Goal: Task Accomplishment & Management: Manage account settings

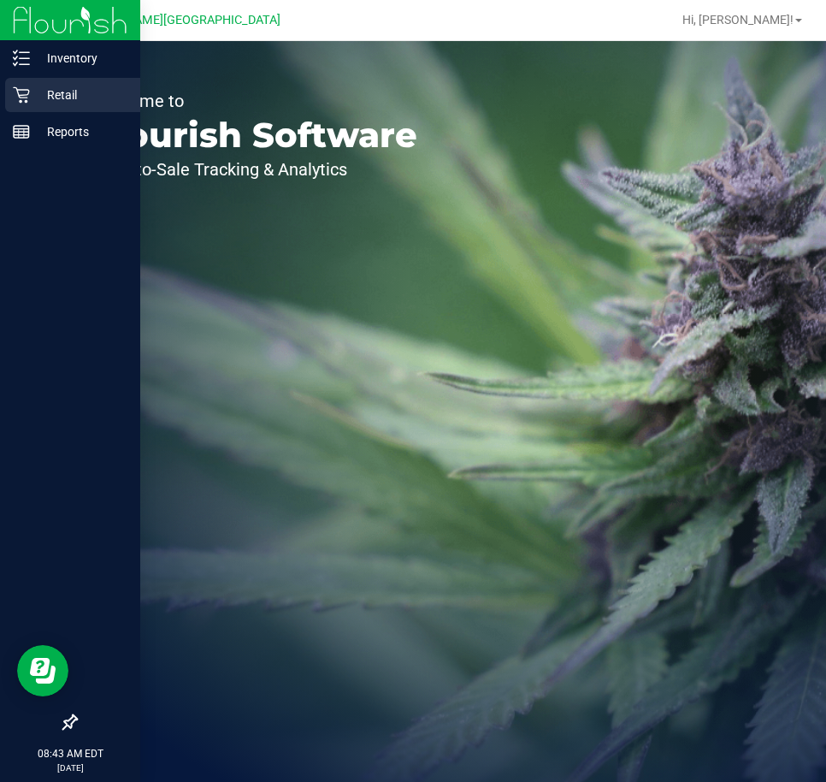
click at [34, 107] on div "Retail" at bounding box center [72, 95] width 135 height 34
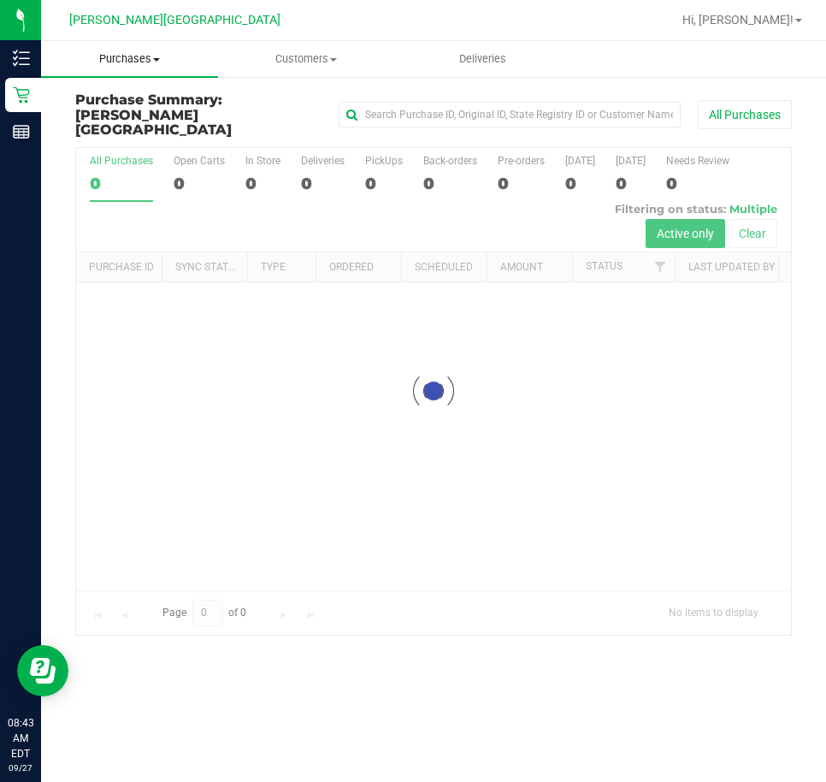
click at [130, 52] on span "Purchases" at bounding box center [129, 58] width 177 height 15
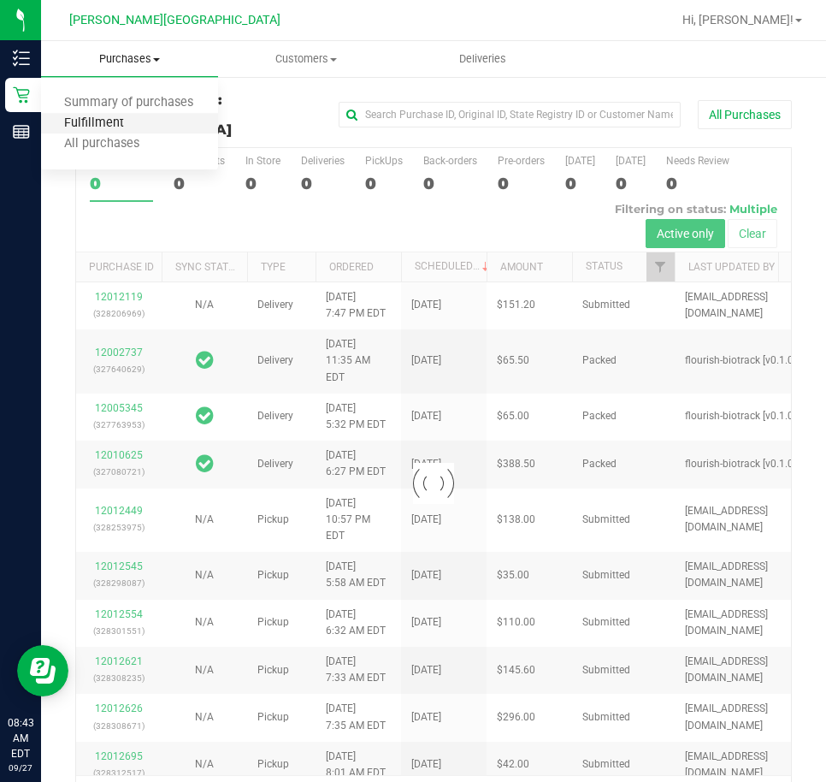
click at [118, 117] on span "Fulfillment" at bounding box center [94, 123] width 106 height 15
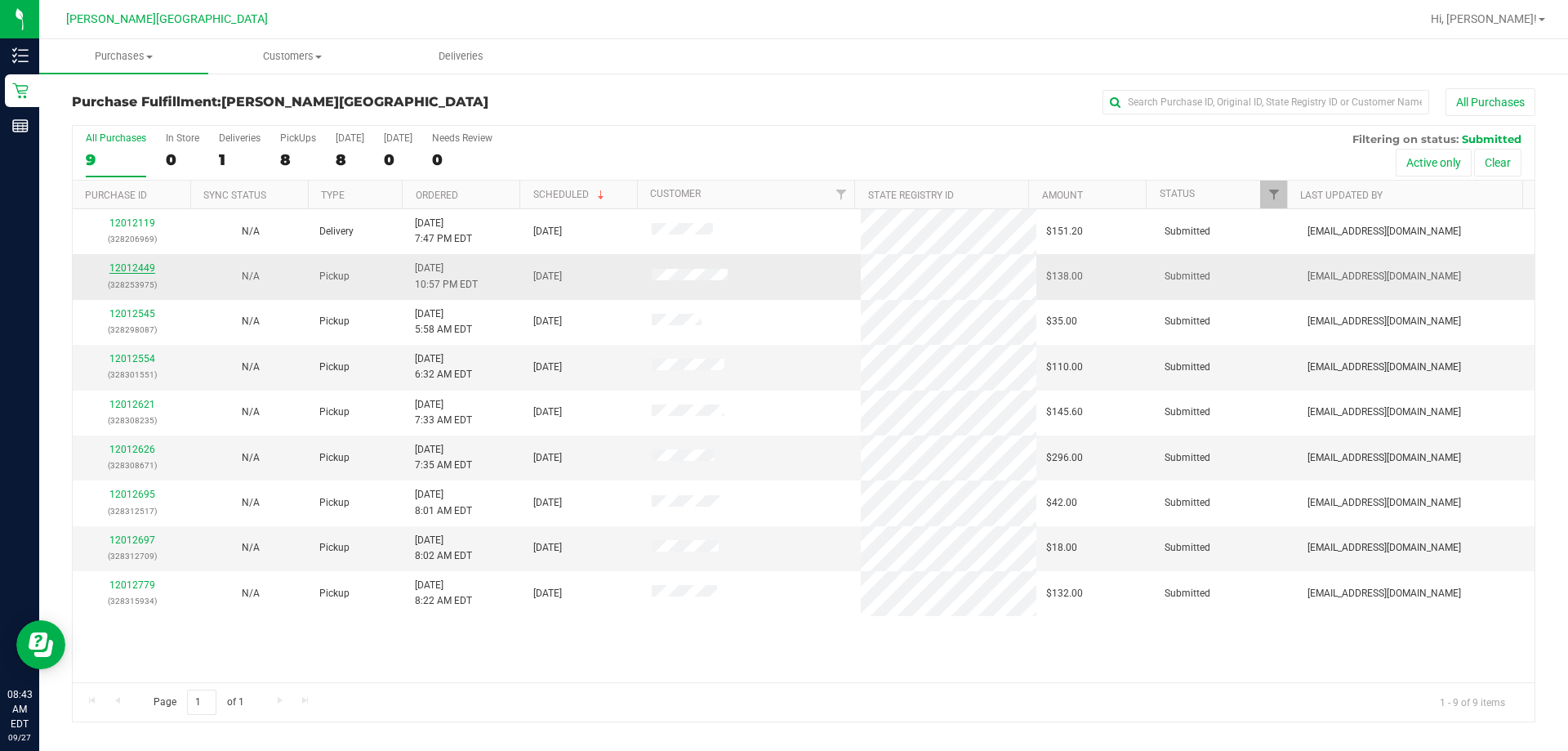
click at [129, 269] on link "12012449" at bounding box center [133, 268] width 46 height 11
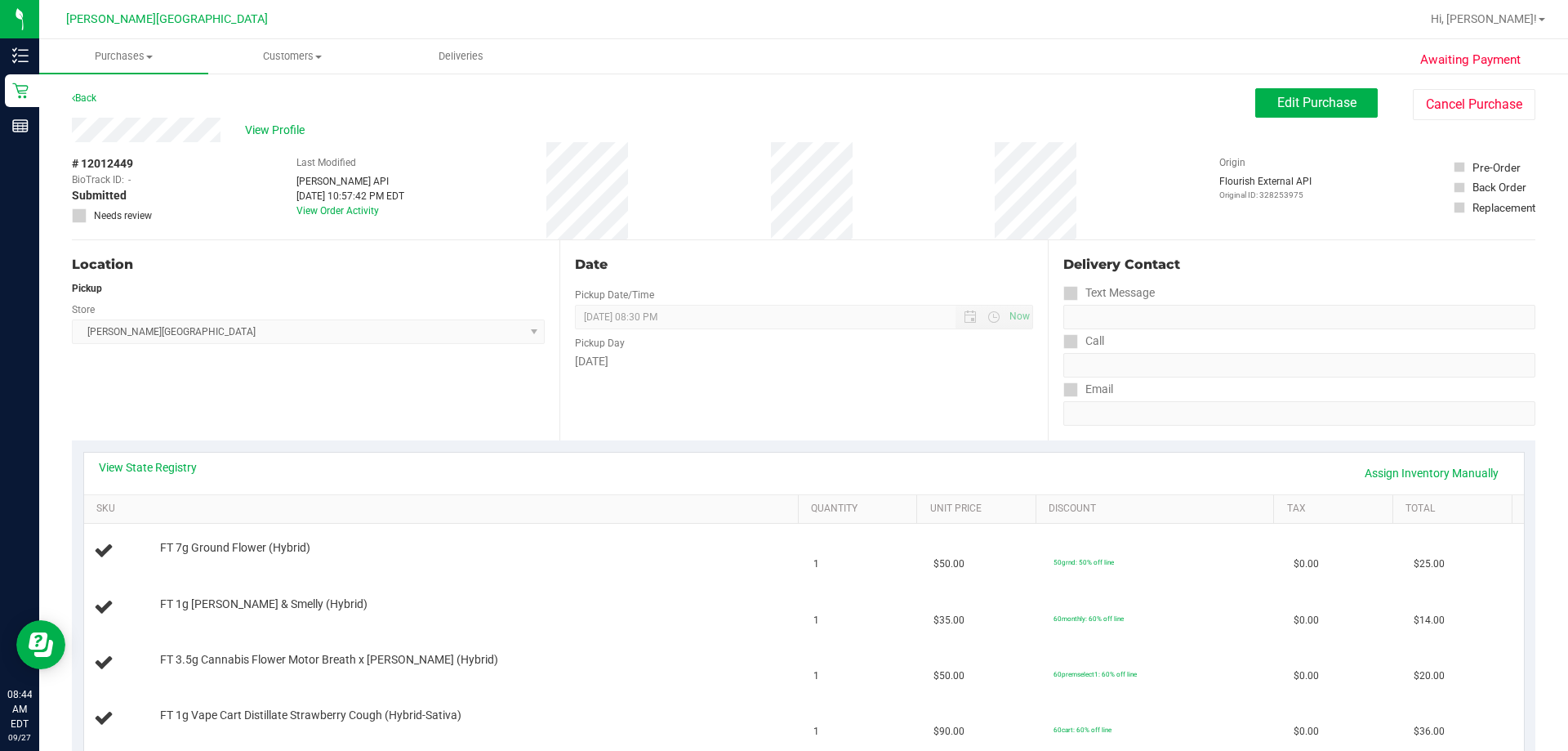
click at [401, 426] on div "Location Pickup Store [PERSON_NAME][GEOGRAPHIC_DATA] WC Select Store [PERSON_NA…" at bounding box center [315, 339] width 487 height 200
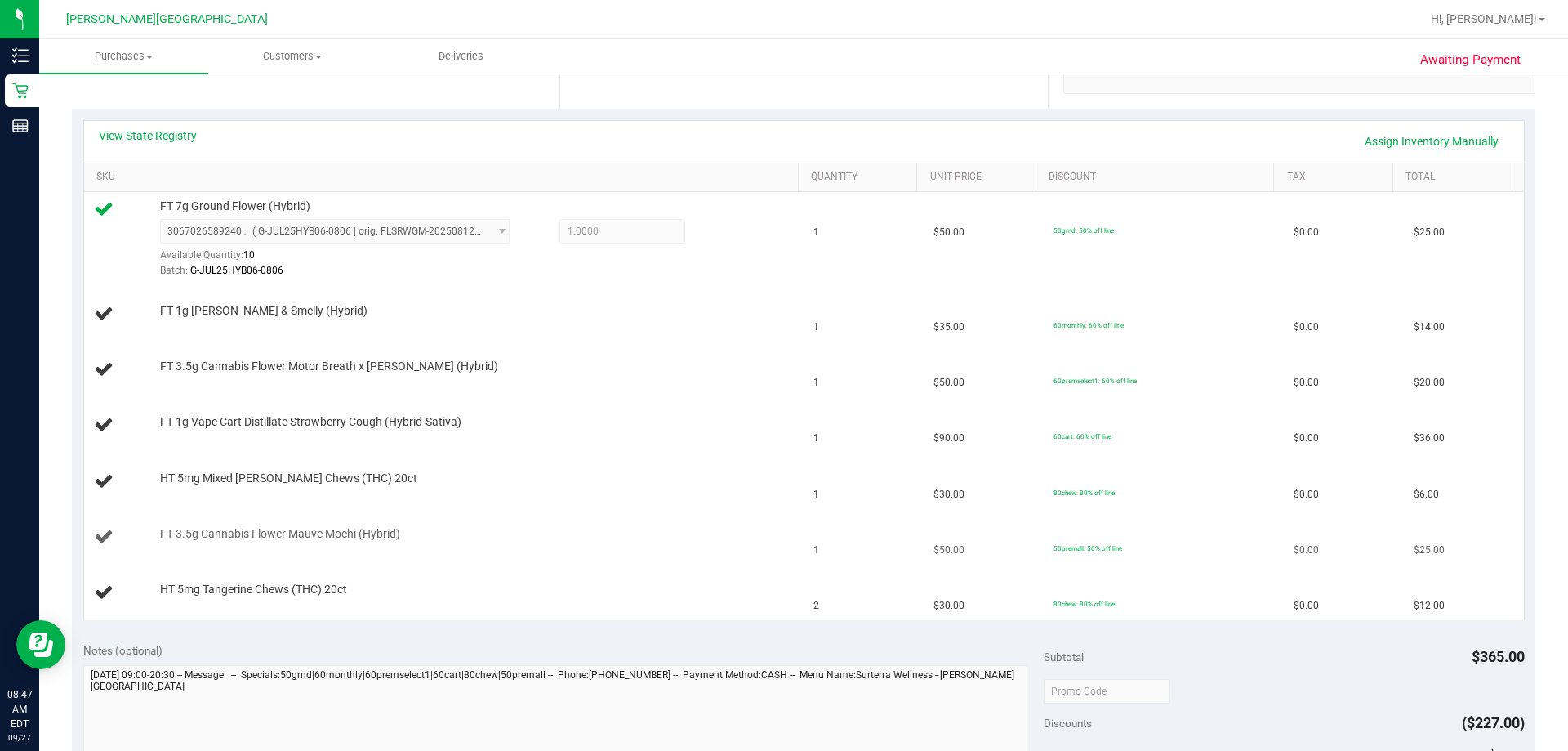
scroll to position [409, 0]
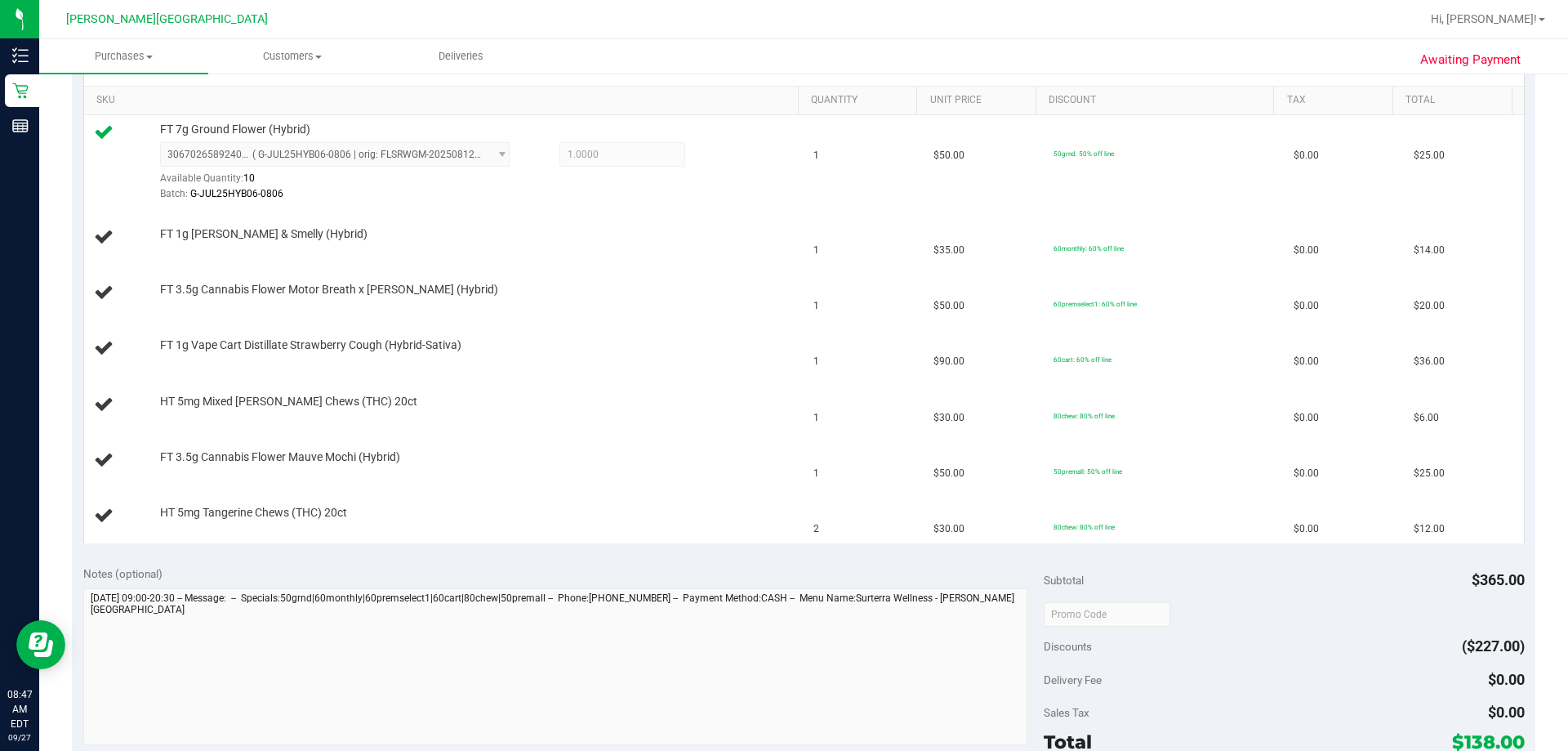
click at [488, 569] on div "Notes (optional)" at bounding box center [563, 573] width 961 height 16
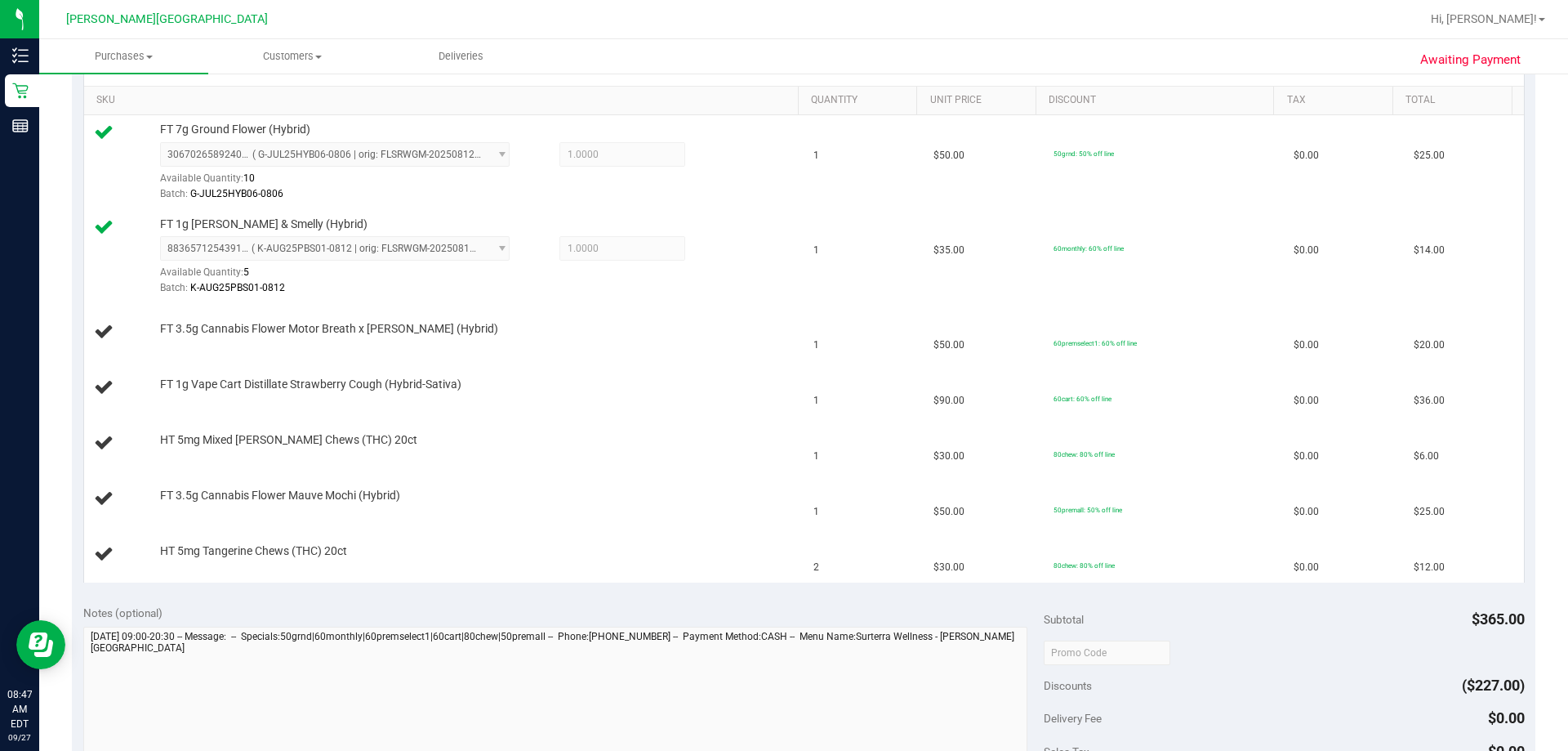
click at [576, 590] on div "View State Registry Assign Inventory Manually SKU Quantity Unit Price Discount …" at bounding box center [803, 311] width 1463 height 561
click at [522, 586] on div "View State Registry Assign Inventory Manually SKU Quantity Unit Price Discount …" at bounding box center [803, 311] width 1463 height 561
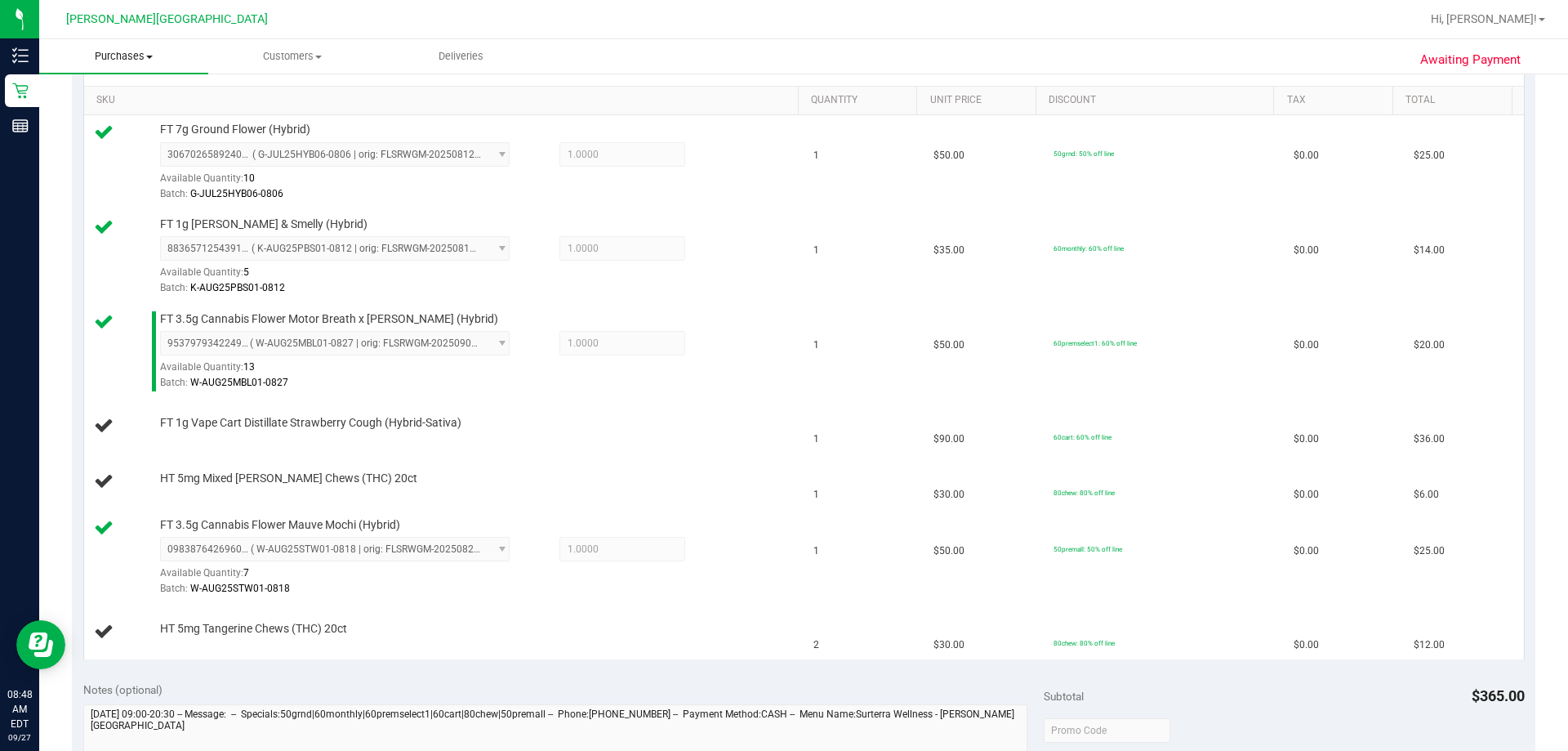
drag, startPoint x: 104, startPoint y: 50, endPoint x: 89, endPoint y: 47, distance: 15.3
click at [89, 47] on uib-tab-heading "Purchases Summary of purchases Fulfillment All purchases" at bounding box center [123, 56] width 169 height 34
click at [99, 121] on span "Fulfillment" at bounding box center [90, 118] width 101 height 14
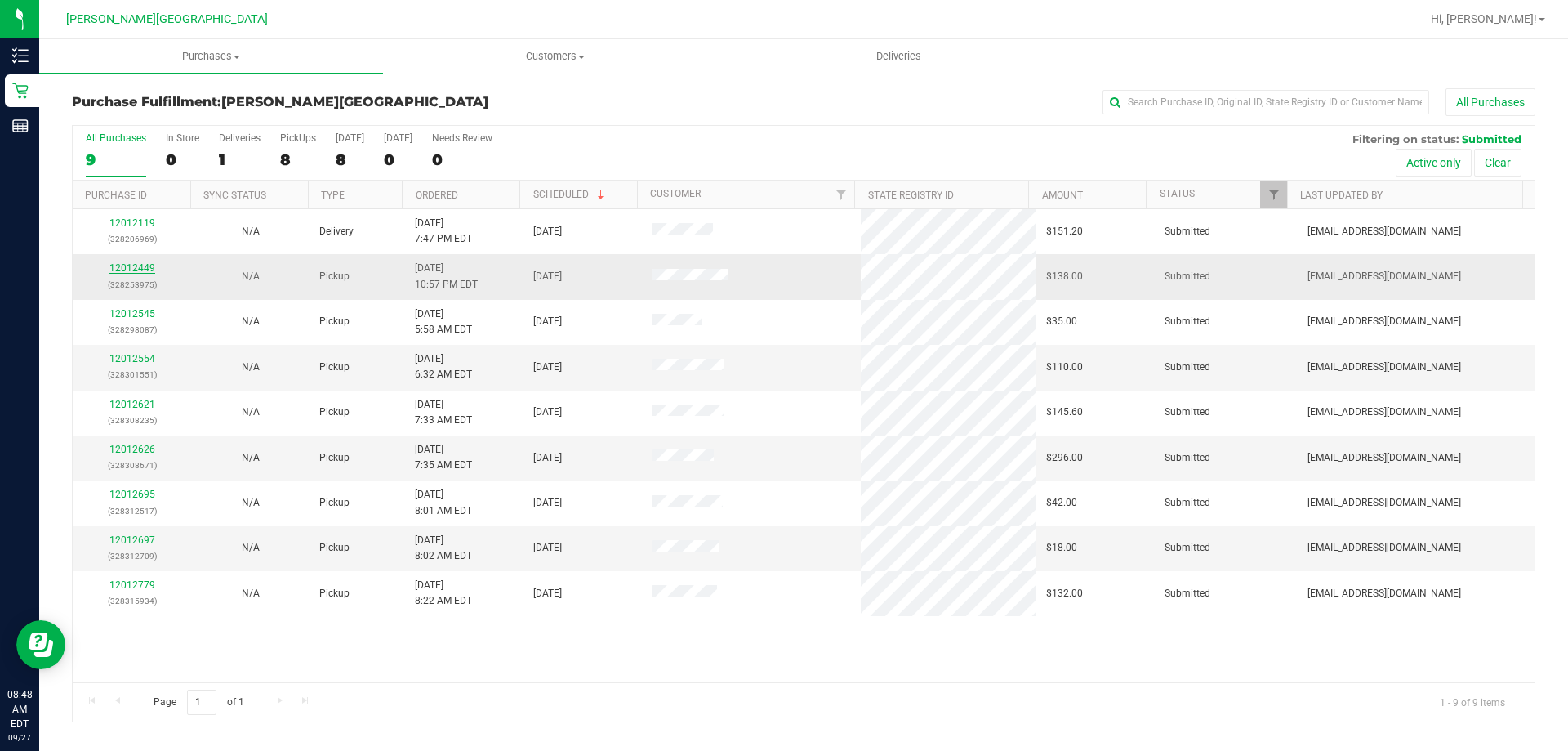
click at [146, 268] on link "12012449" at bounding box center [133, 268] width 46 height 11
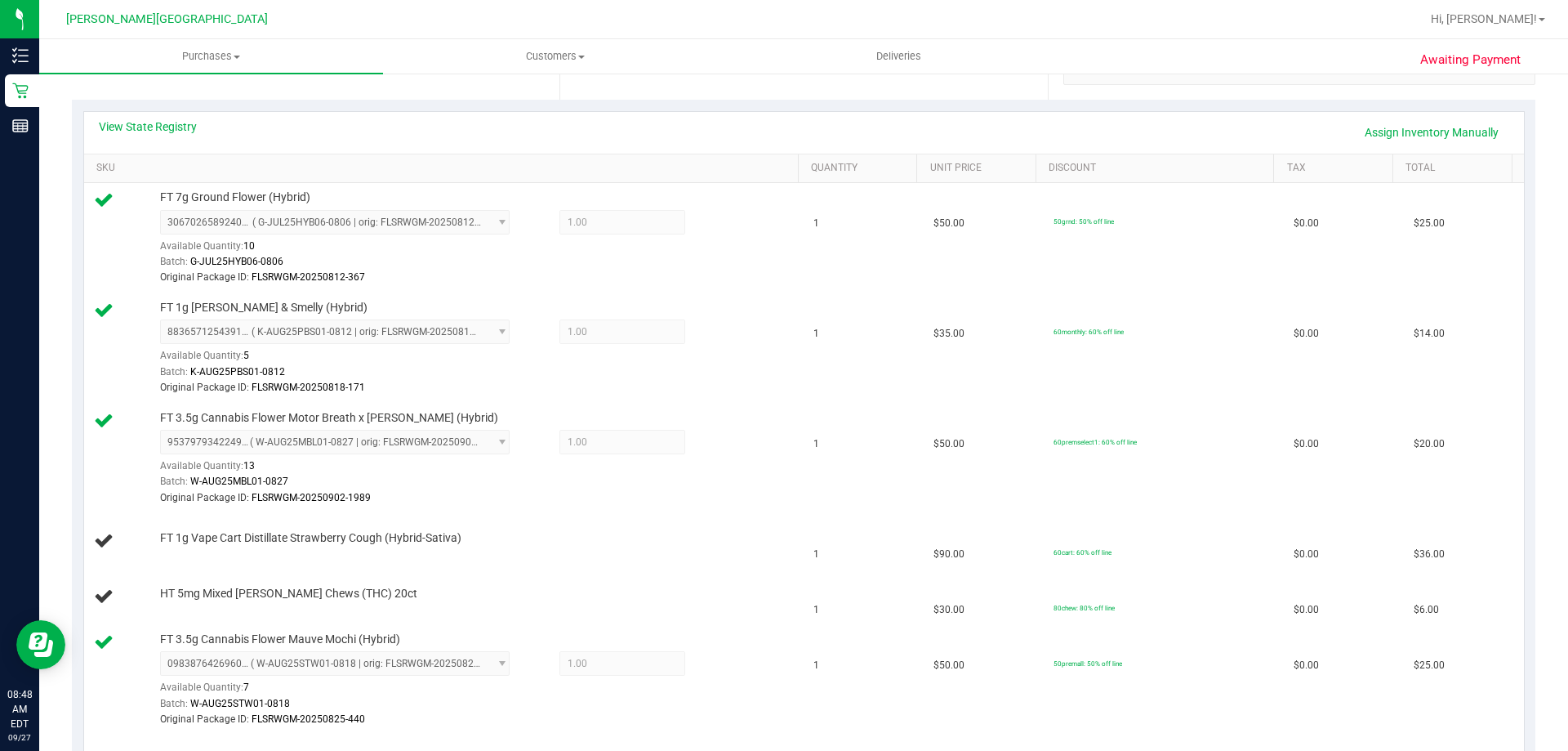
scroll to position [572, 0]
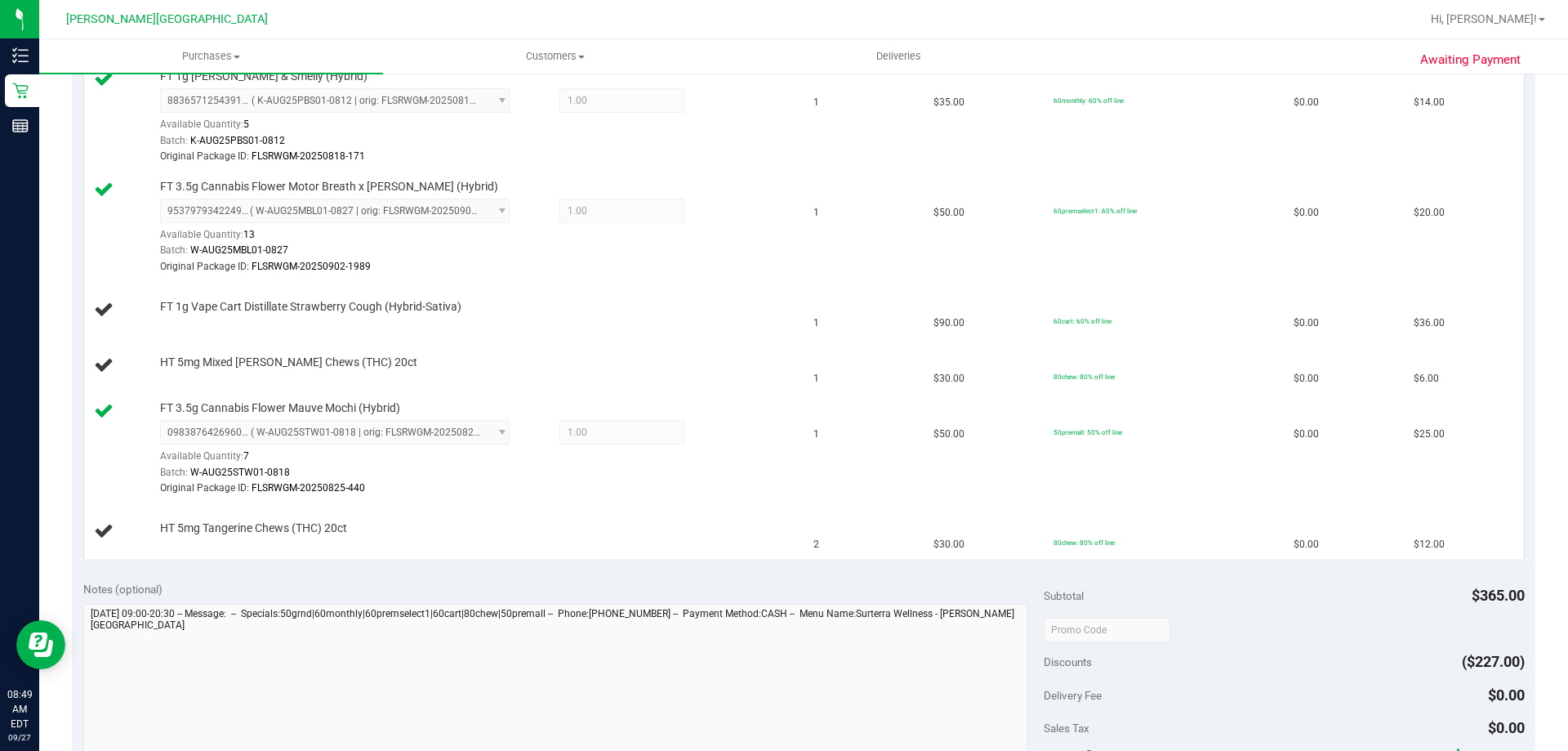
click at [566, 586] on div "Notes (optional)" at bounding box center [563, 589] width 961 height 16
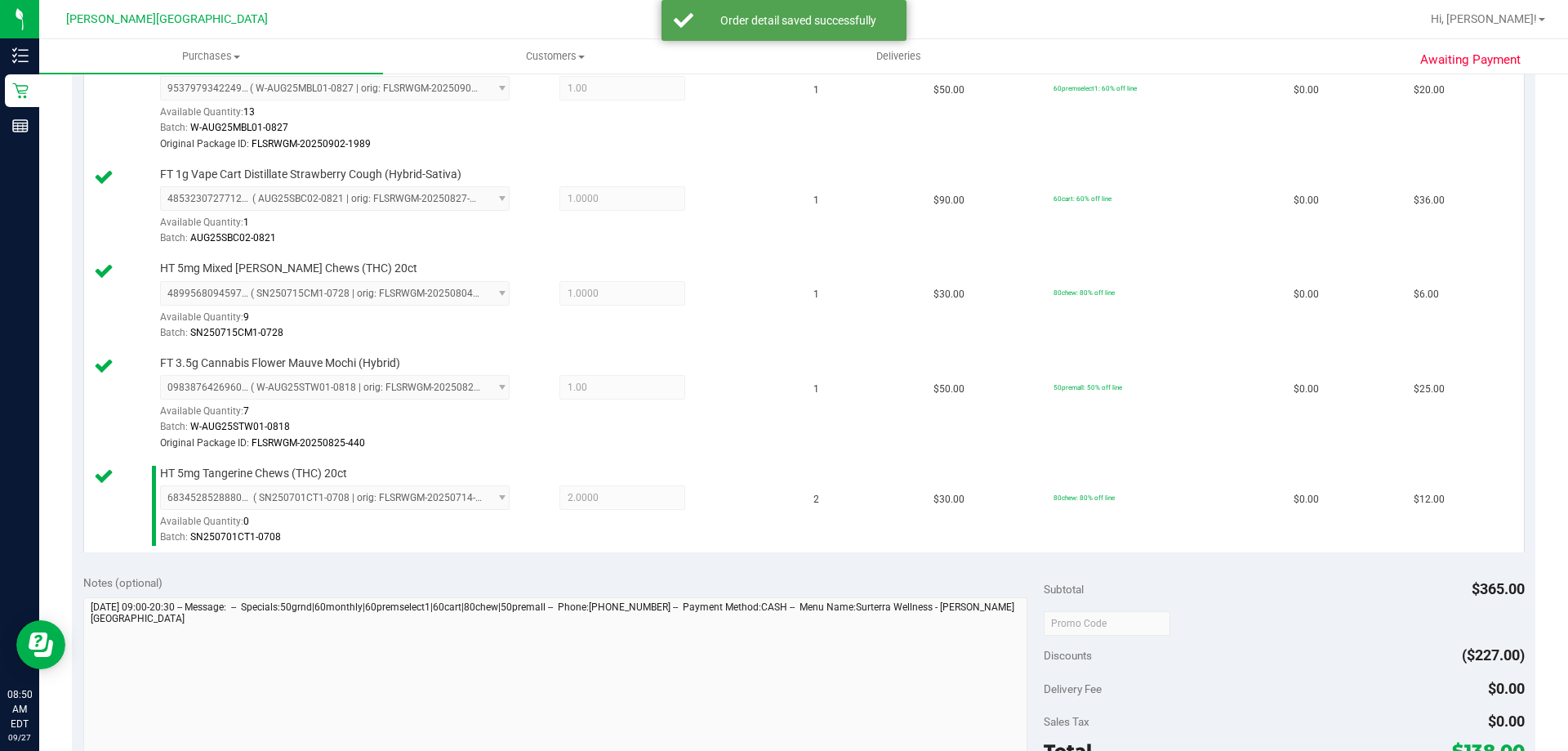
scroll to position [817, 0]
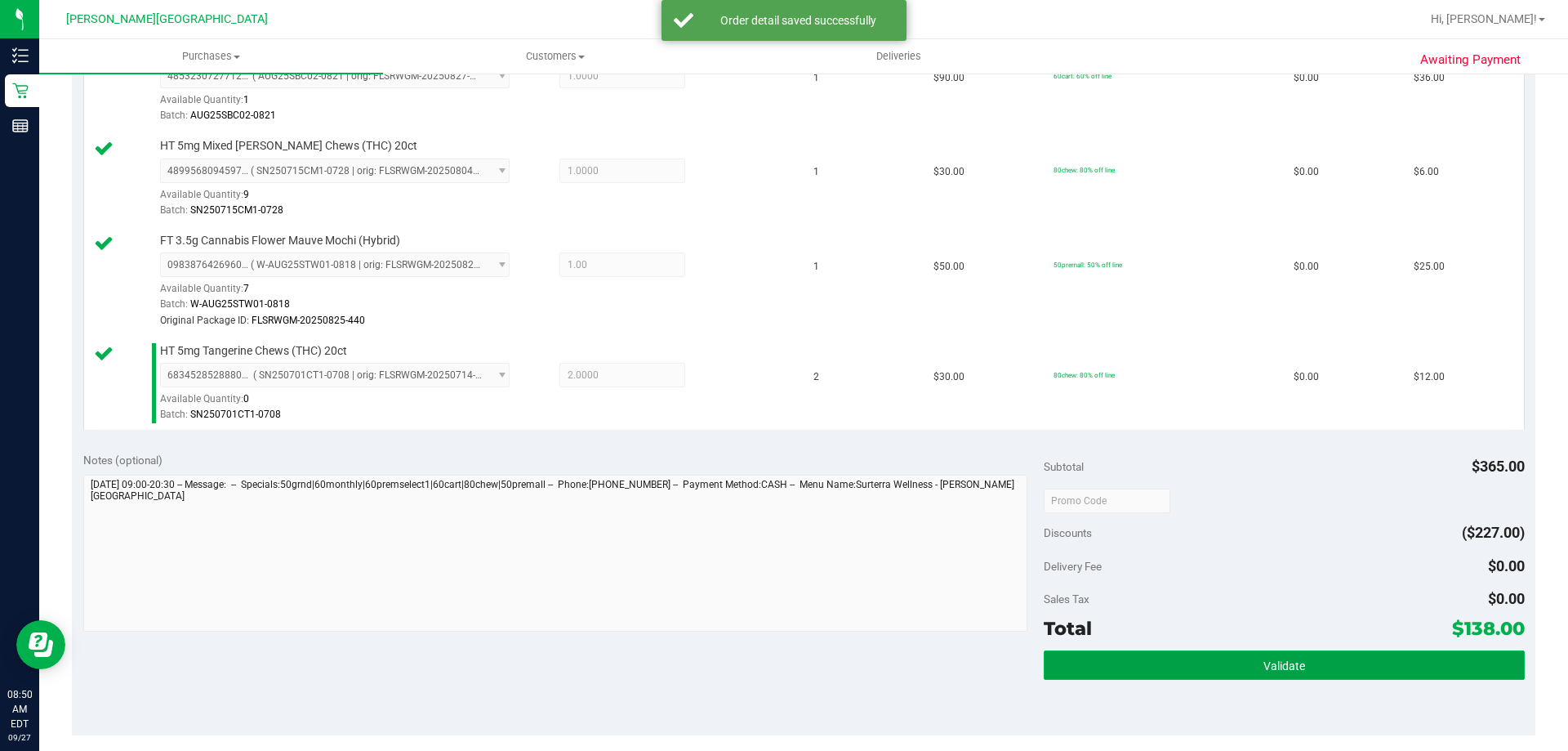
click at [788, 657] on button "Validate" at bounding box center [1283, 665] width 480 height 30
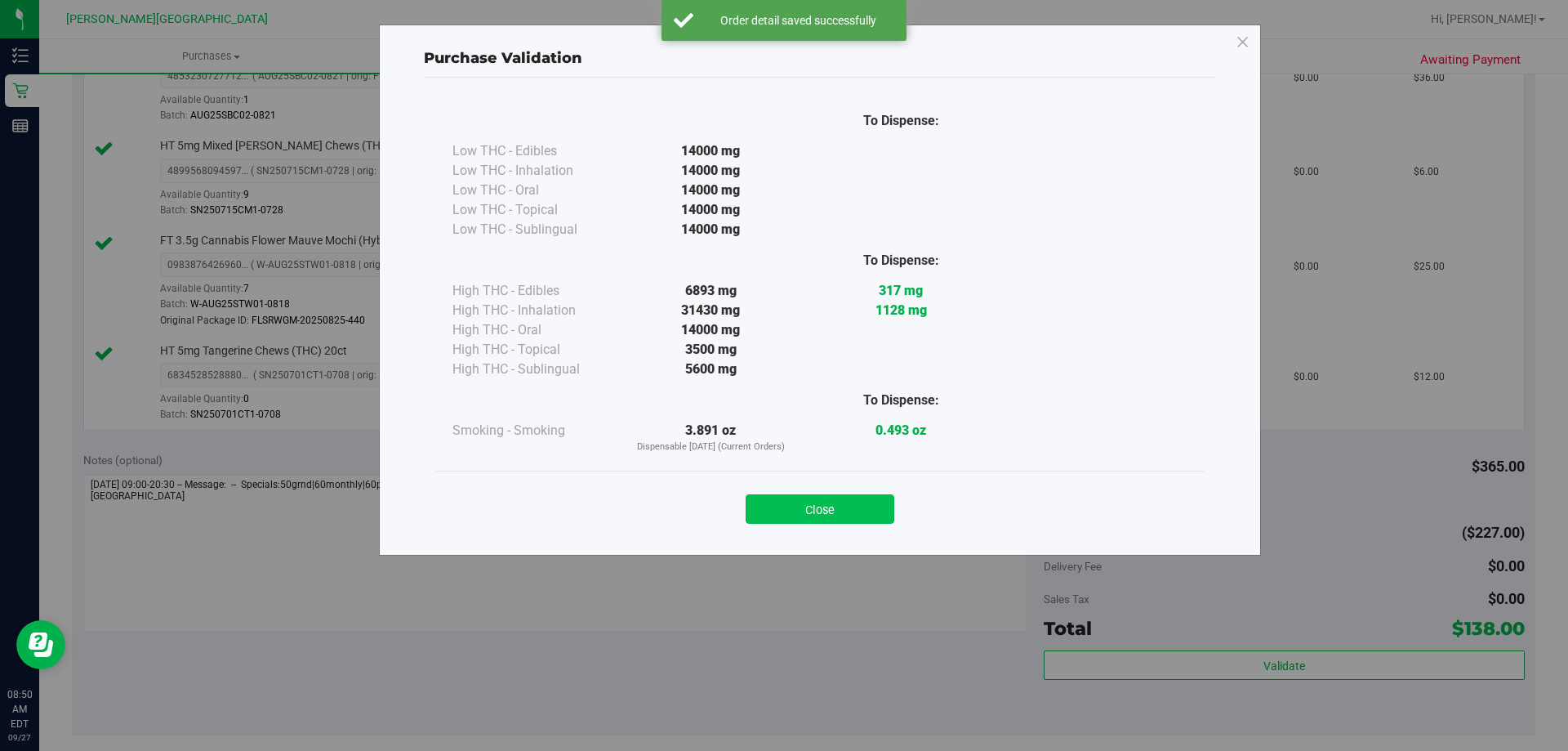
click at [788, 501] on button "Close" at bounding box center [820, 508] width 149 height 30
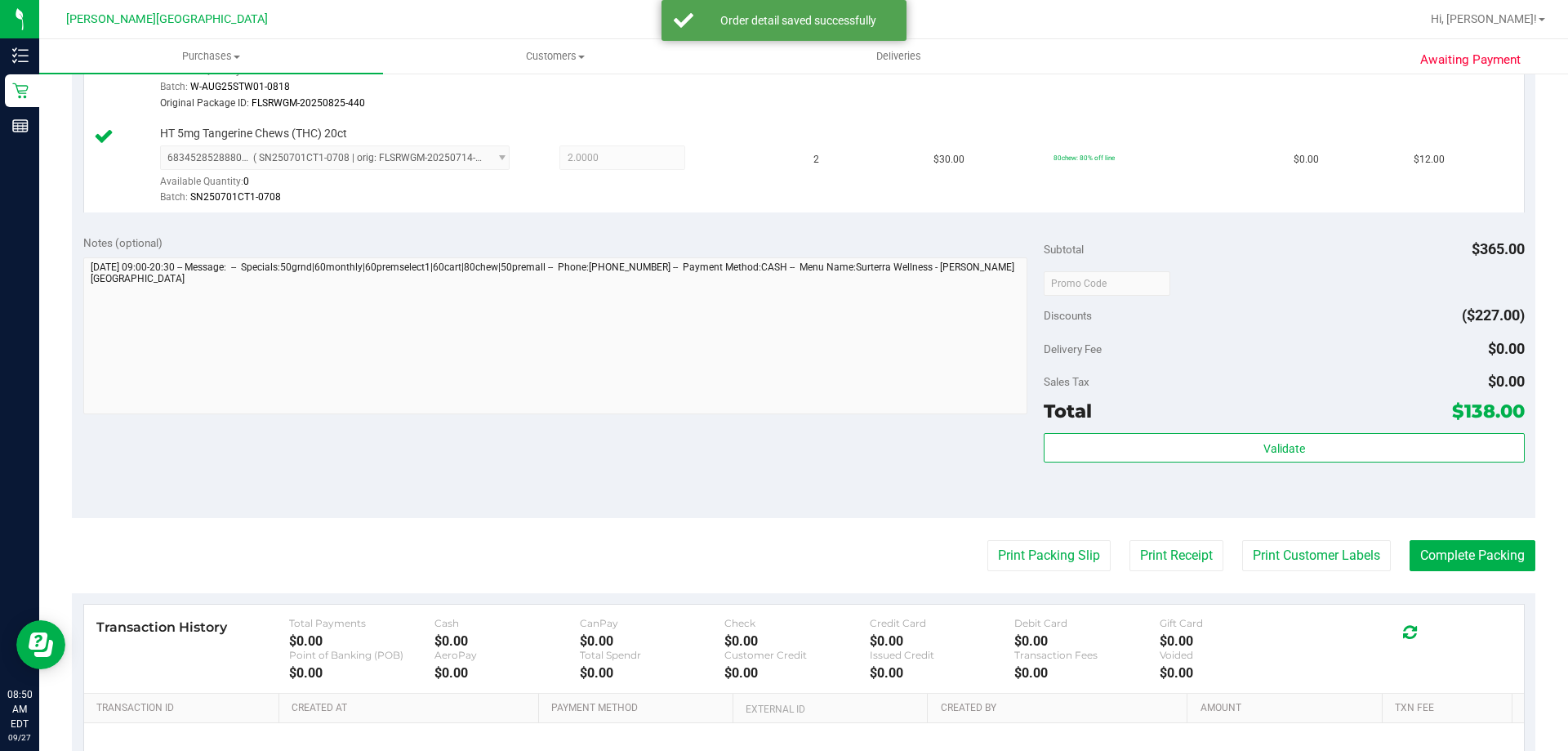
scroll to position [1214, 0]
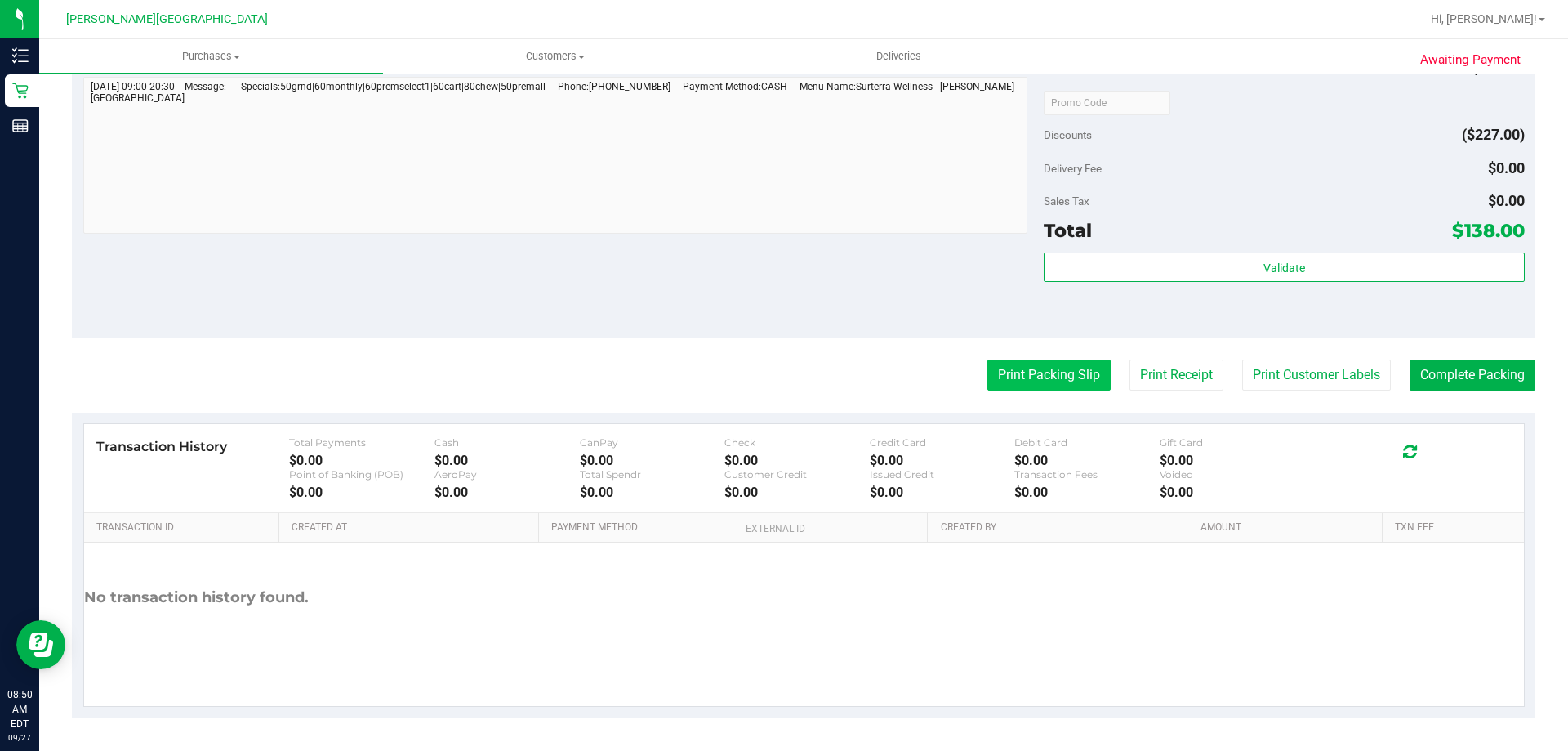
click at [788, 380] on button "Print Packing Slip" at bounding box center [1049, 375] width 123 height 31
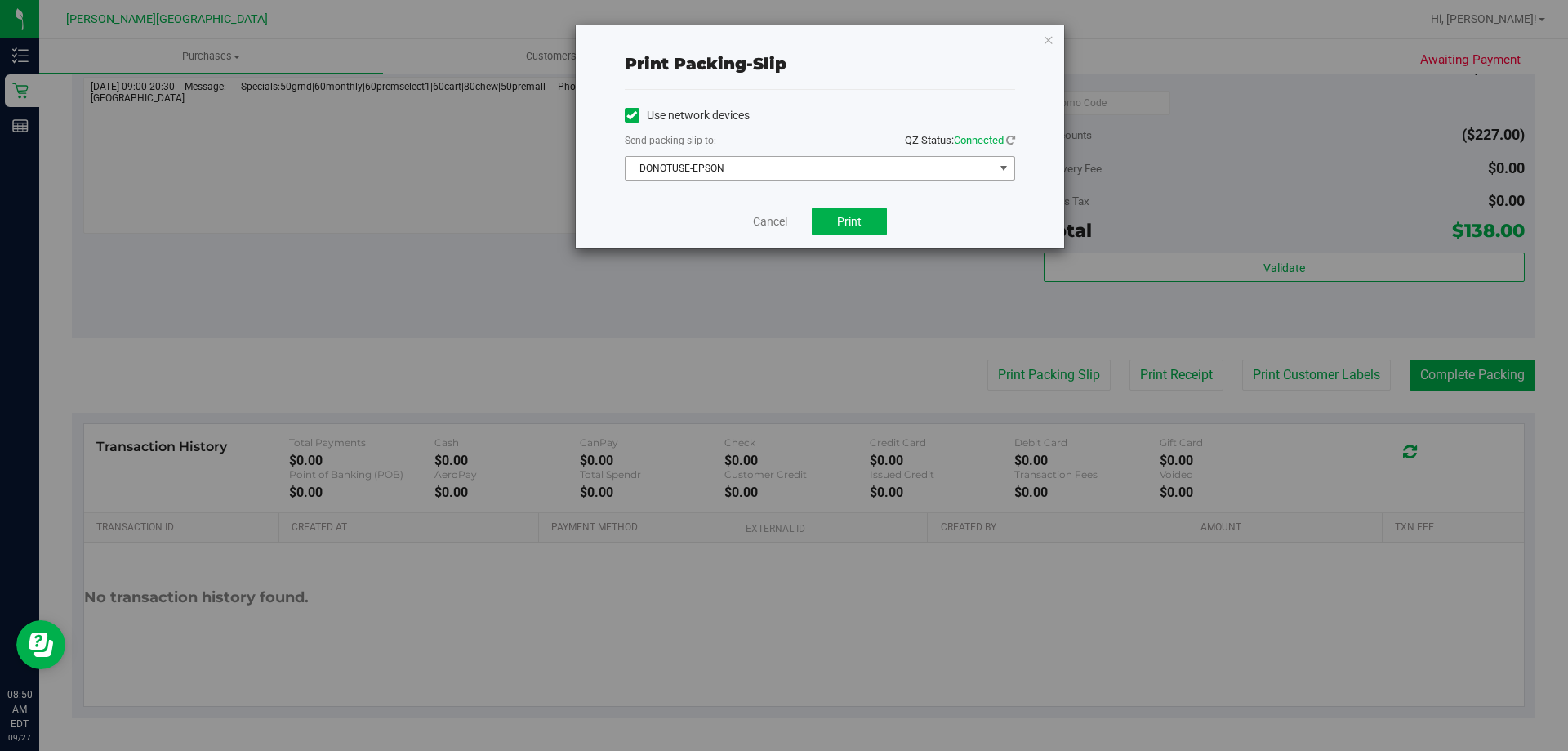
click at [788, 160] on span "DONOTUSE-EPSON" at bounding box center [810, 168] width 369 height 23
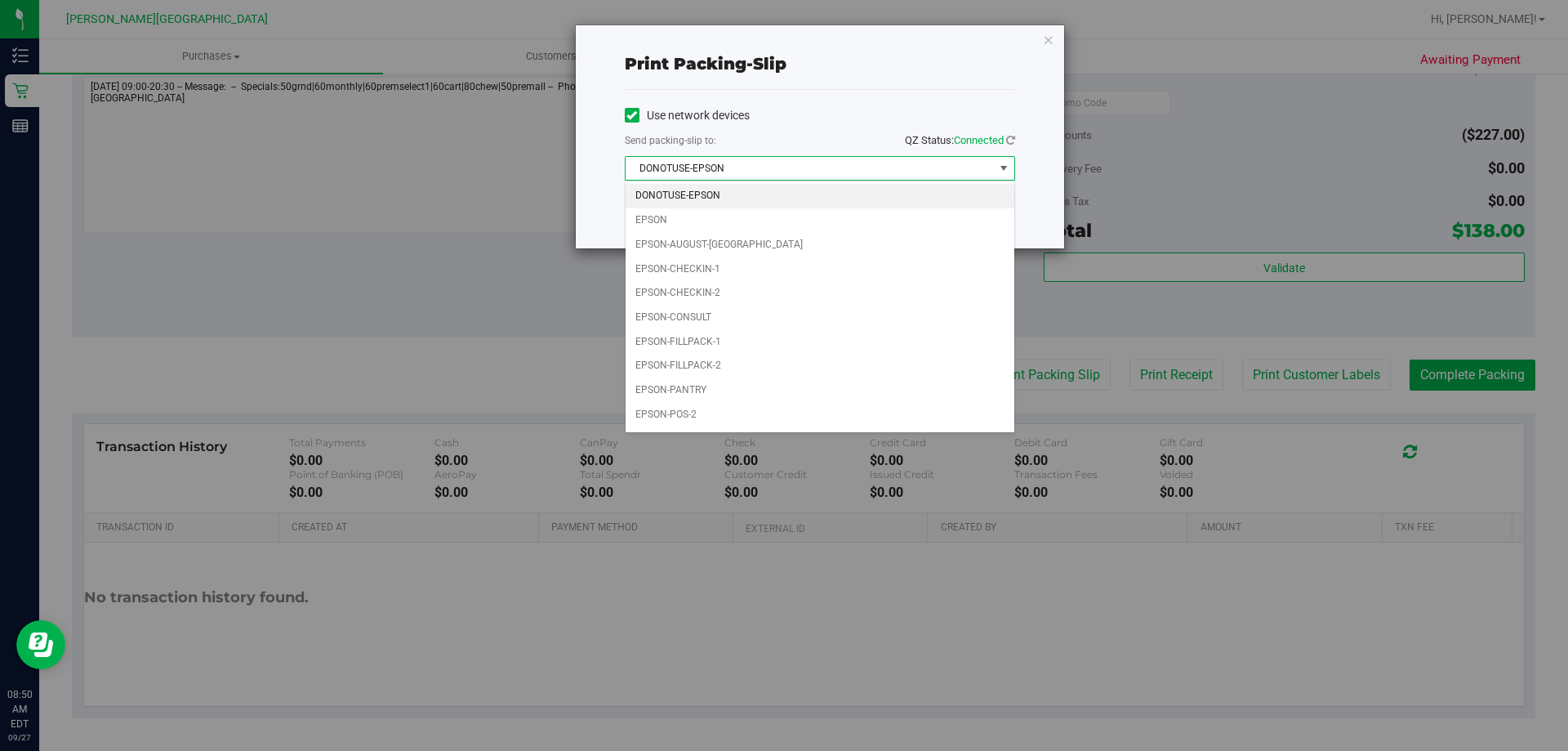
scroll to position [47, 0]
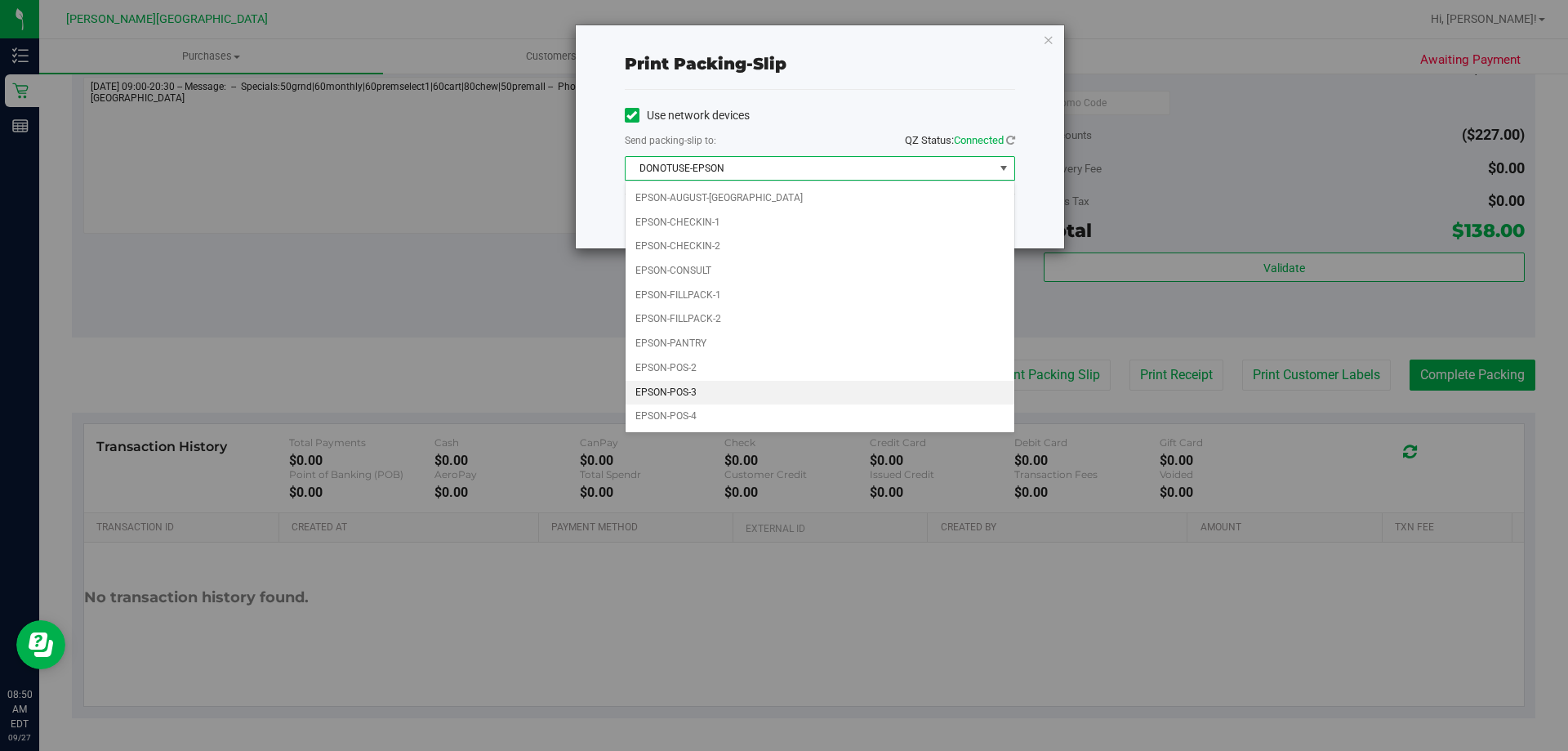
click at [717, 398] on li "EPSON-POS-3" at bounding box center [819, 393] width 389 height 25
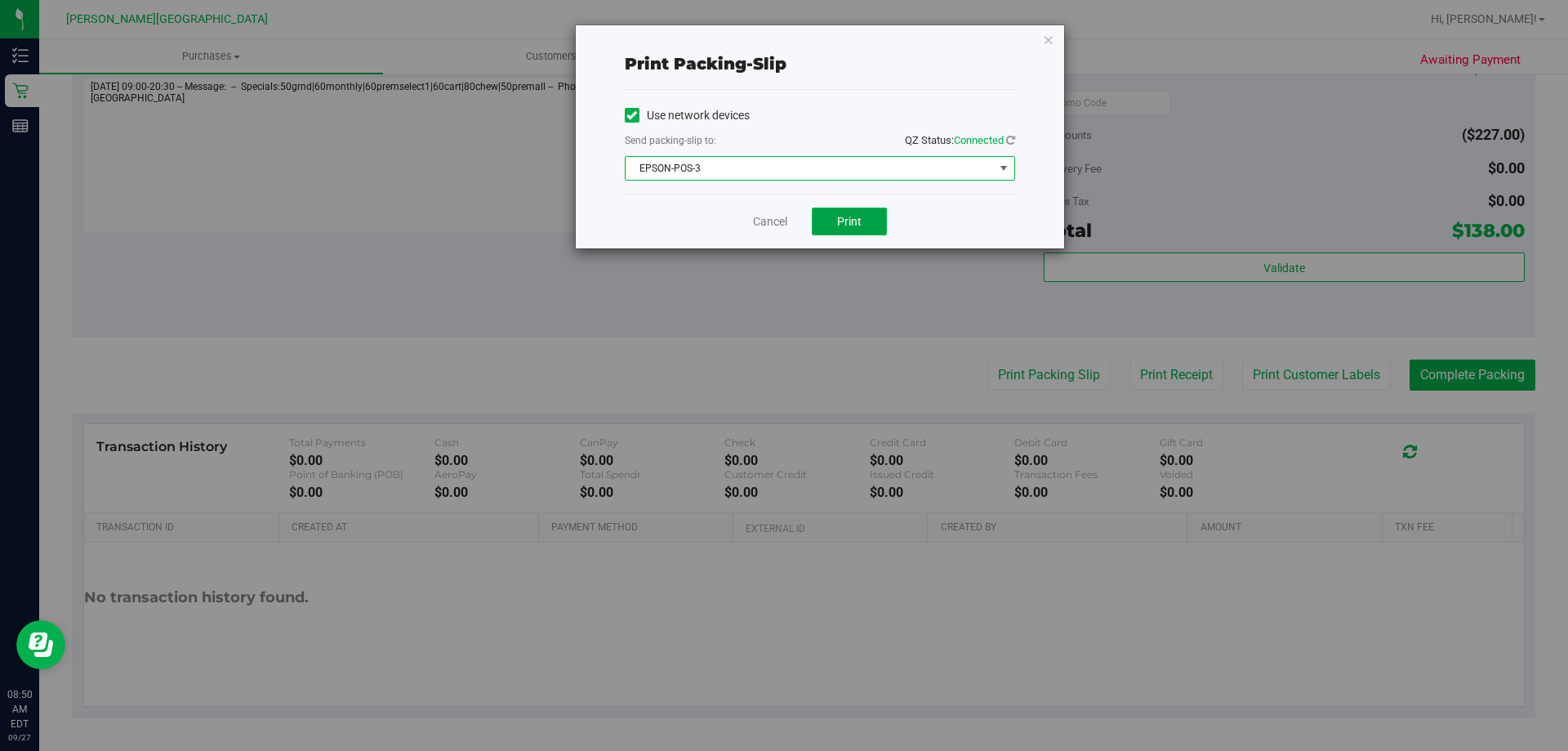
click at [788, 228] on button "Print" at bounding box center [849, 221] width 75 height 28
click at [788, 37] on div "Print packing-slip Use network devices Send packing-slip to: QZ Status: Connect…" at bounding box center [819, 137] width 488 height 223
click at [788, 37] on icon "button" at bounding box center [1049, 39] width 11 height 20
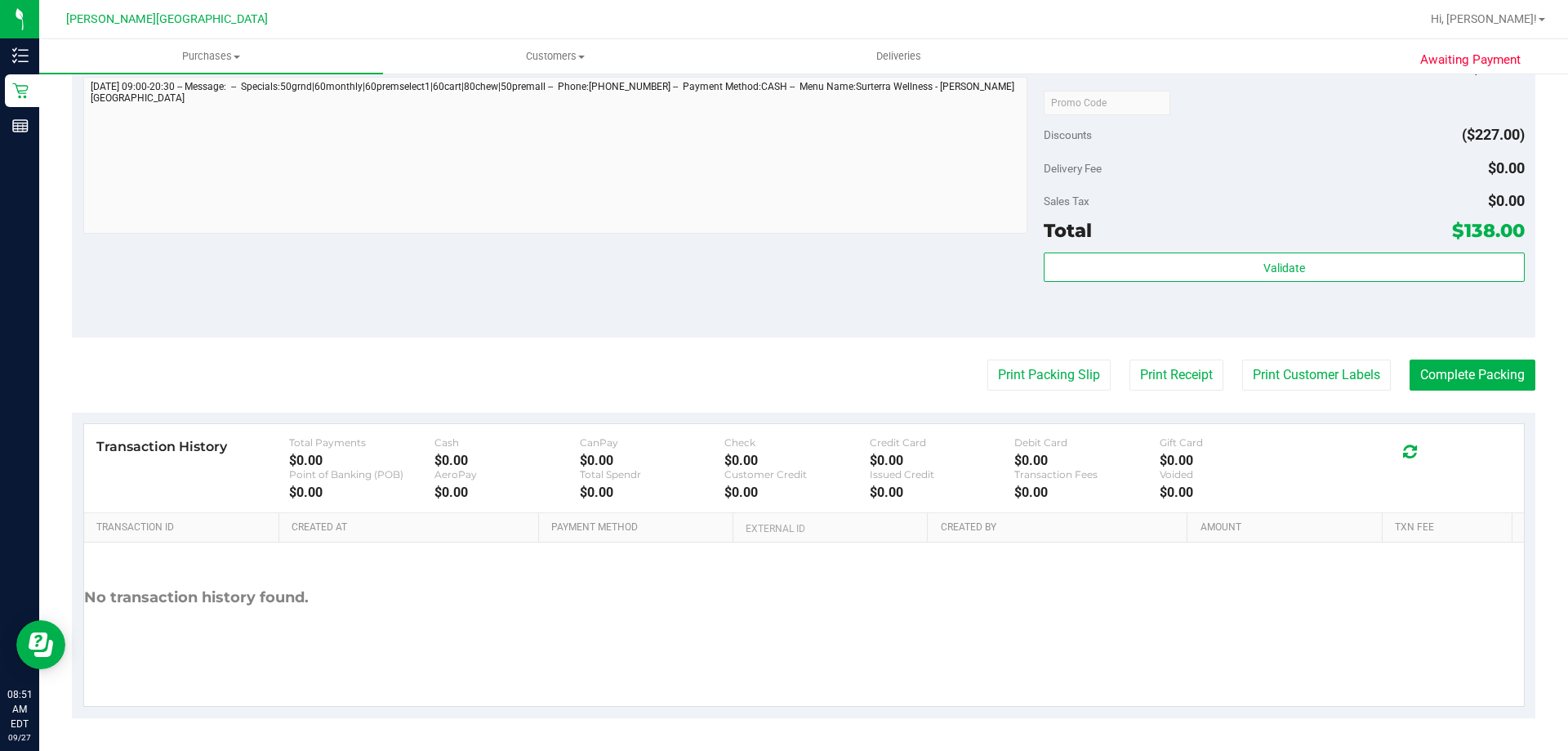
click at [788, 250] on div "Subtotal $365.00 Discounts ($227.00) Delivery Fee $0.00 Sales Tax $0.00 Total $…" at bounding box center [1283, 189] width 480 height 272
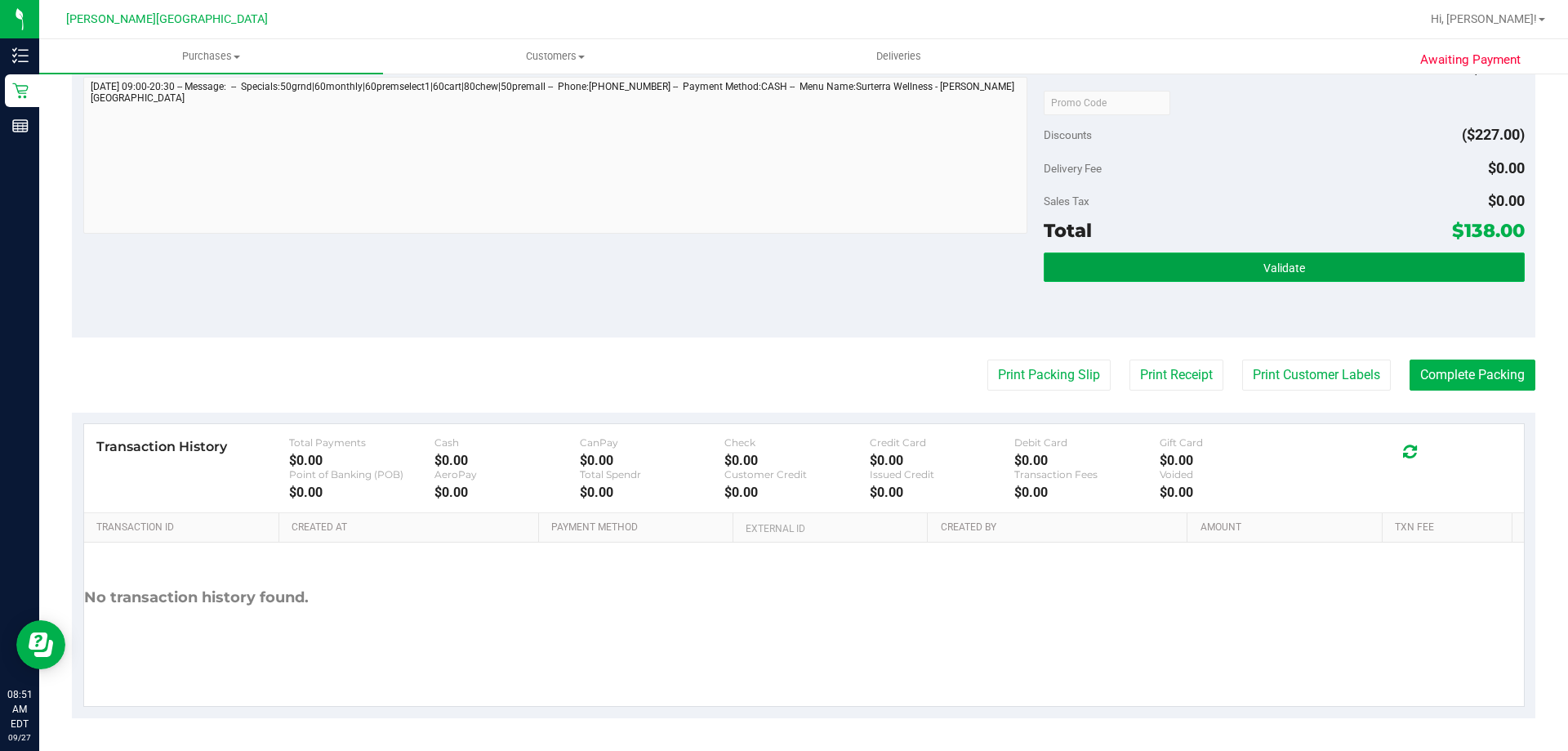
click at [788, 264] on button "Validate" at bounding box center [1283, 267] width 480 height 30
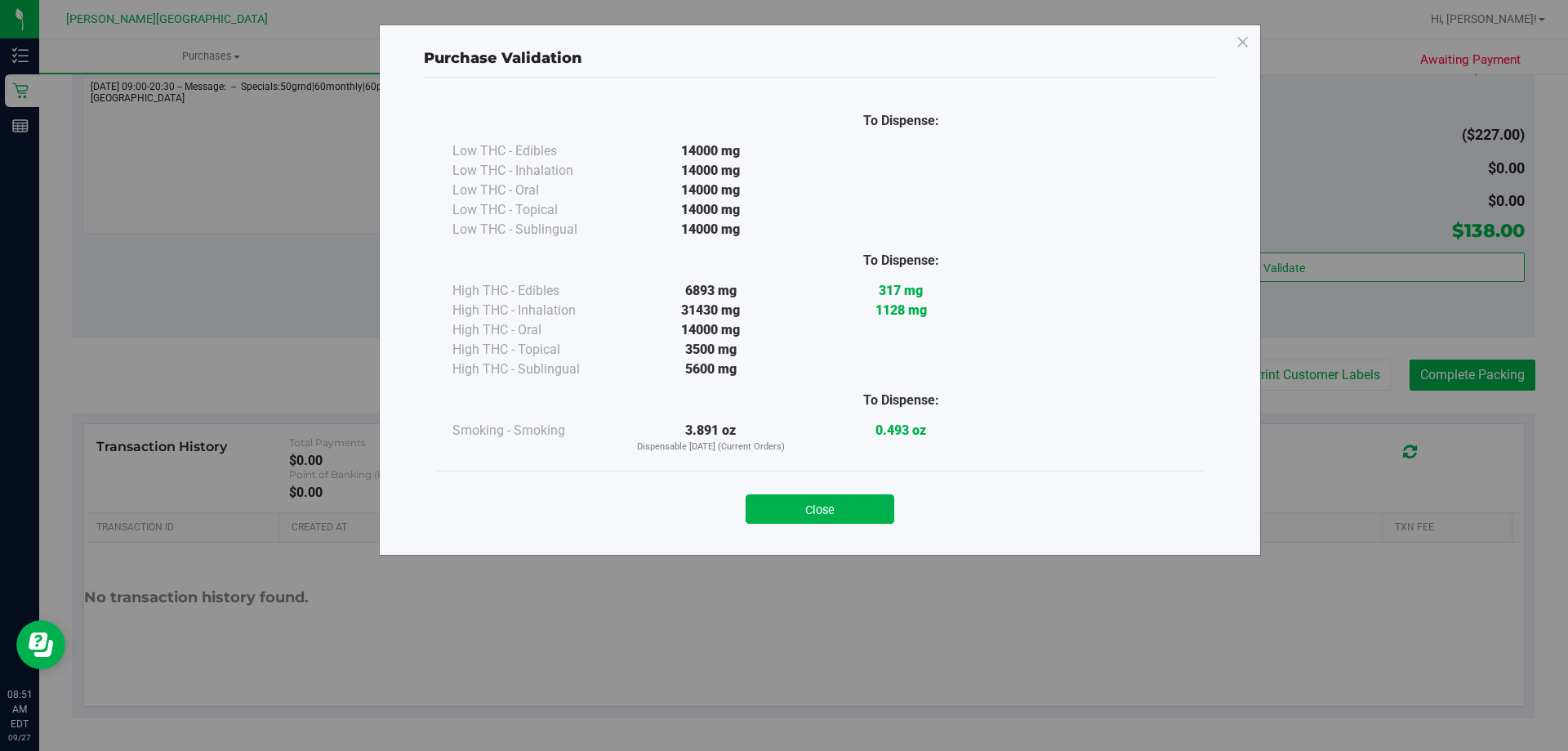
drag, startPoint x: 873, startPoint y: 514, endPoint x: 1163, endPoint y: 397, distance: 312.7
click at [788, 514] on button "Close" at bounding box center [820, 508] width 149 height 30
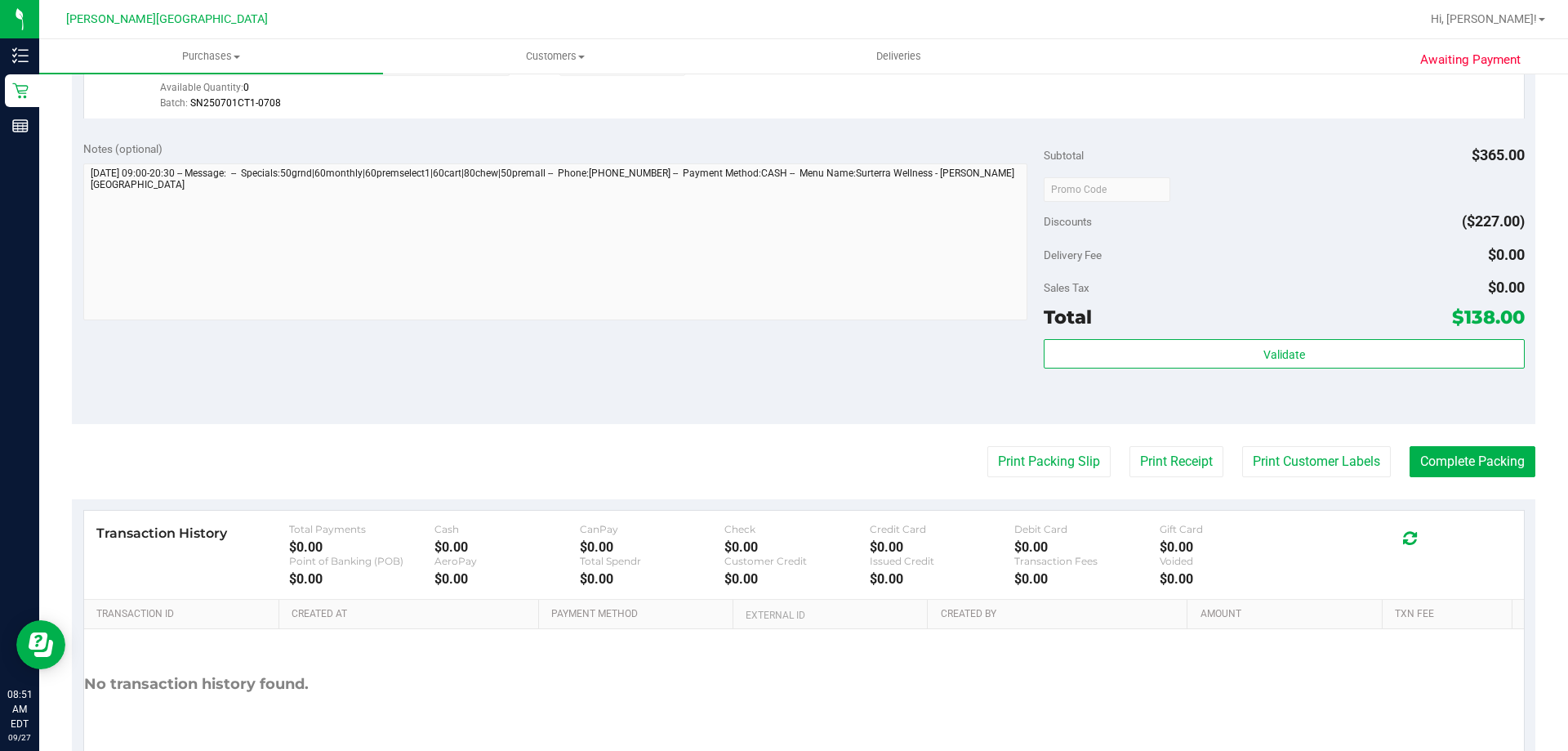
scroll to position [1214, 0]
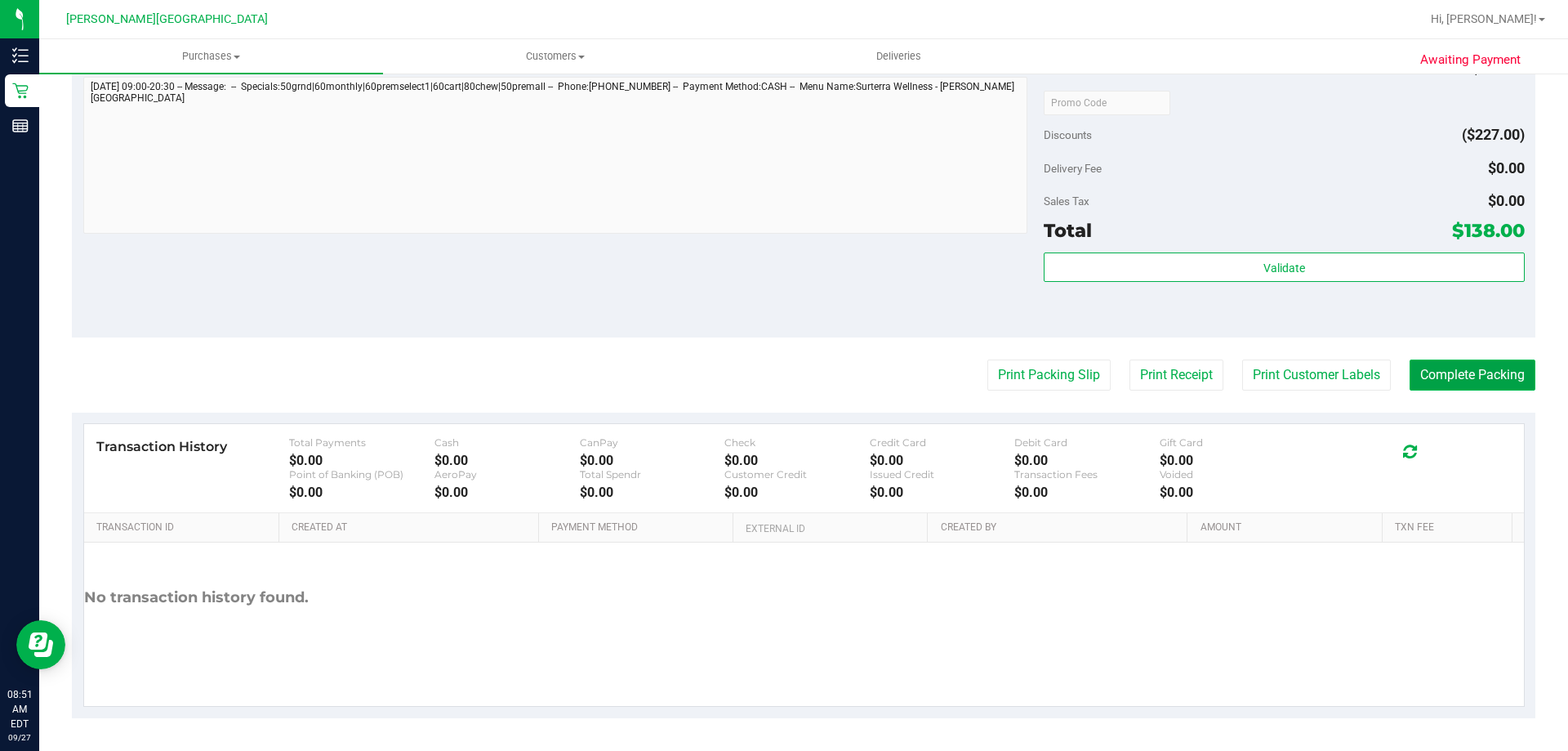
click at [788, 383] on button "Complete Packing" at bounding box center [1473, 375] width 126 height 31
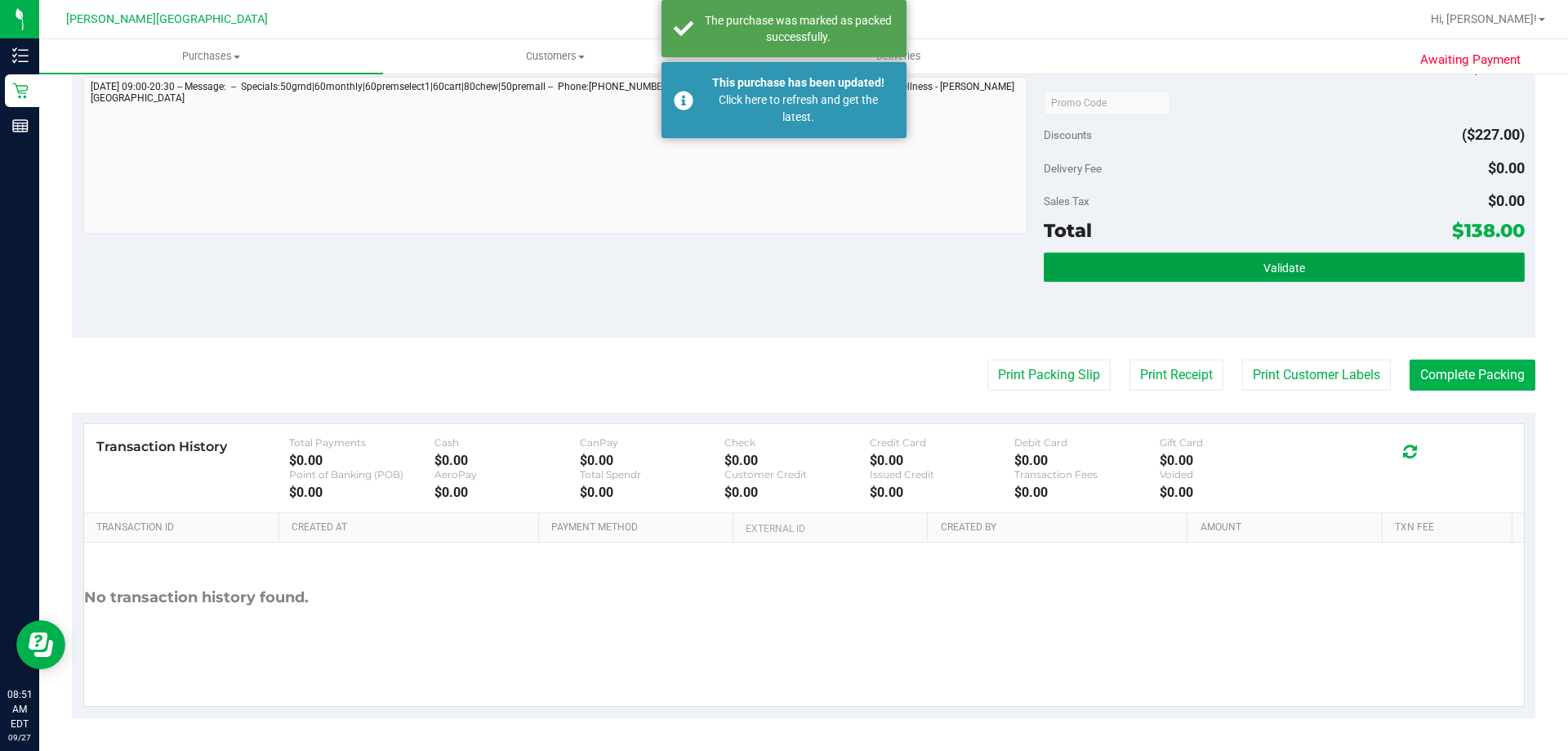
click at [788, 256] on button "Validate" at bounding box center [1283, 267] width 480 height 30
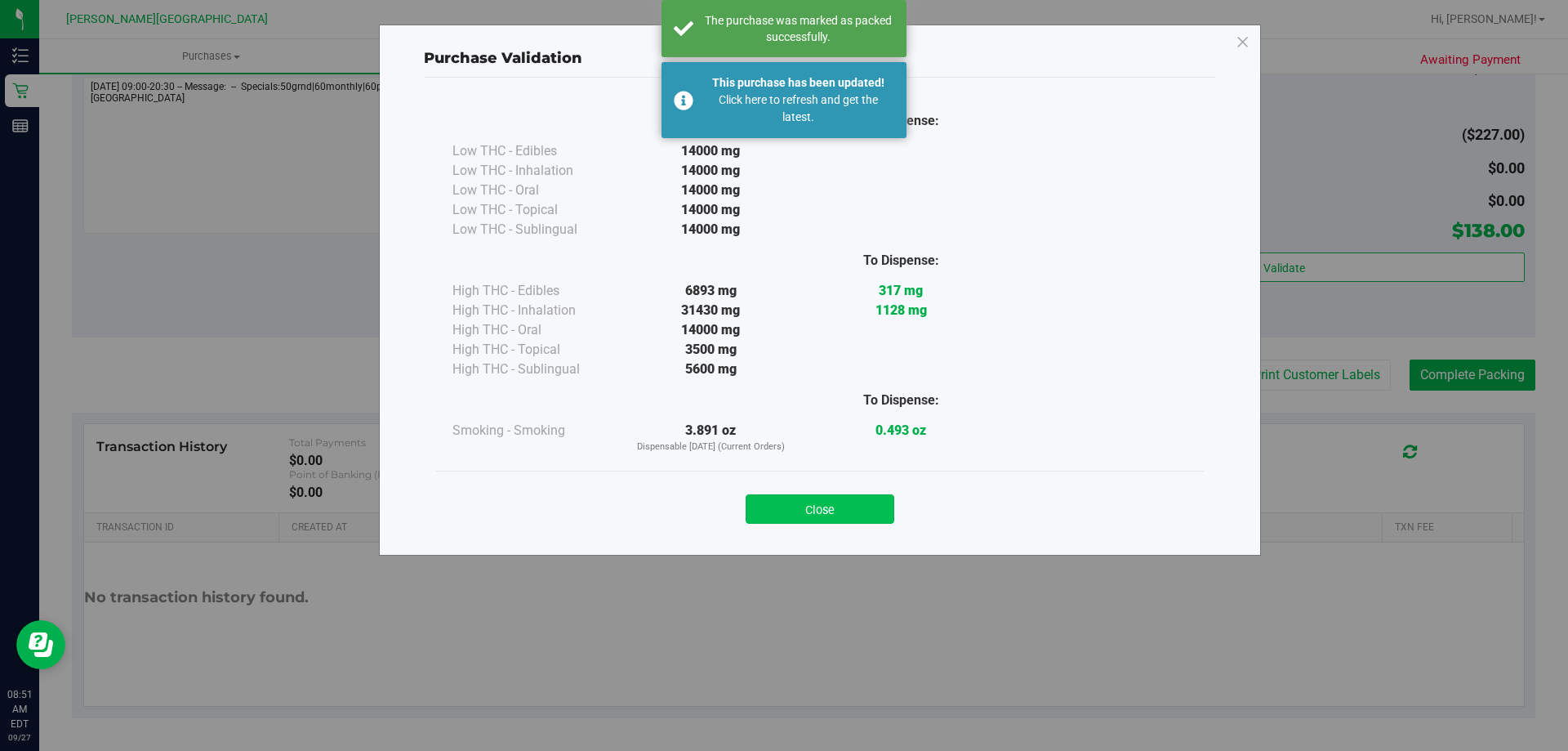
click at [788, 508] on button "Close" at bounding box center [820, 508] width 149 height 30
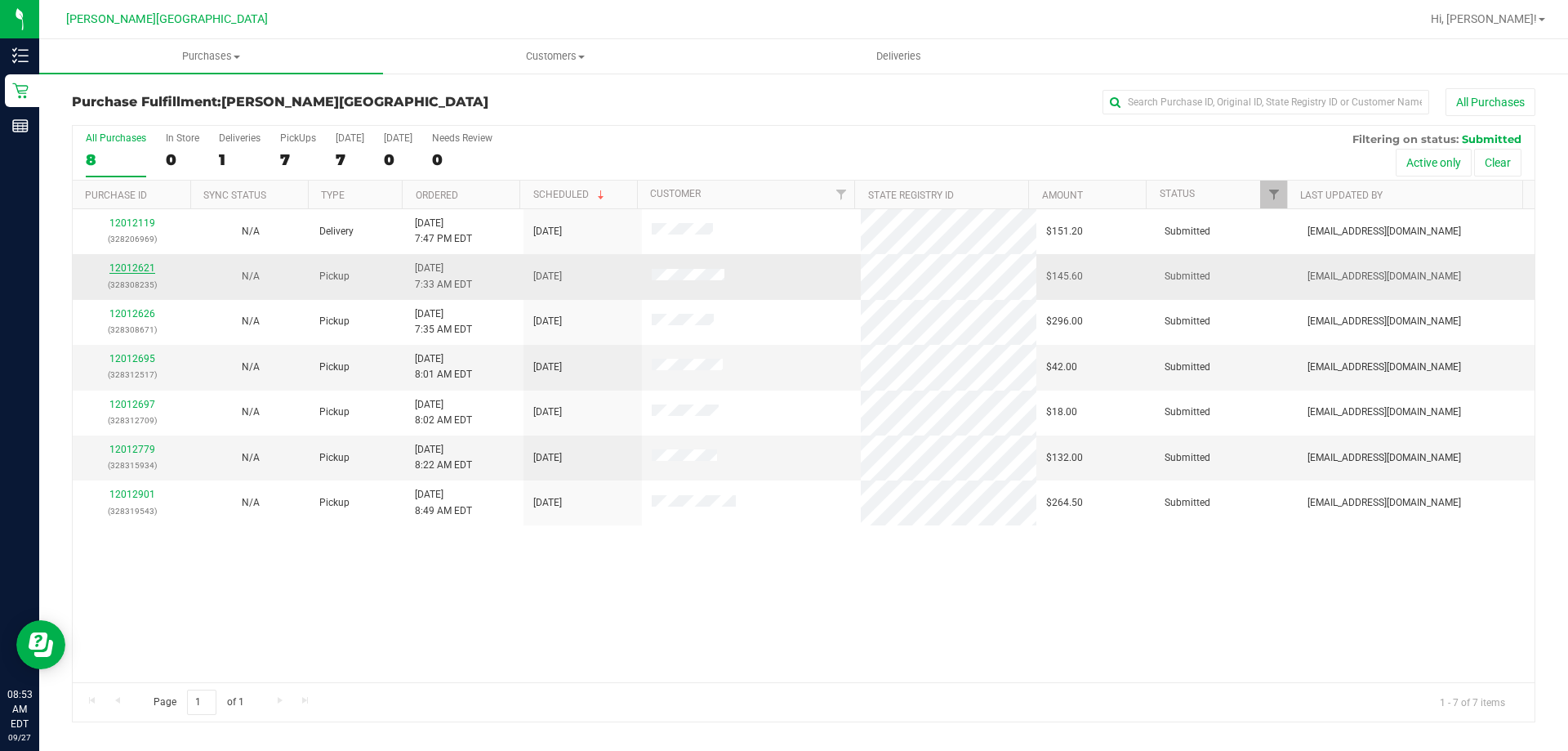
click at [124, 268] on link "12012621" at bounding box center [133, 268] width 46 height 11
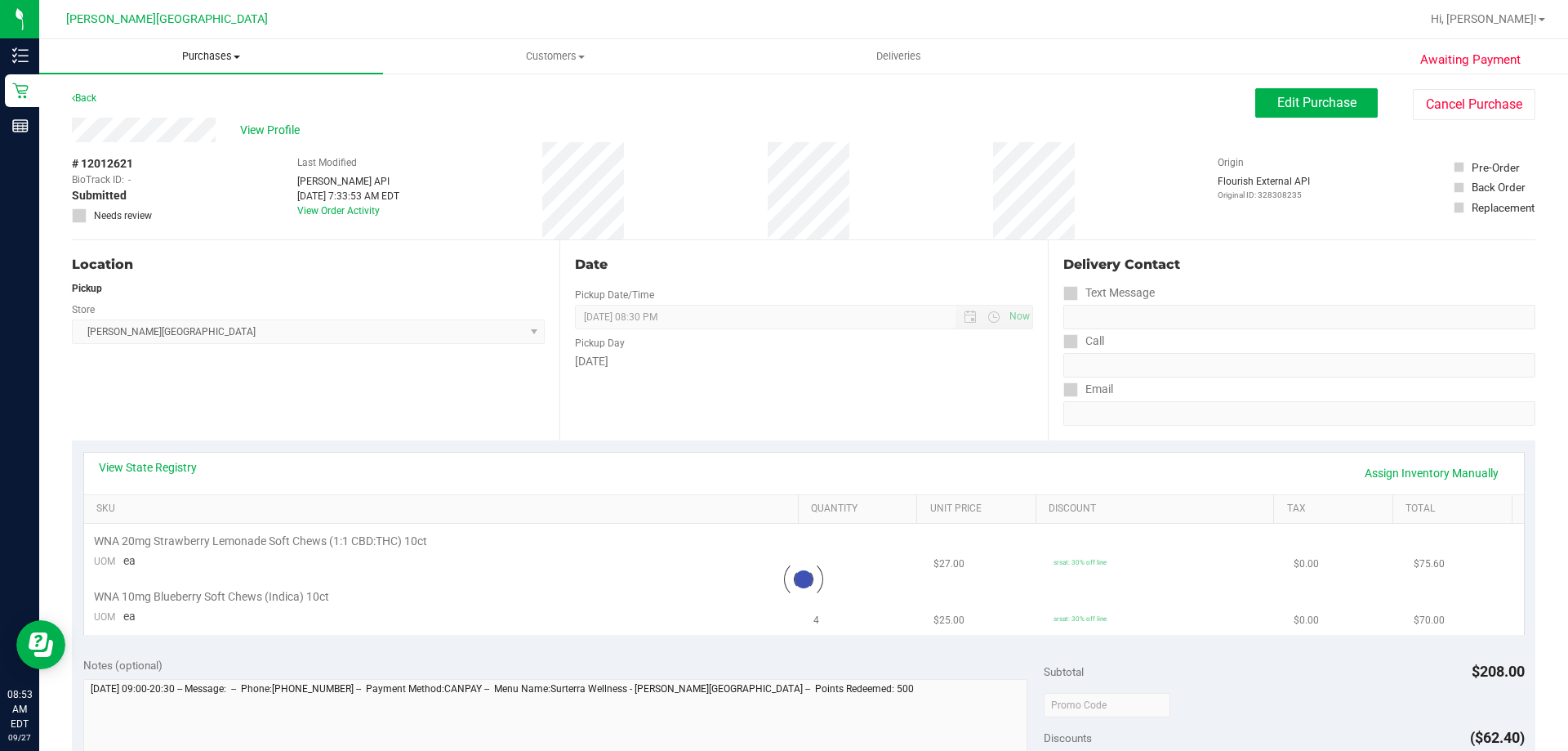
click at [186, 54] on span "Purchases" at bounding box center [211, 55] width 344 height 14
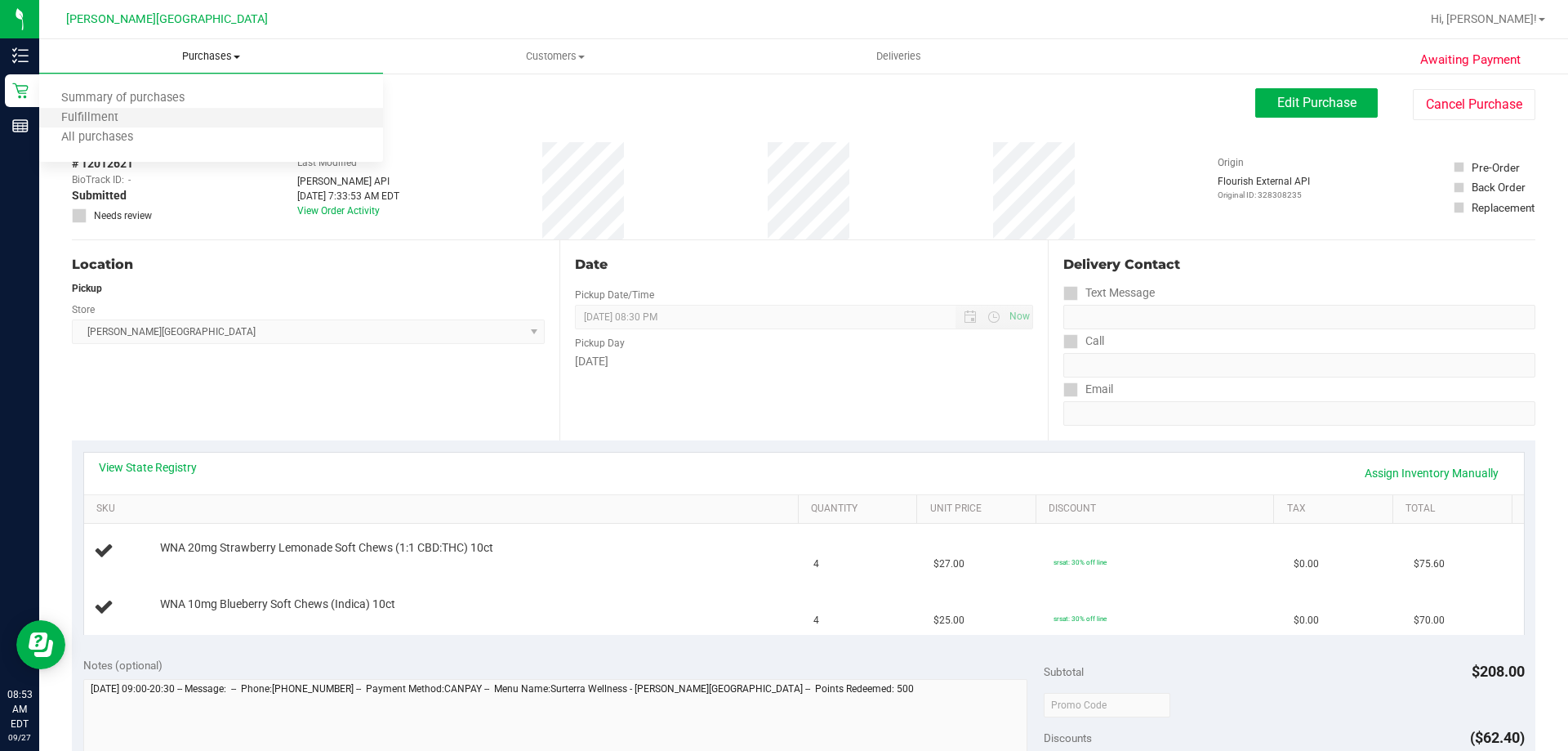
click at [162, 121] on li "Fulfillment" at bounding box center [211, 118] width 344 height 20
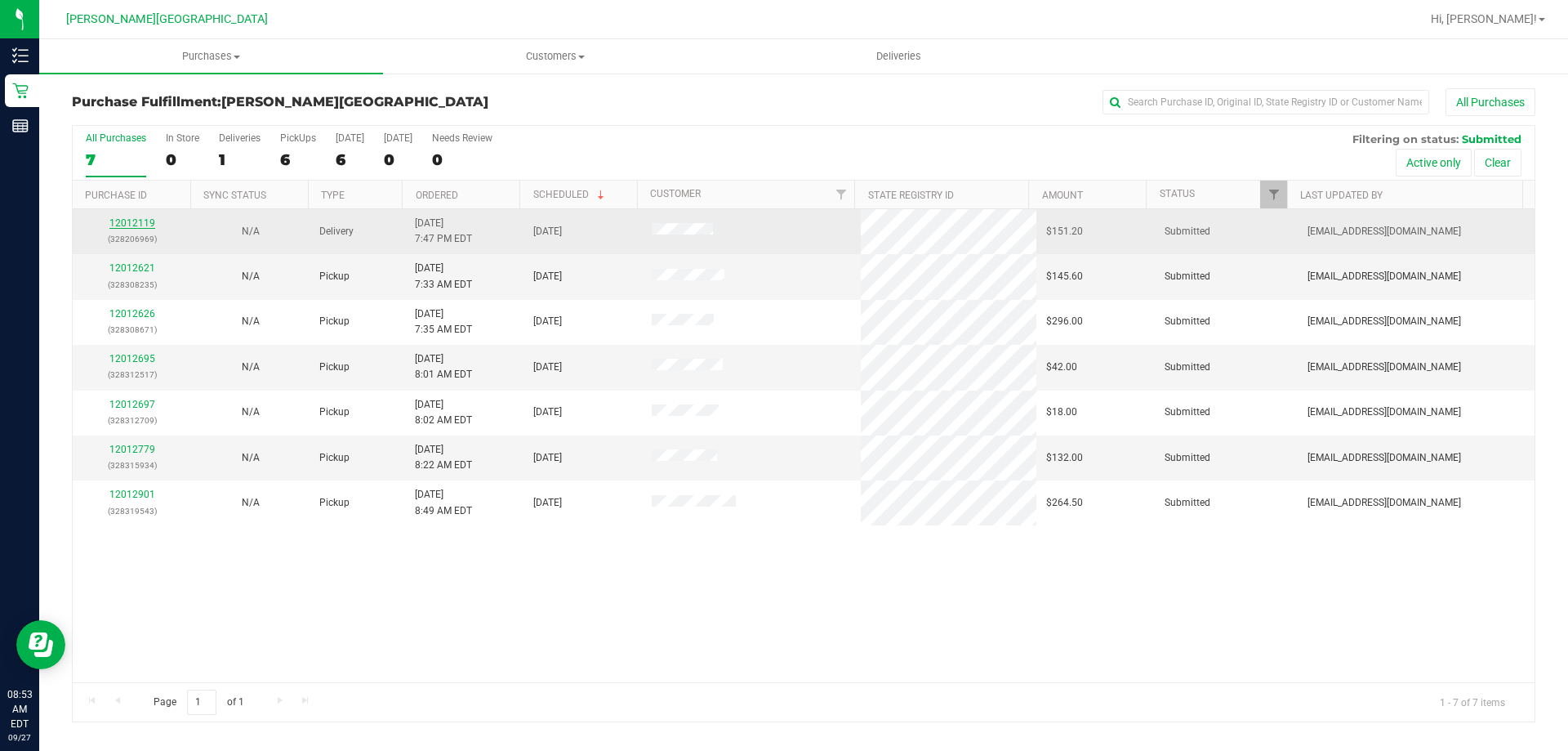
click at [126, 222] on link "12012119" at bounding box center [133, 223] width 46 height 11
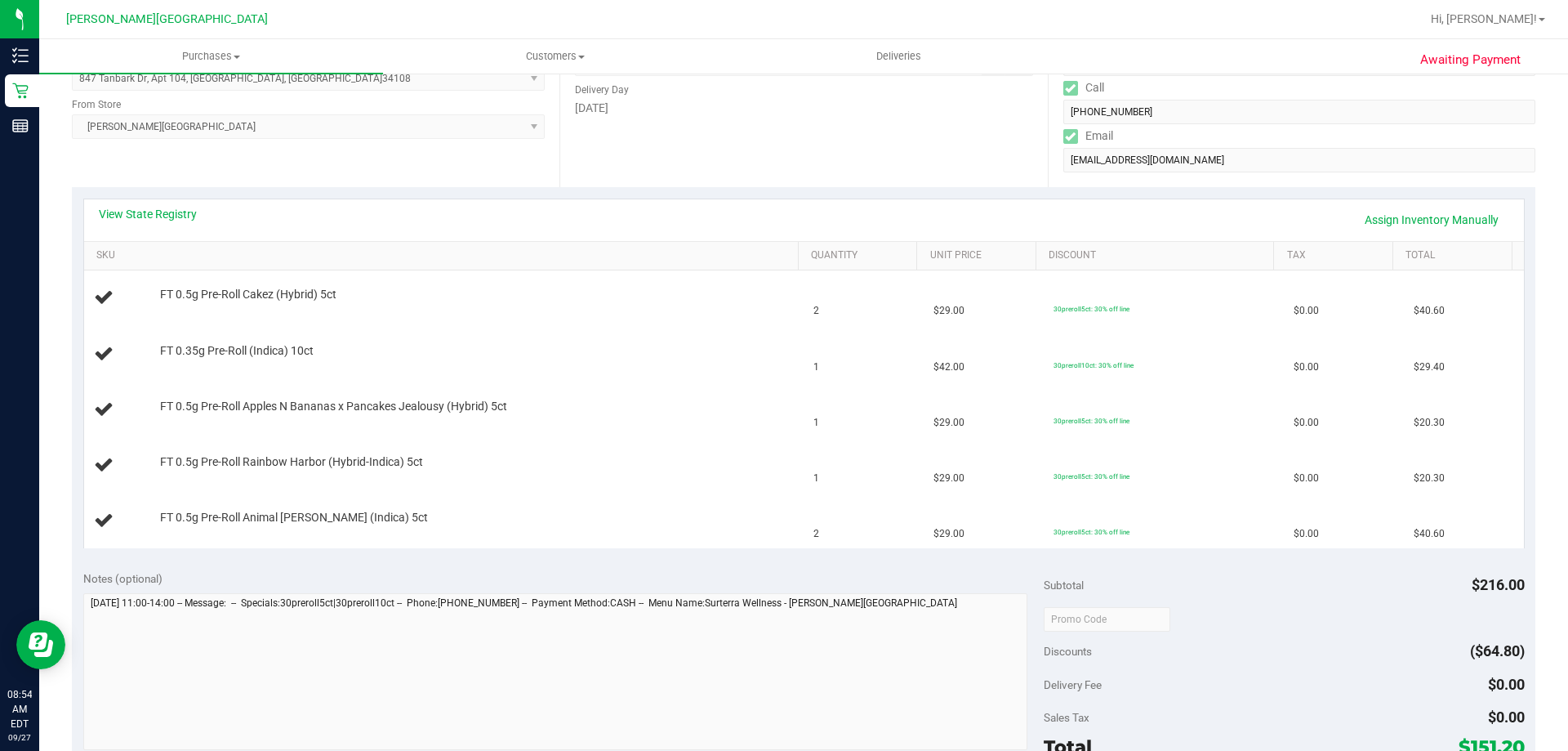
scroll to position [327, 0]
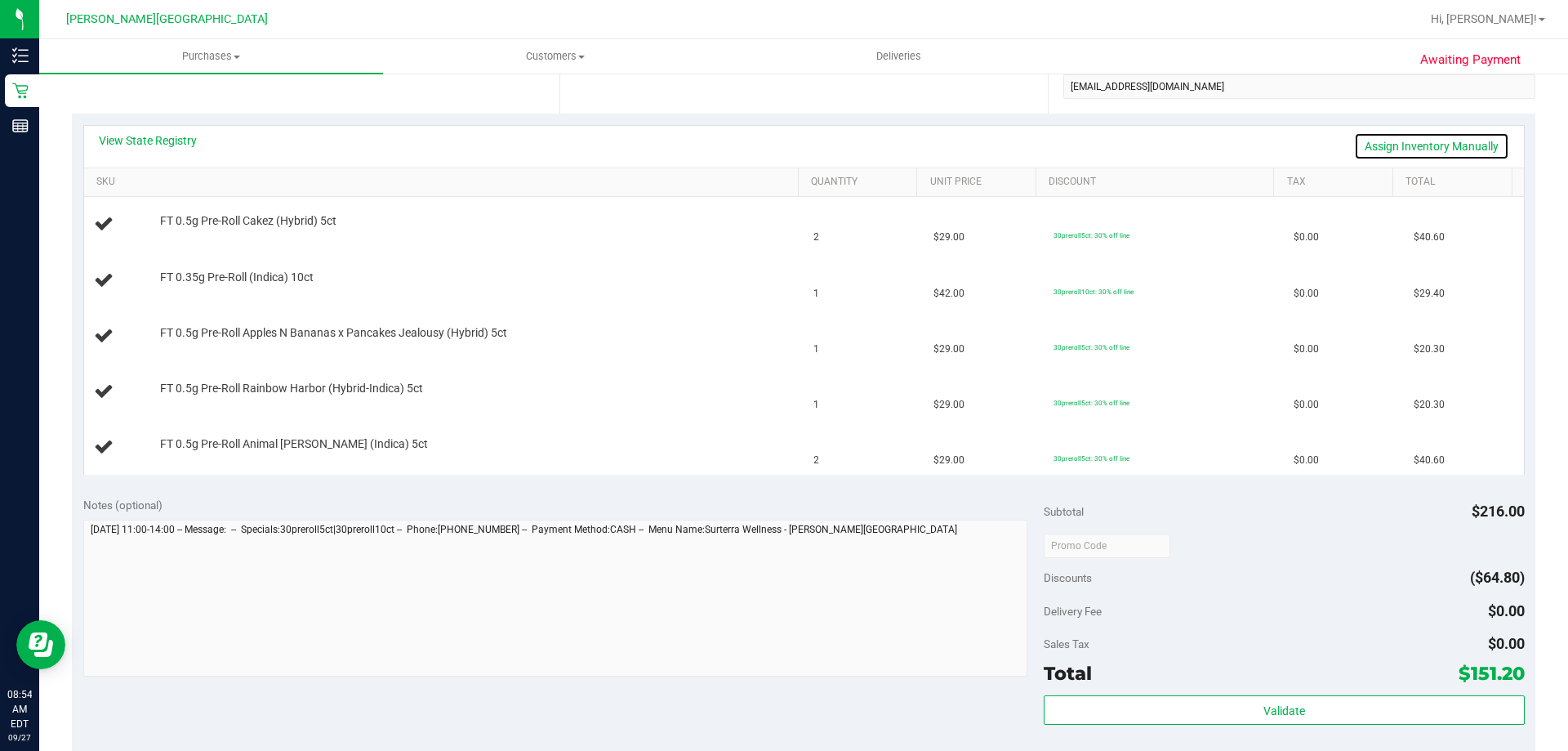
click at [788, 145] on link "Assign Inventory Manually" at bounding box center [1431, 146] width 155 height 28
click at [788, 147] on link "Save & Exit" at bounding box center [1471, 146] width 76 height 28
click at [769, 493] on div "Notes (optional) Subtotal $216.00 Discounts ($64.80) Delivery Fee $0.00 Sales T…" at bounding box center [803, 633] width 1463 height 294
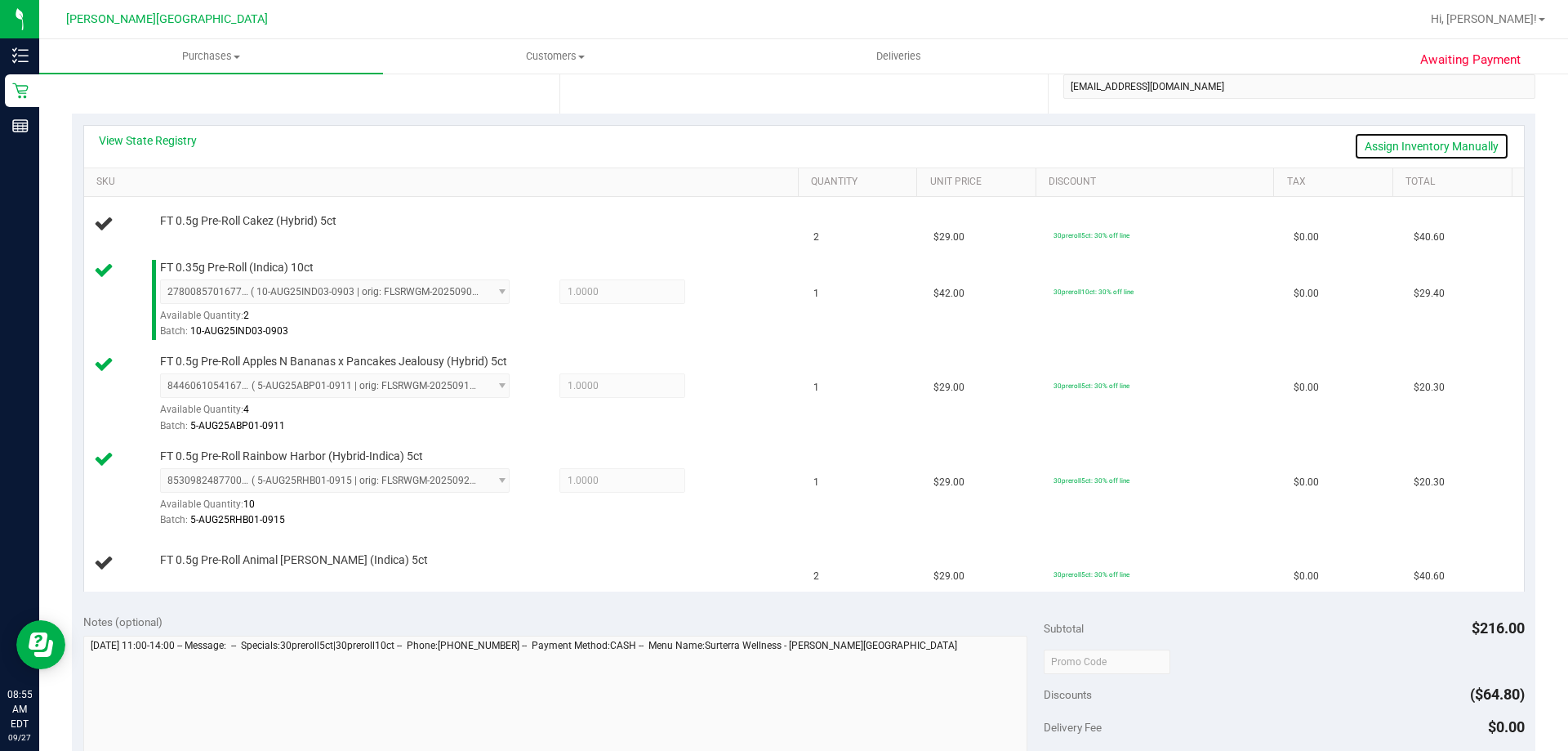
click at [788, 146] on link "Assign Inventory Manually" at bounding box center [1431, 146] width 155 height 28
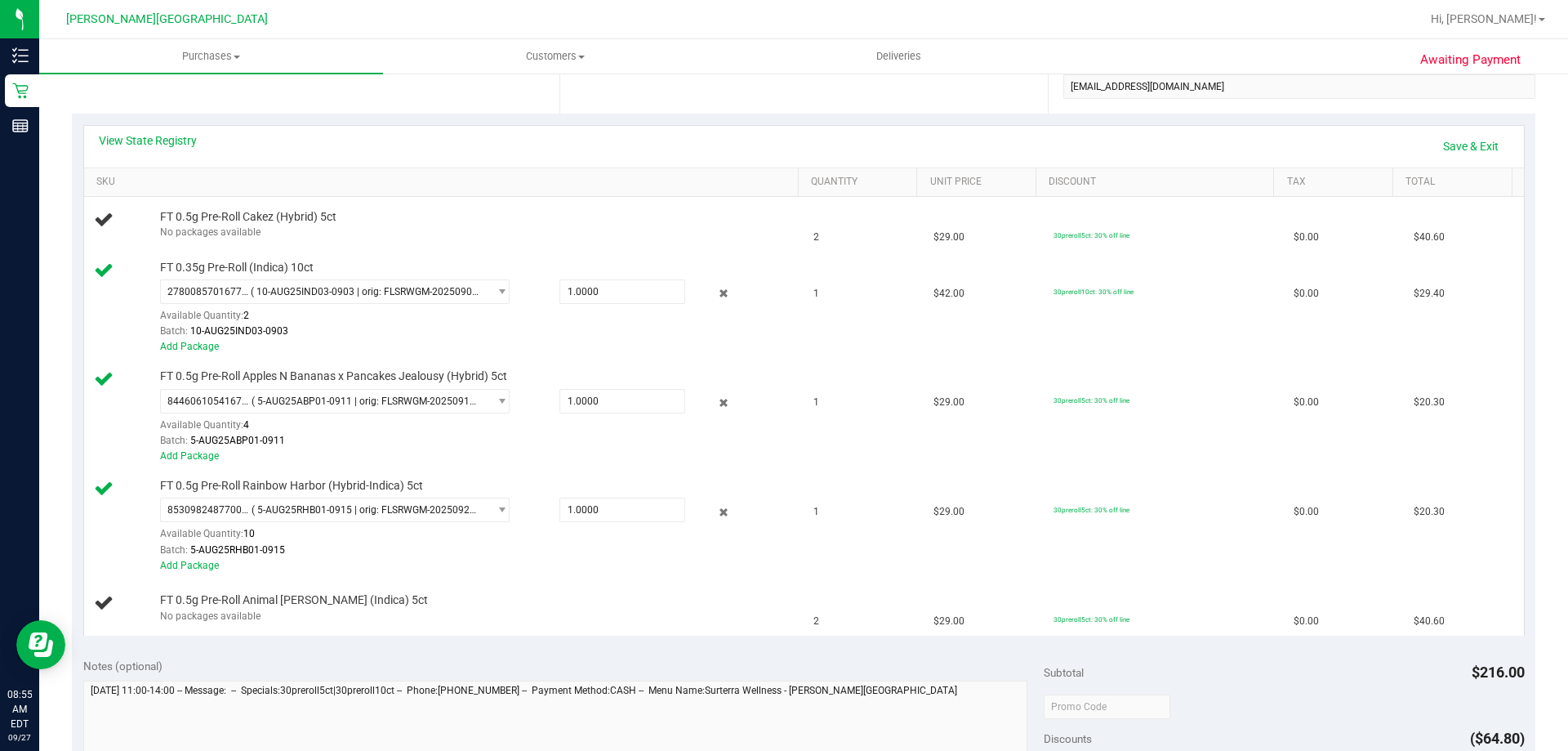
click at [788, 146] on div "View State Registry Save & Exit" at bounding box center [803, 146] width 1410 height 28
click at [788, 152] on link "Save & Exit" at bounding box center [1471, 146] width 76 height 28
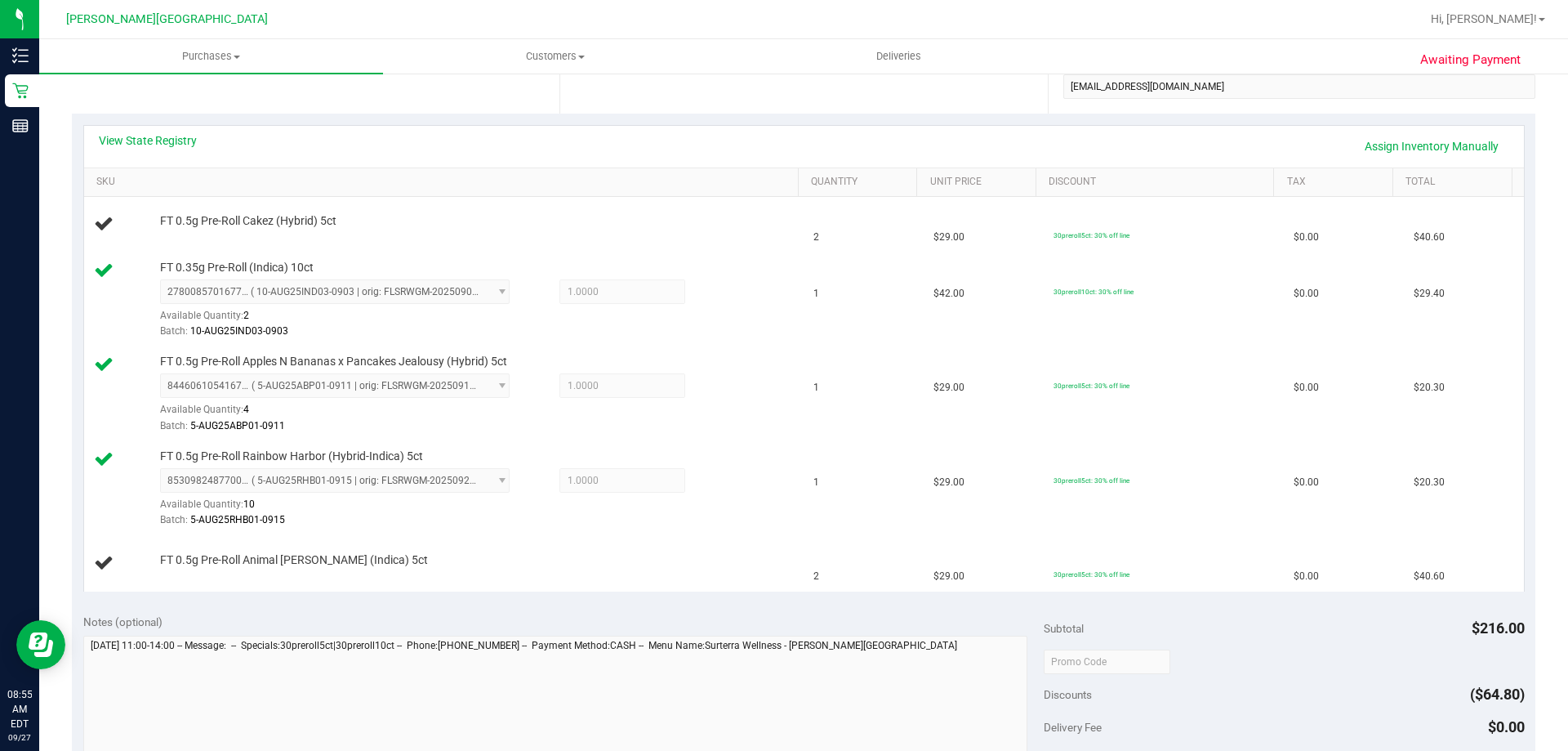
click at [788, 627] on div "Notes (optional)" at bounding box center [563, 621] width 961 height 16
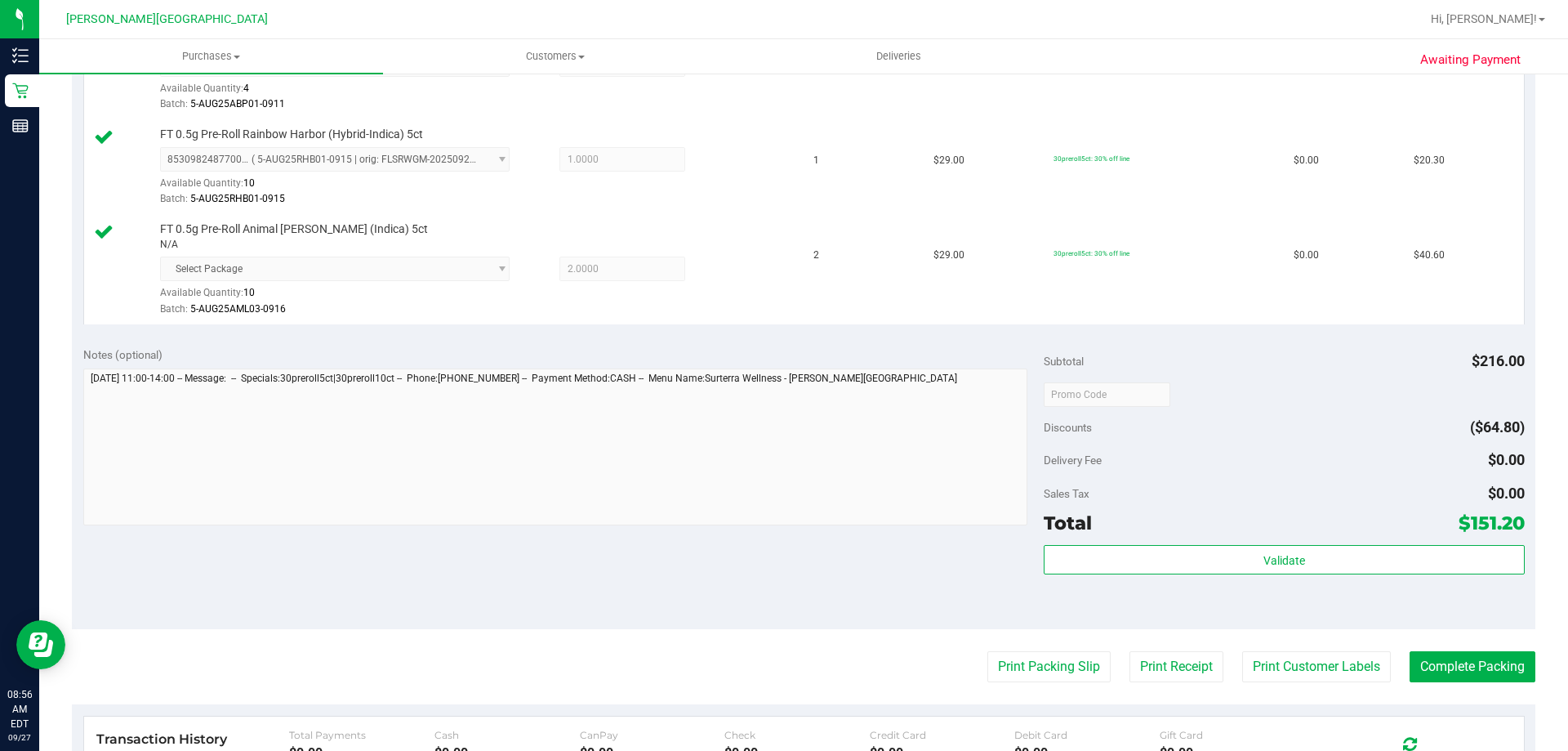
scroll to position [736, 0]
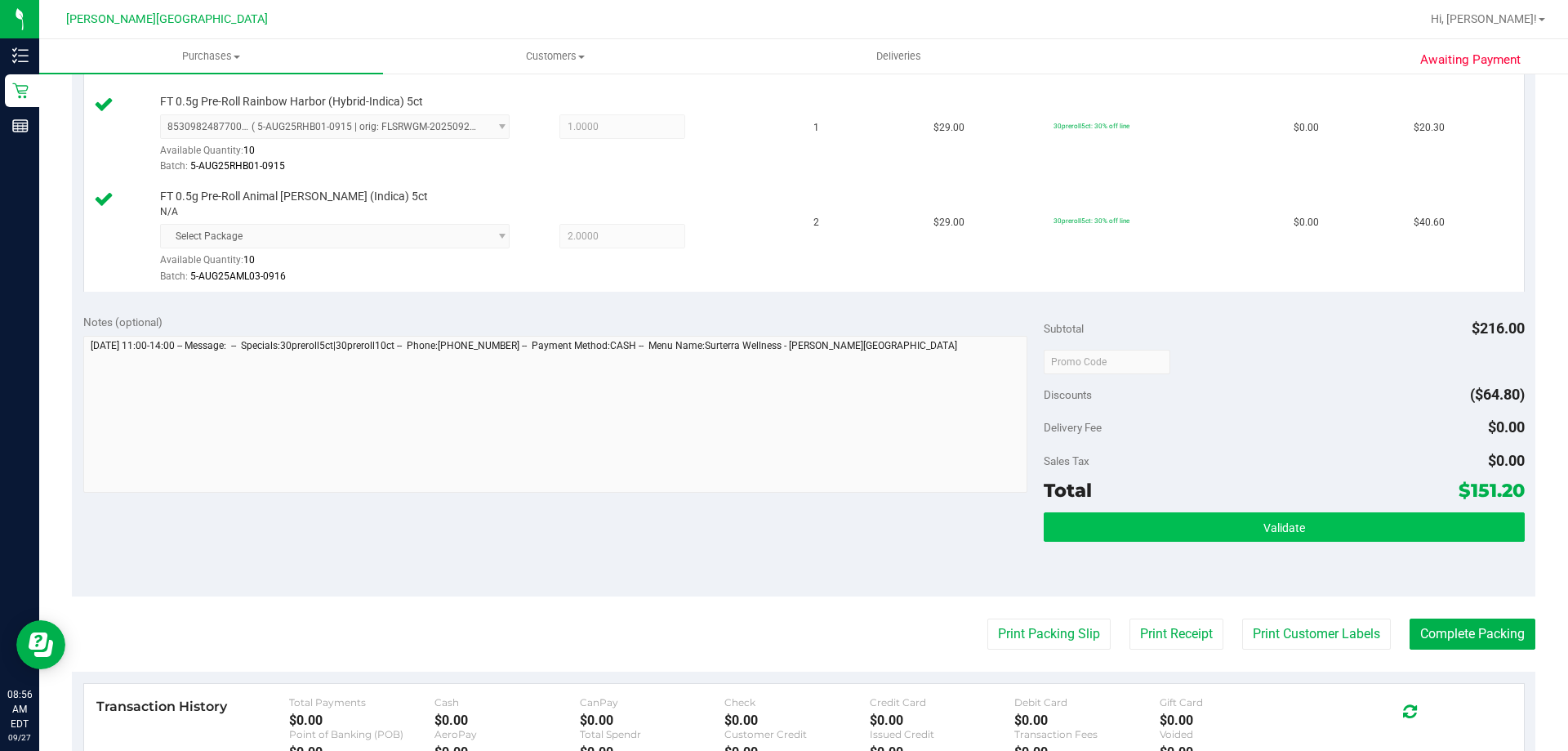
drag, startPoint x: 1372, startPoint y: 504, endPoint x: 1364, endPoint y: 516, distance: 14.4
click at [788, 504] on div "Subtotal $216.00 Discounts ($64.80) Delivery Fee $0.00 Sales Tax $0.00 Total $1…" at bounding box center [1283, 449] width 480 height 272
drag, startPoint x: 1351, startPoint y: 532, endPoint x: 1338, endPoint y: 543, distance: 17.0
click at [788, 532] on button "Validate" at bounding box center [1283, 526] width 480 height 30
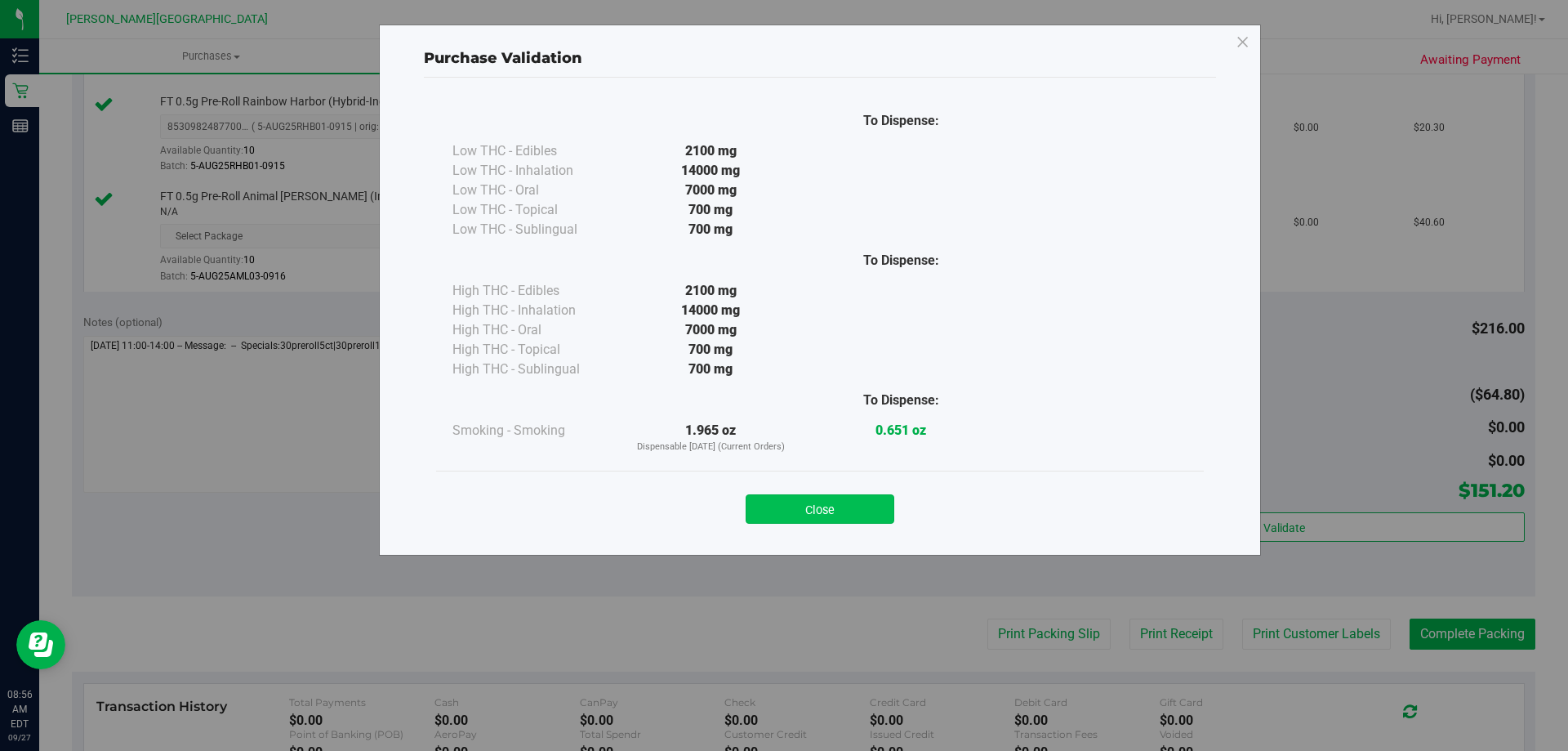
click at [788, 502] on button "Close" at bounding box center [820, 508] width 149 height 30
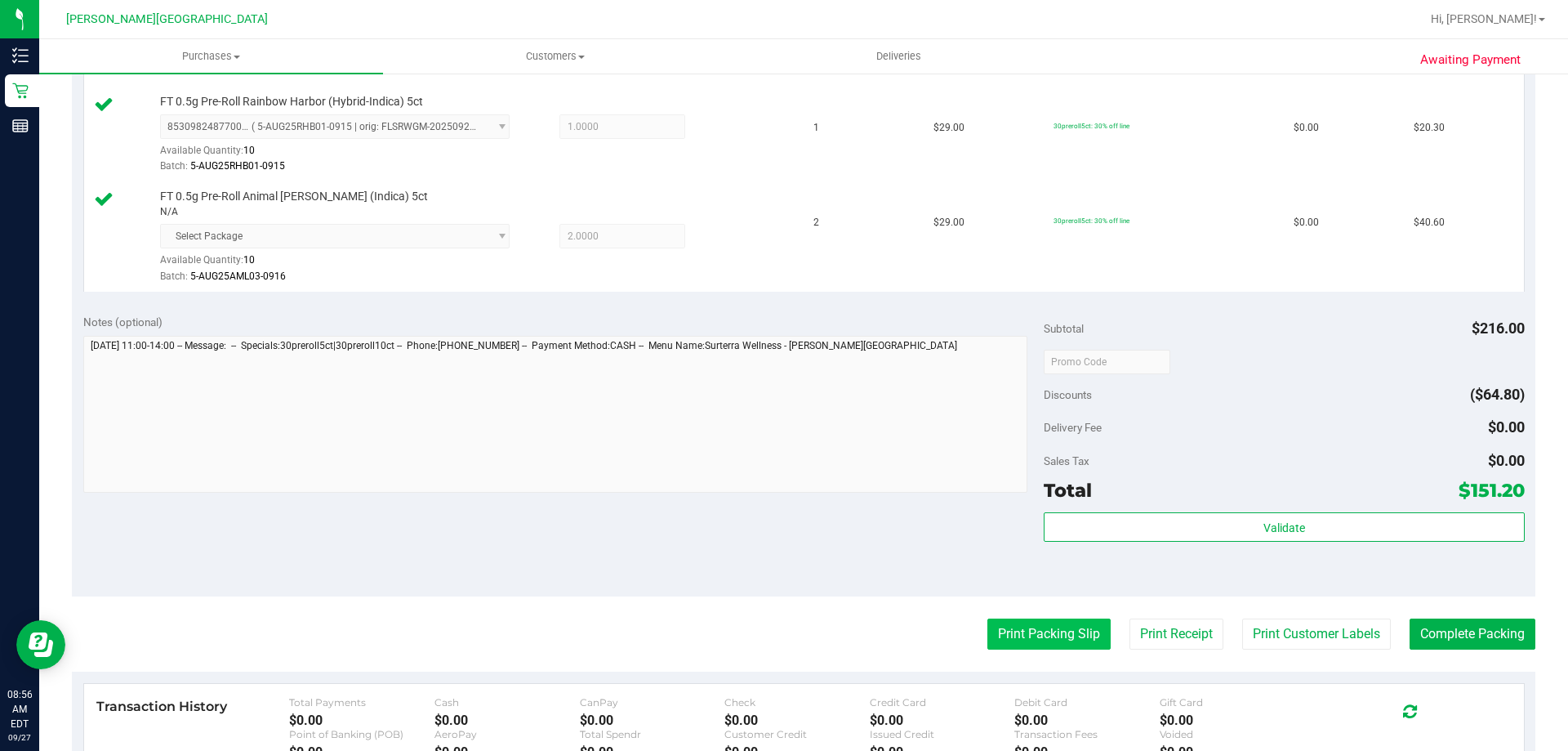
click at [788, 648] on button "Print Packing Slip" at bounding box center [1049, 633] width 123 height 31
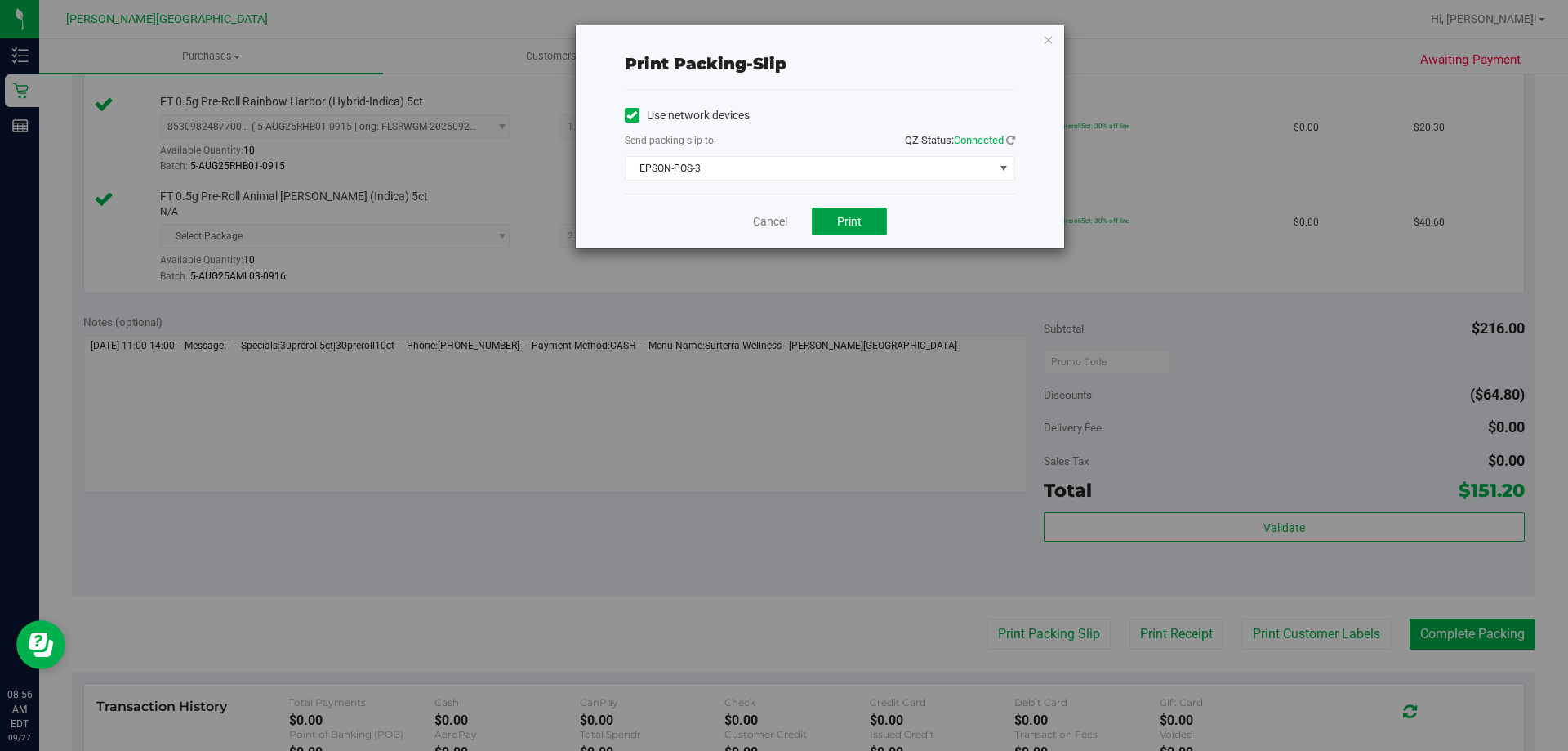
click at [788, 217] on span "Print" at bounding box center [849, 222] width 25 height 13
click at [788, 41] on icon "button" at bounding box center [1049, 39] width 11 height 20
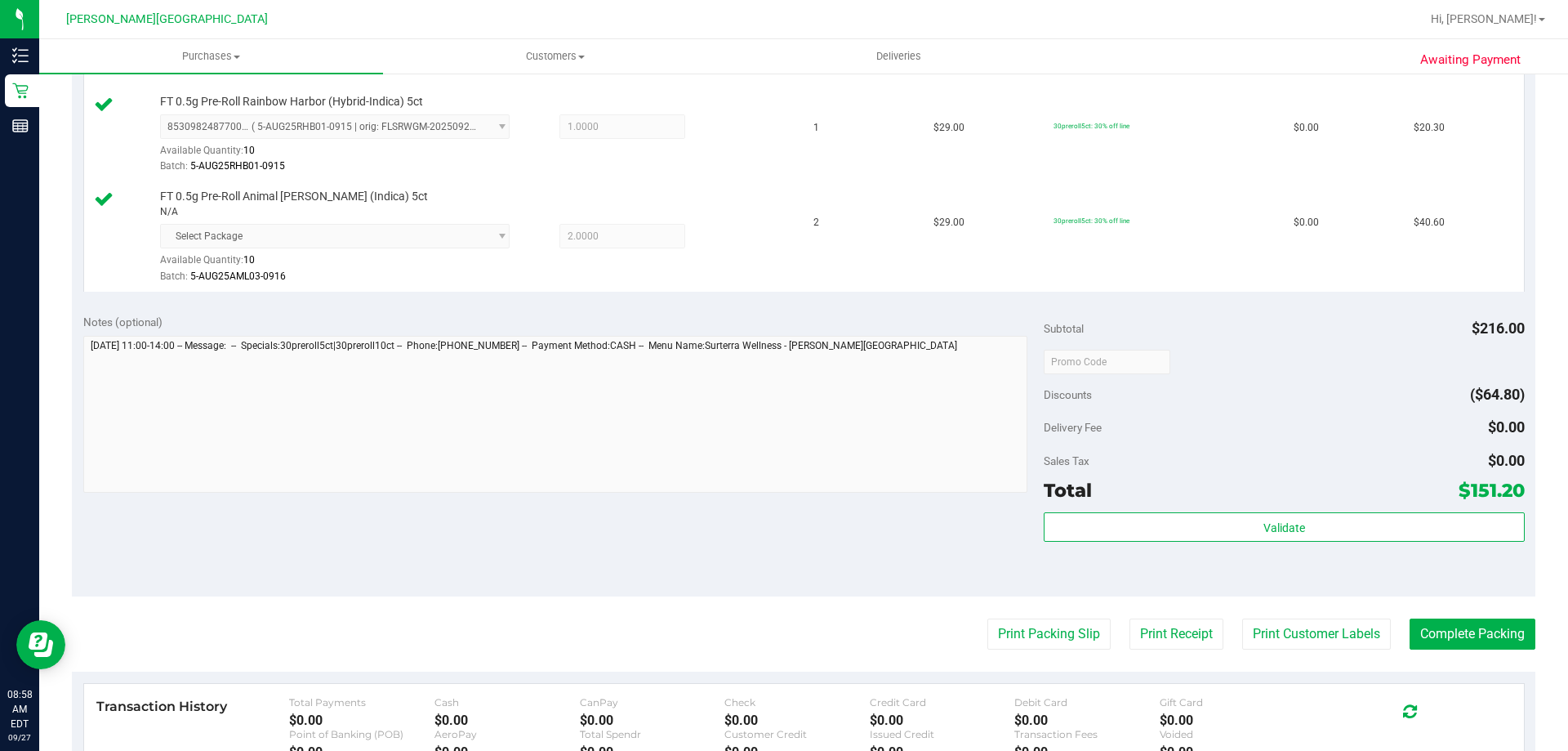
click at [788, 562] on div "Notes (optional) Subtotal $216.00 Discounts ($64.80) Delivery Fee $0.00 Sales T…" at bounding box center [803, 449] width 1463 height 294
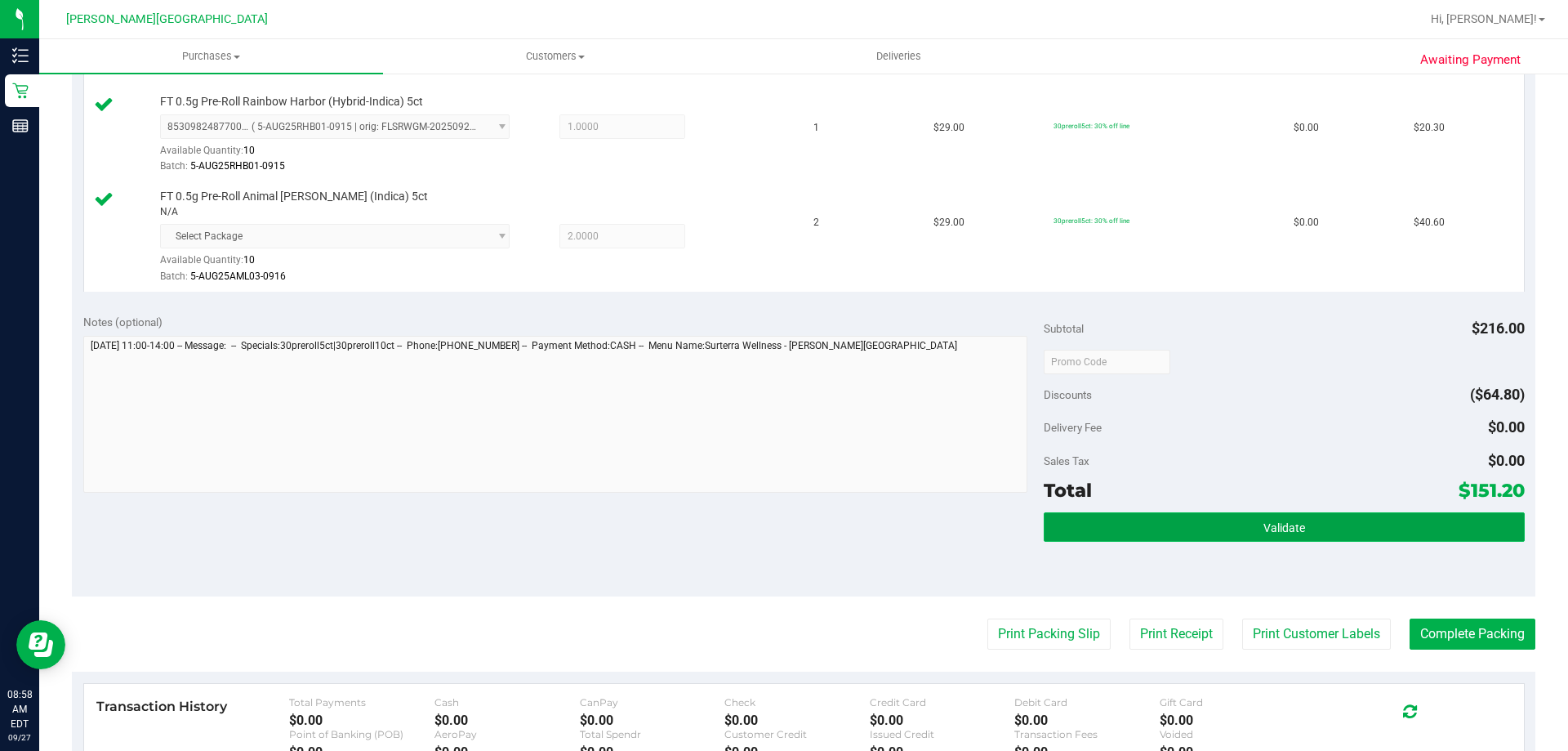
click at [788, 535] on button "Validate" at bounding box center [1283, 526] width 480 height 30
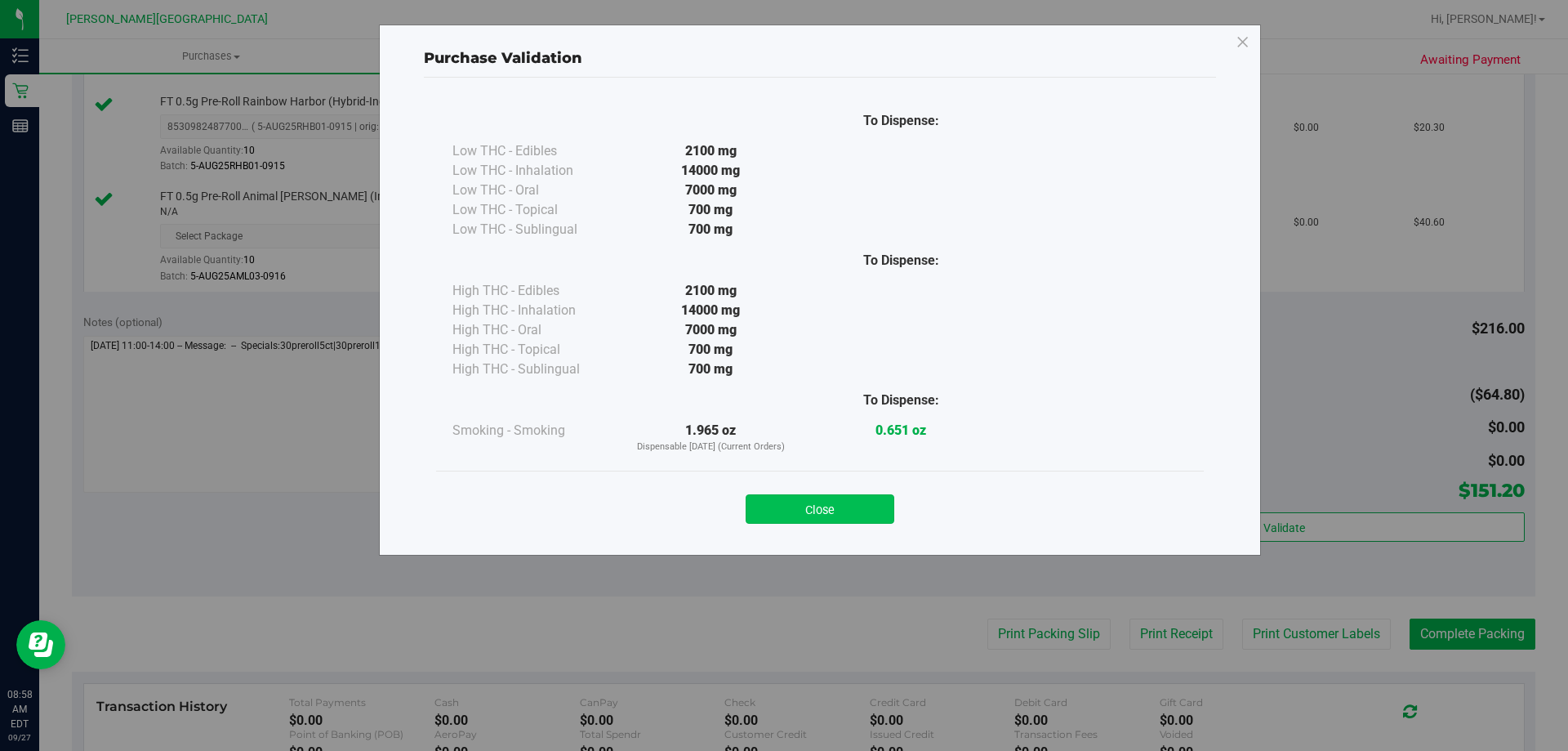
click at [788, 504] on button "Close" at bounding box center [820, 508] width 149 height 30
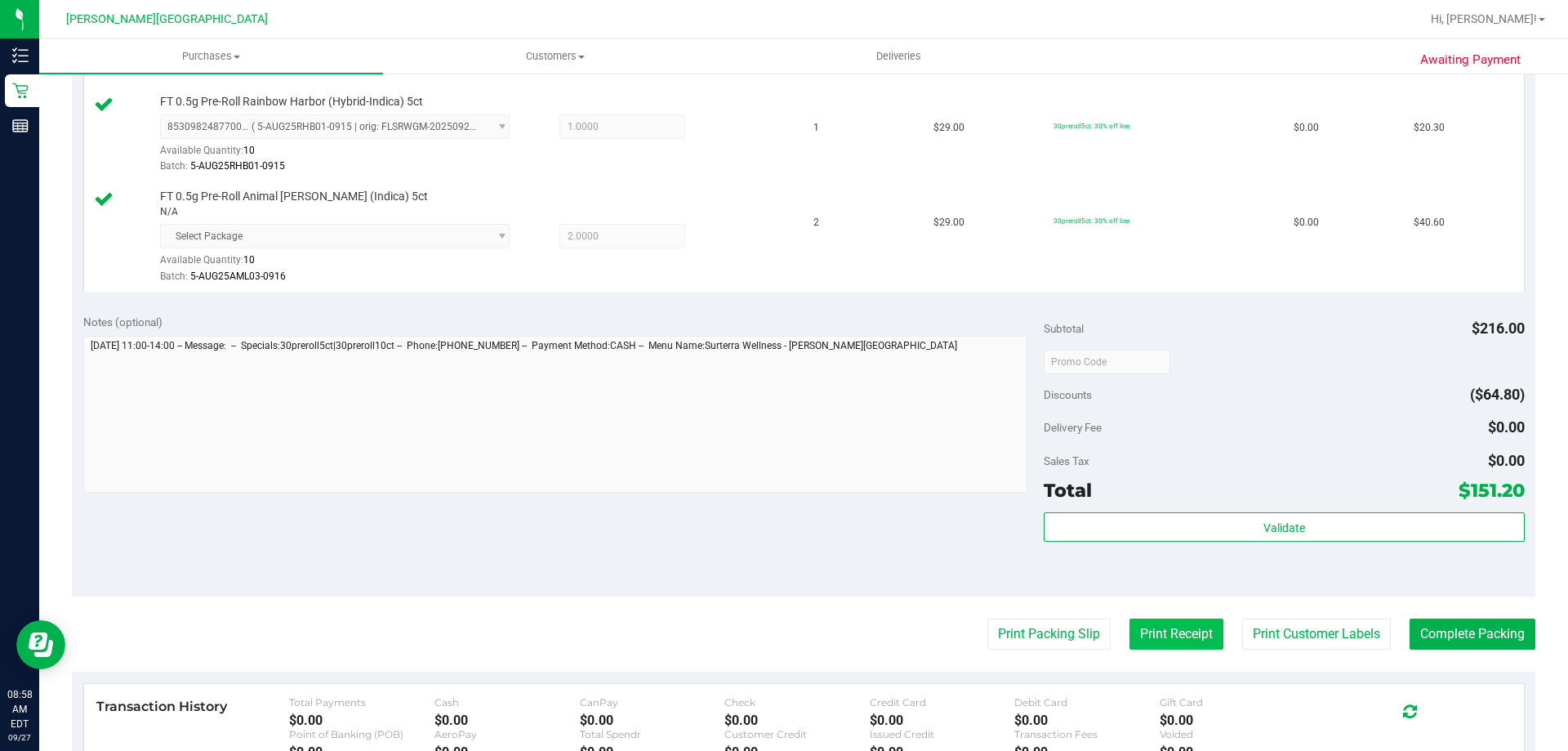
click at [788, 633] on button "Print Receipt" at bounding box center [1176, 633] width 94 height 31
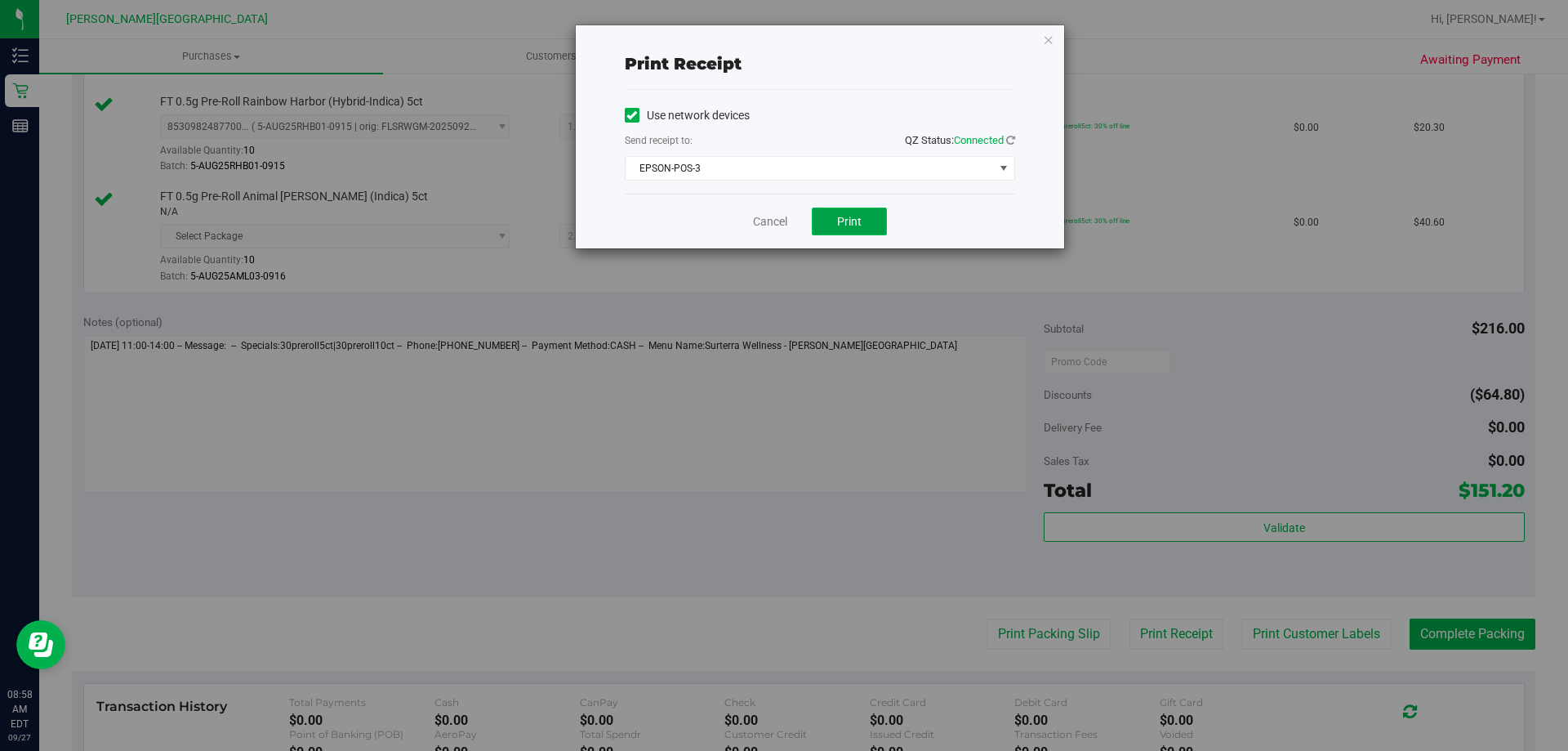
click at [788, 232] on button "Print" at bounding box center [849, 221] width 75 height 28
click at [788, 220] on span "Print" at bounding box center [849, 222] width 25 height 13
click at [788, 32] on icon "button" at bounding box center [1049, 39] width 11 height 20
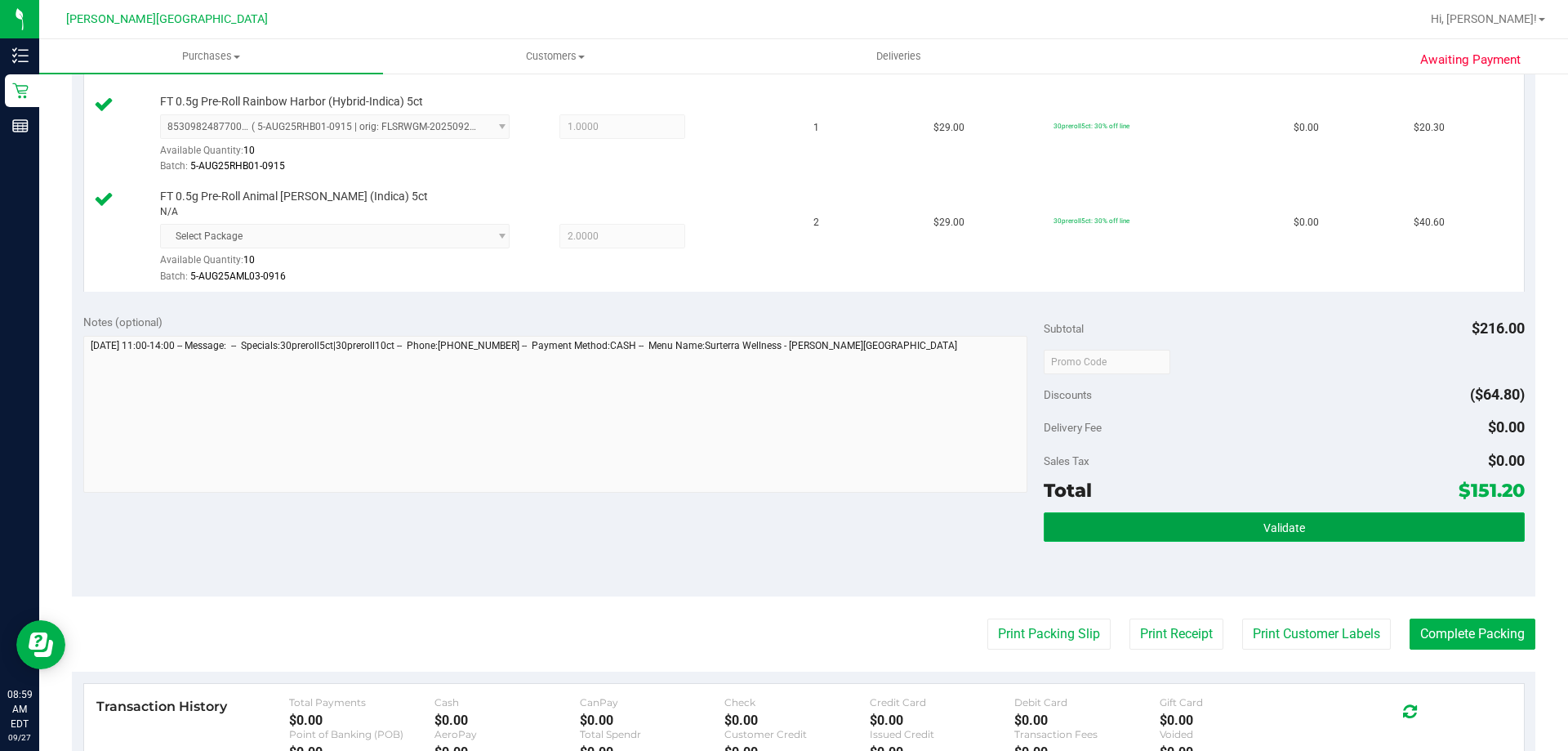
click at [788, 535] on button "Validate" at bounding box center [1283, 526] width 480 height 30
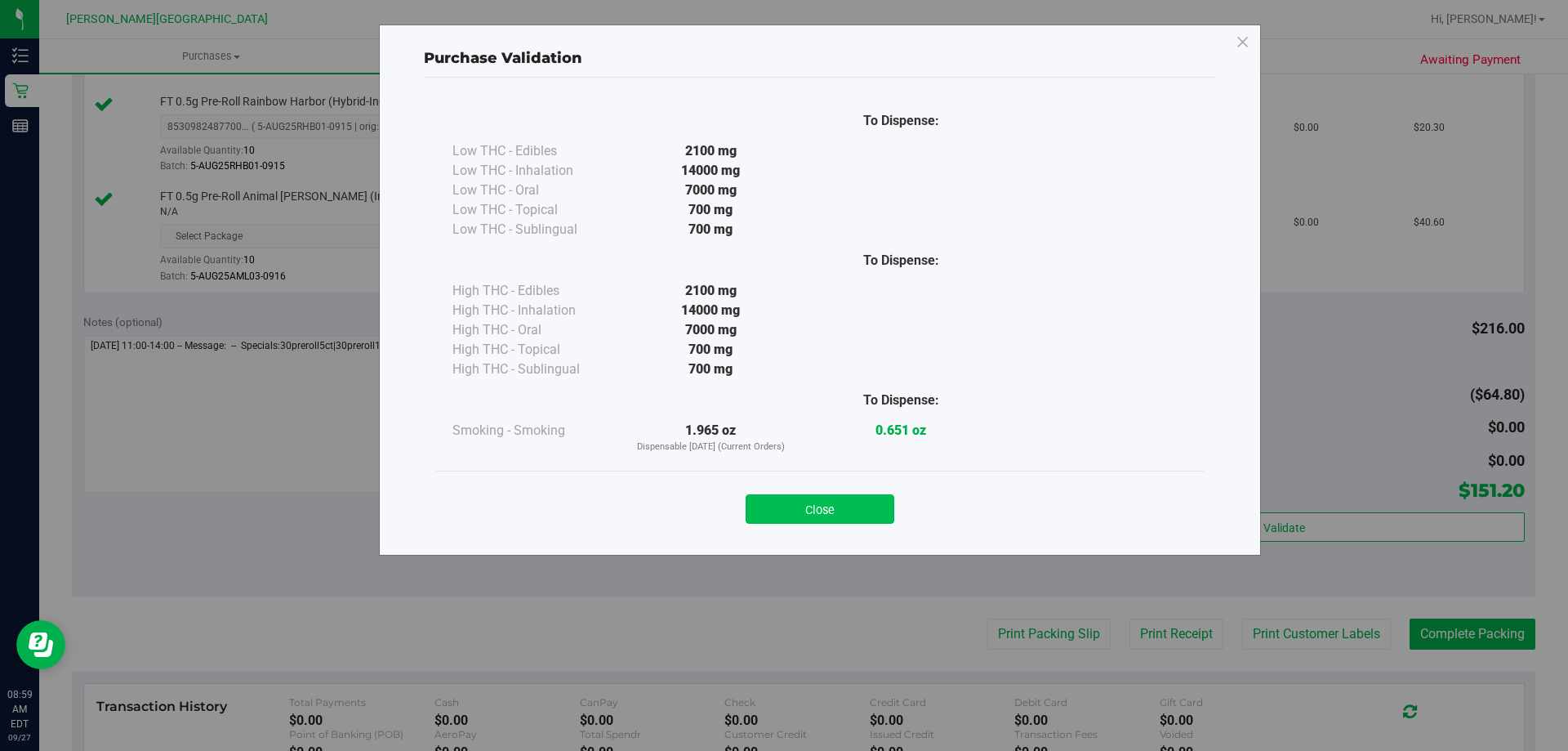
click at [788, 504] on button "Close" at bounding box center [820, 508] width 149 height 30
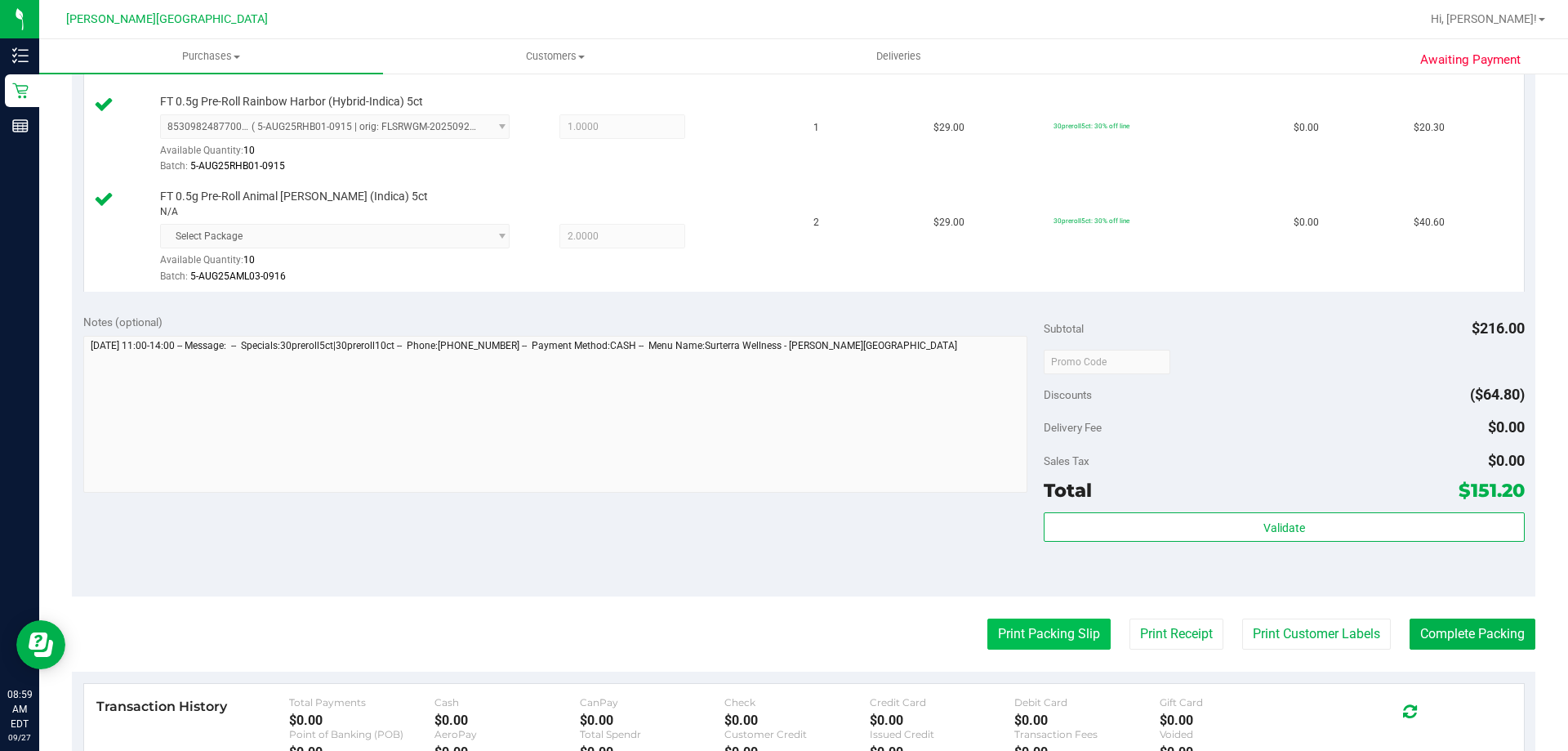
click at [788, 639] on button "Print Packing Slip" at bounding box center [1049, 633] width 123 height 31
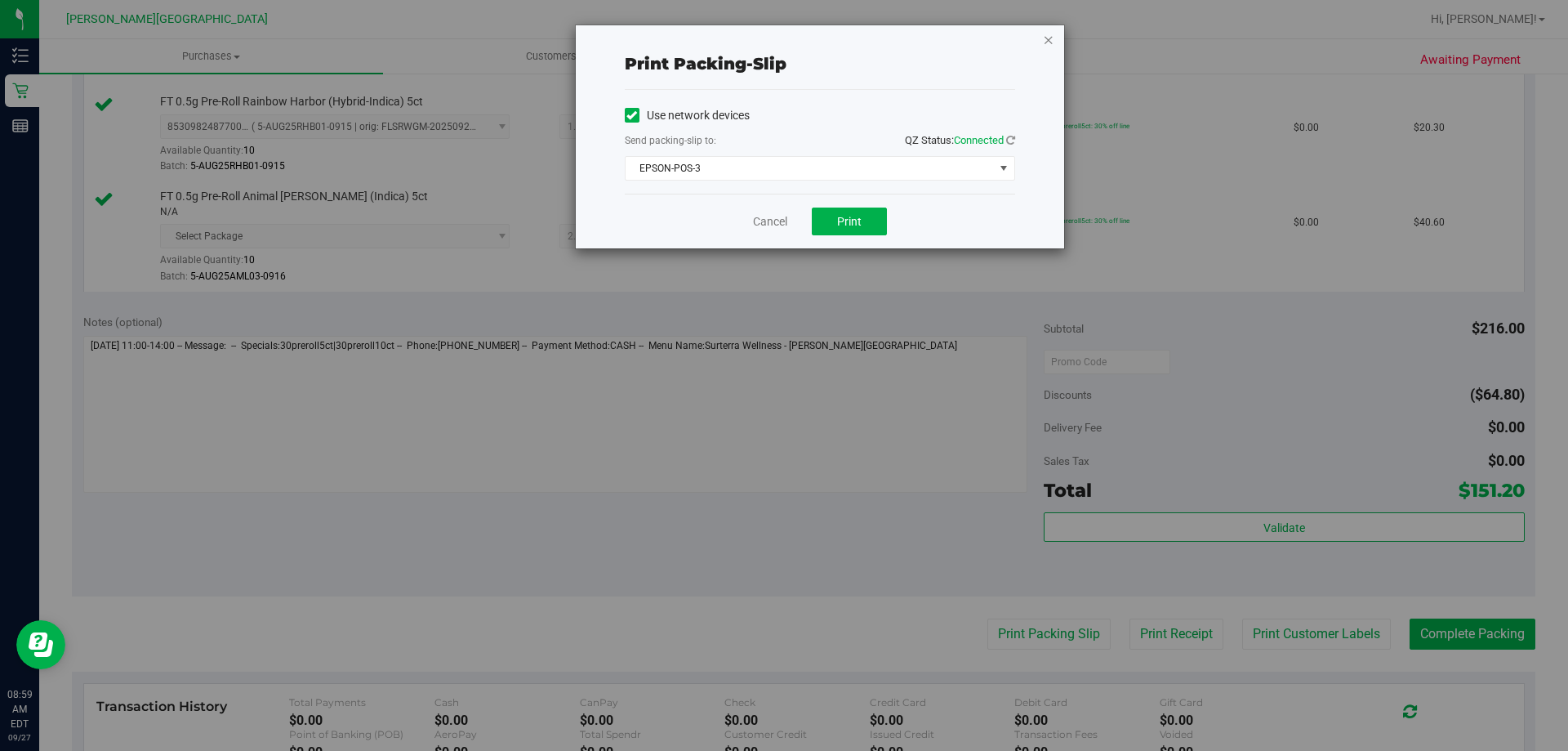
click at [788, 42] on icon "button" at bounding box center [1049, 39] width 11 height 20
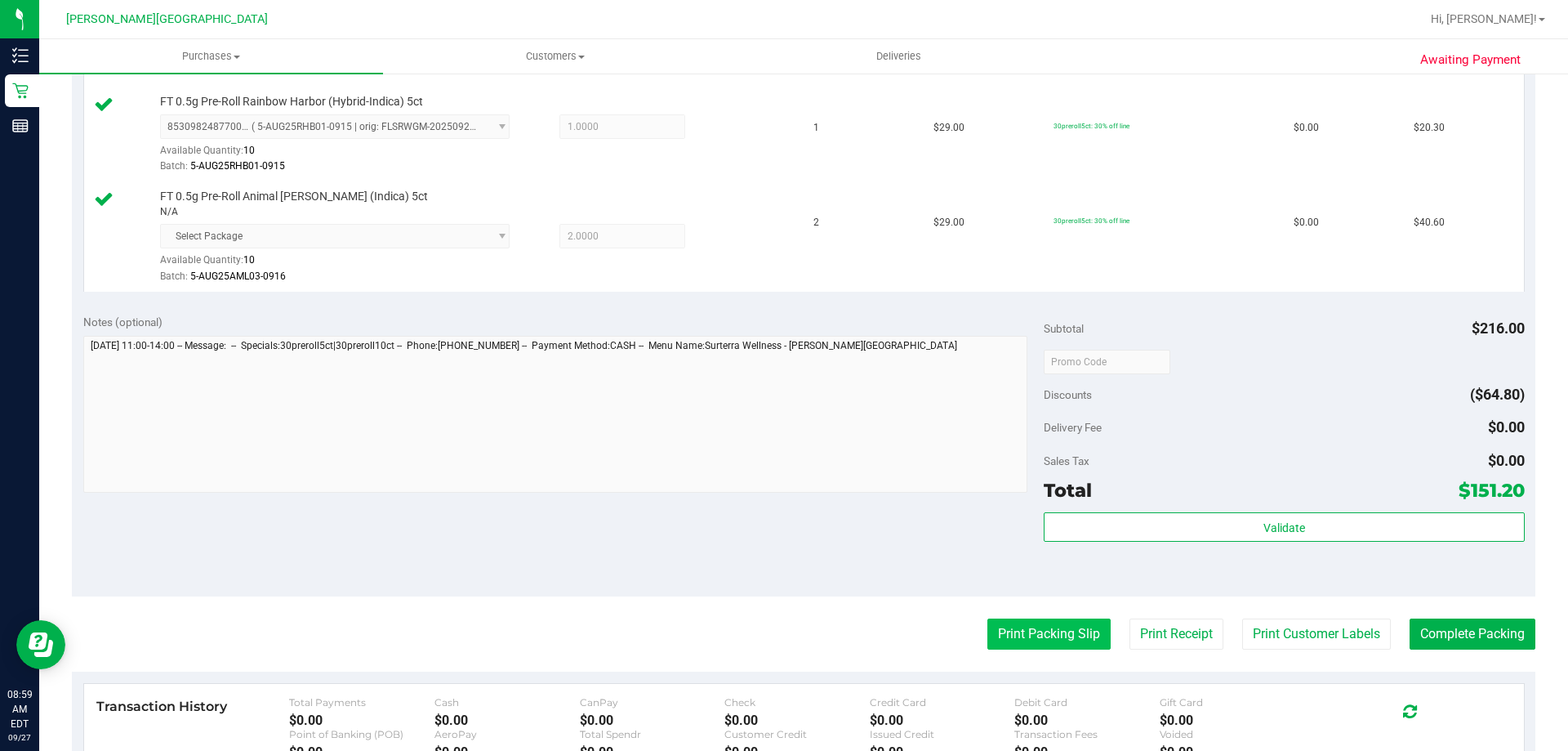
click at [788, 629] on button "Print Packing Slip" at bounding box center [1049, 633] width 123 height 31
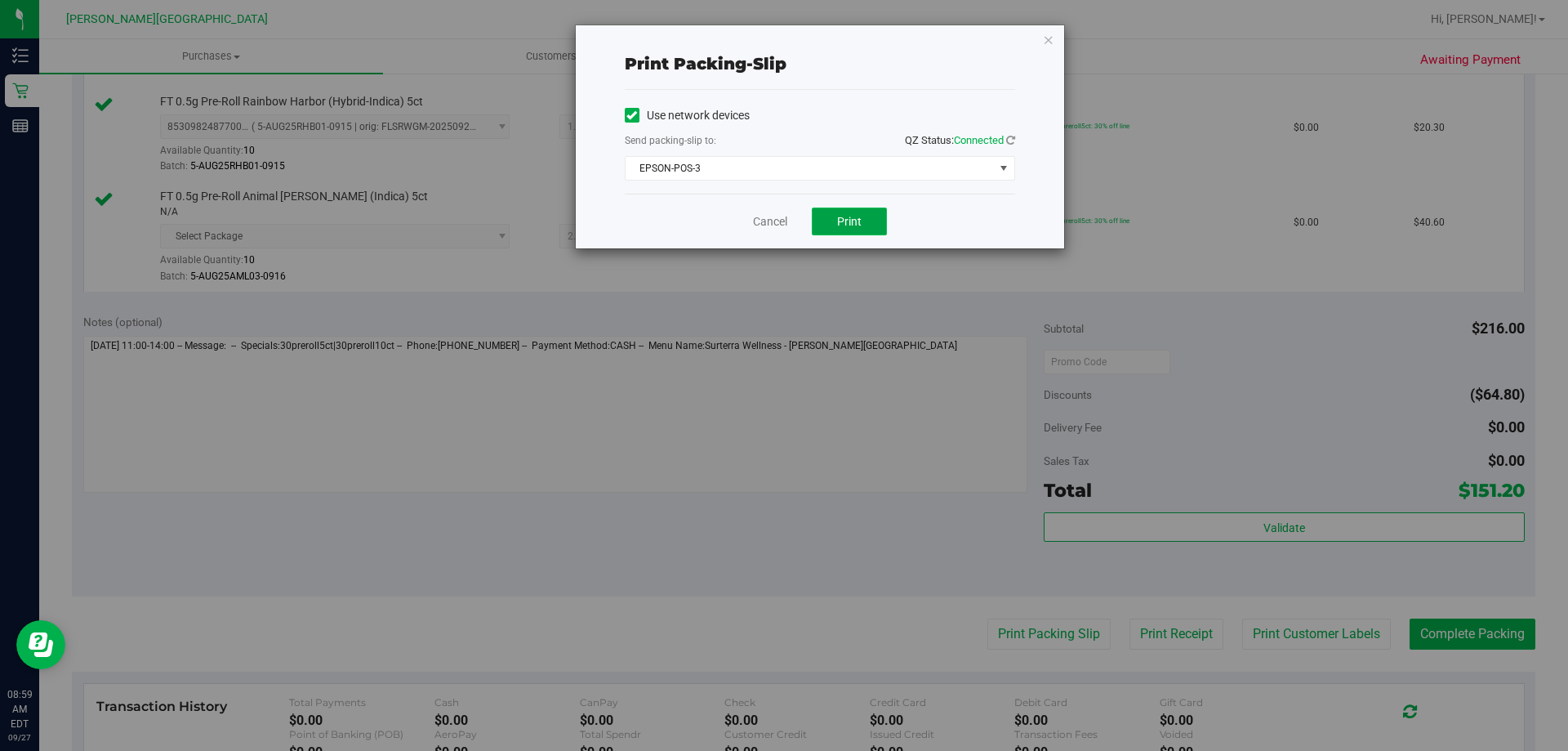
click at [788, 223] on button "Print" at bounding box center [849, 221] width 75 height 28
click at [788, 37] on icon "button" at bounding box center [1049, 39] width 11 height 20
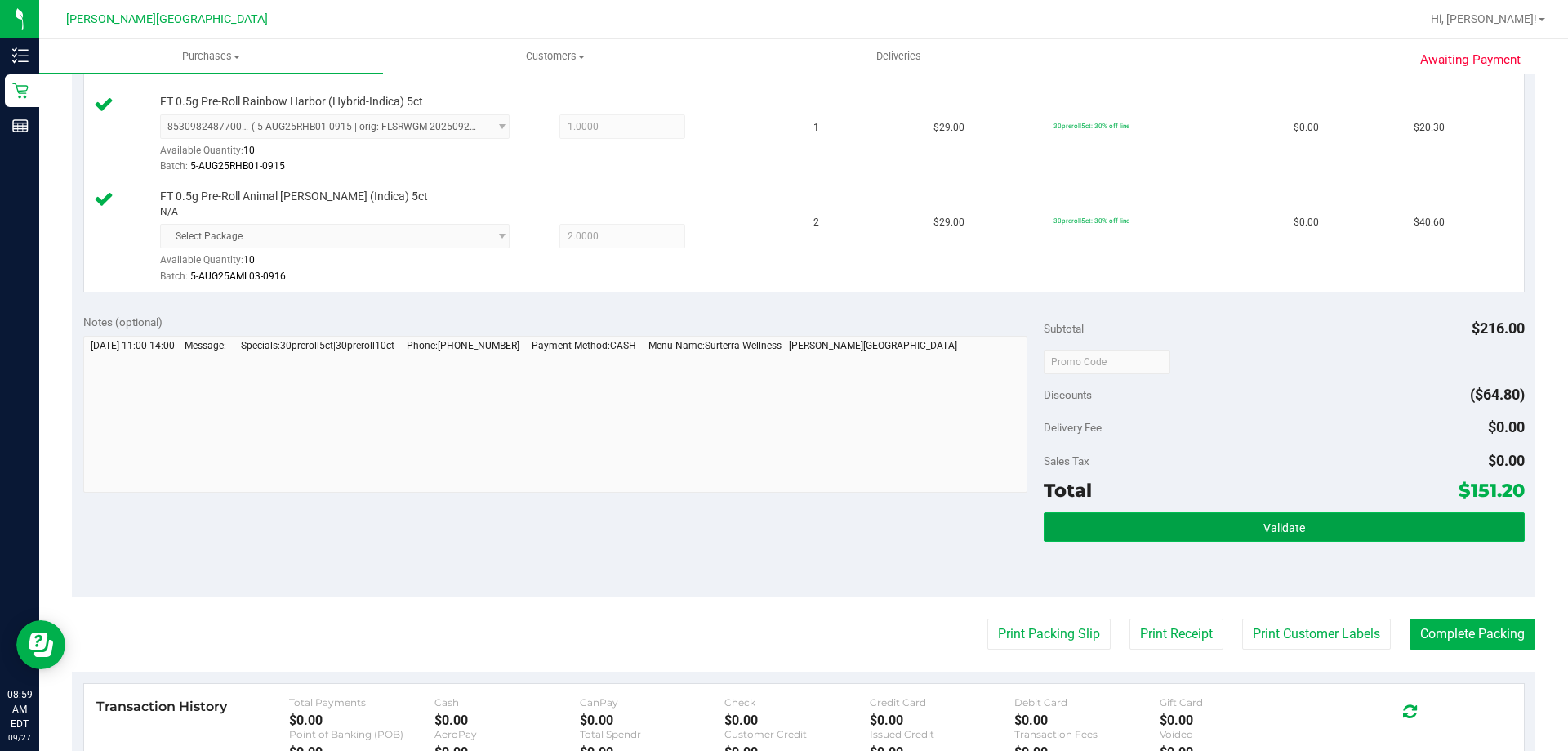
click at [788, 523] on button "Validate" at bounding box center [1283, 526] width 480 height 30
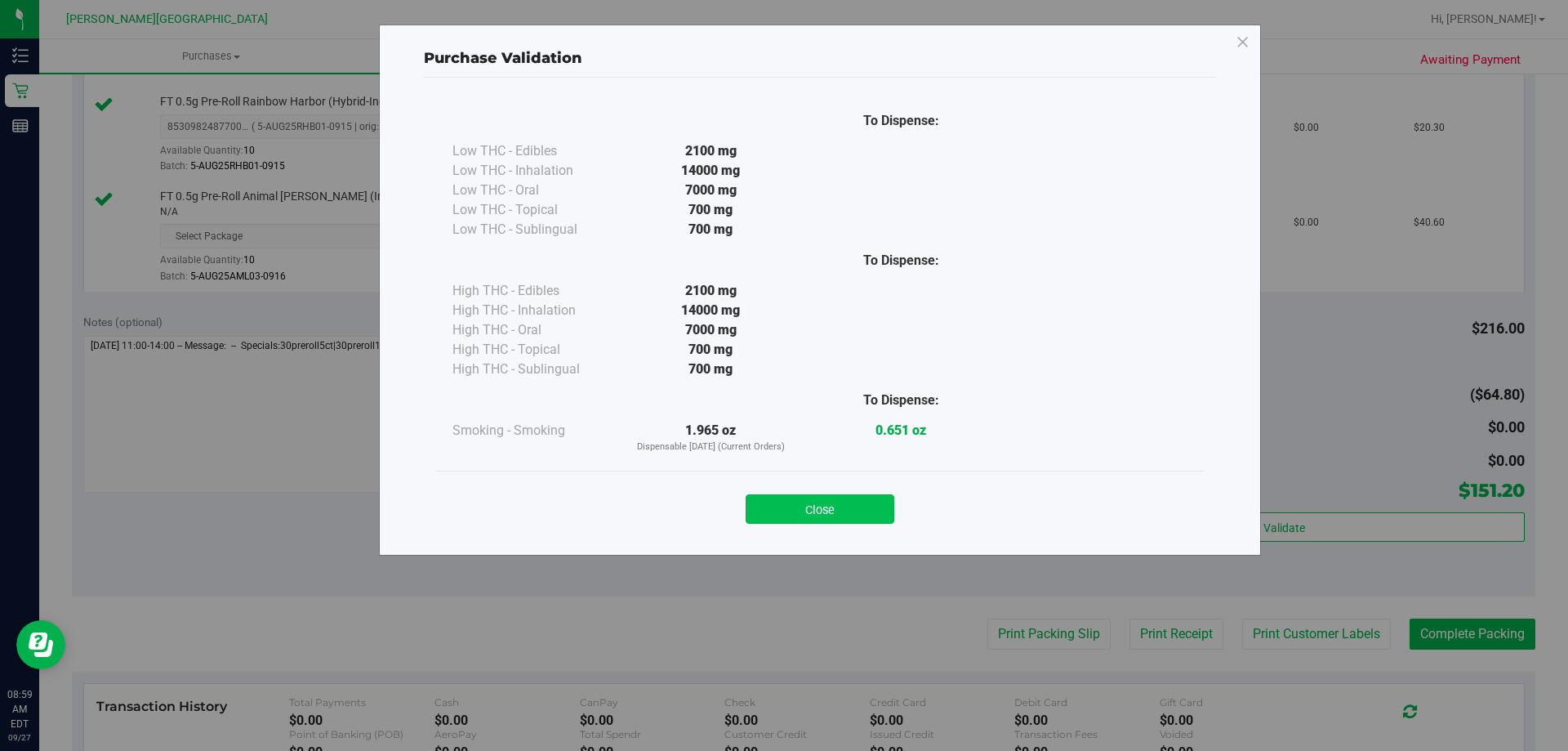
click at [782, 508] on button "Close" at bounding box center [820, 508] width 149 height 30
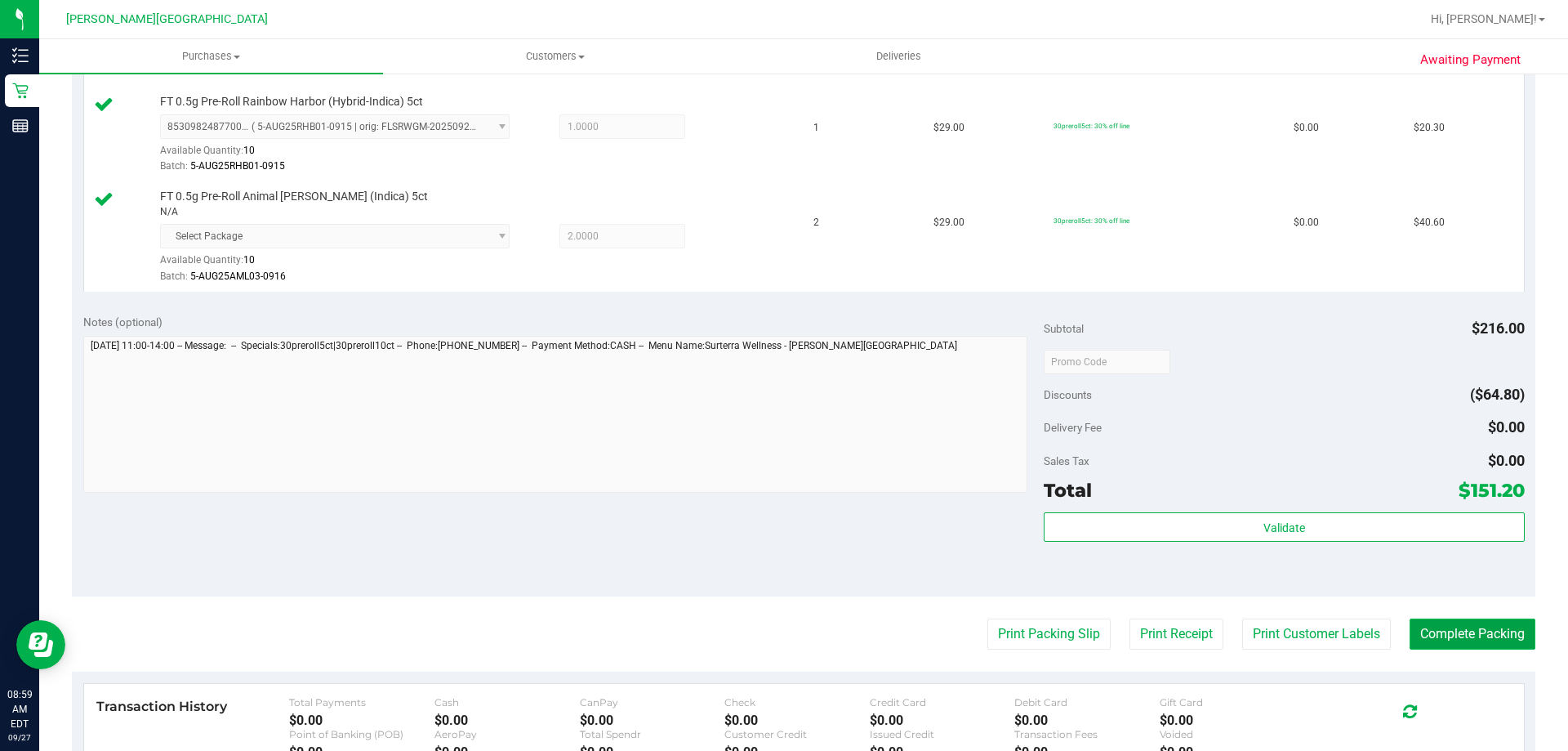
click at [788, 637] on button "Complete Packing" at bounding box center [1473, 633] width 126 height 31
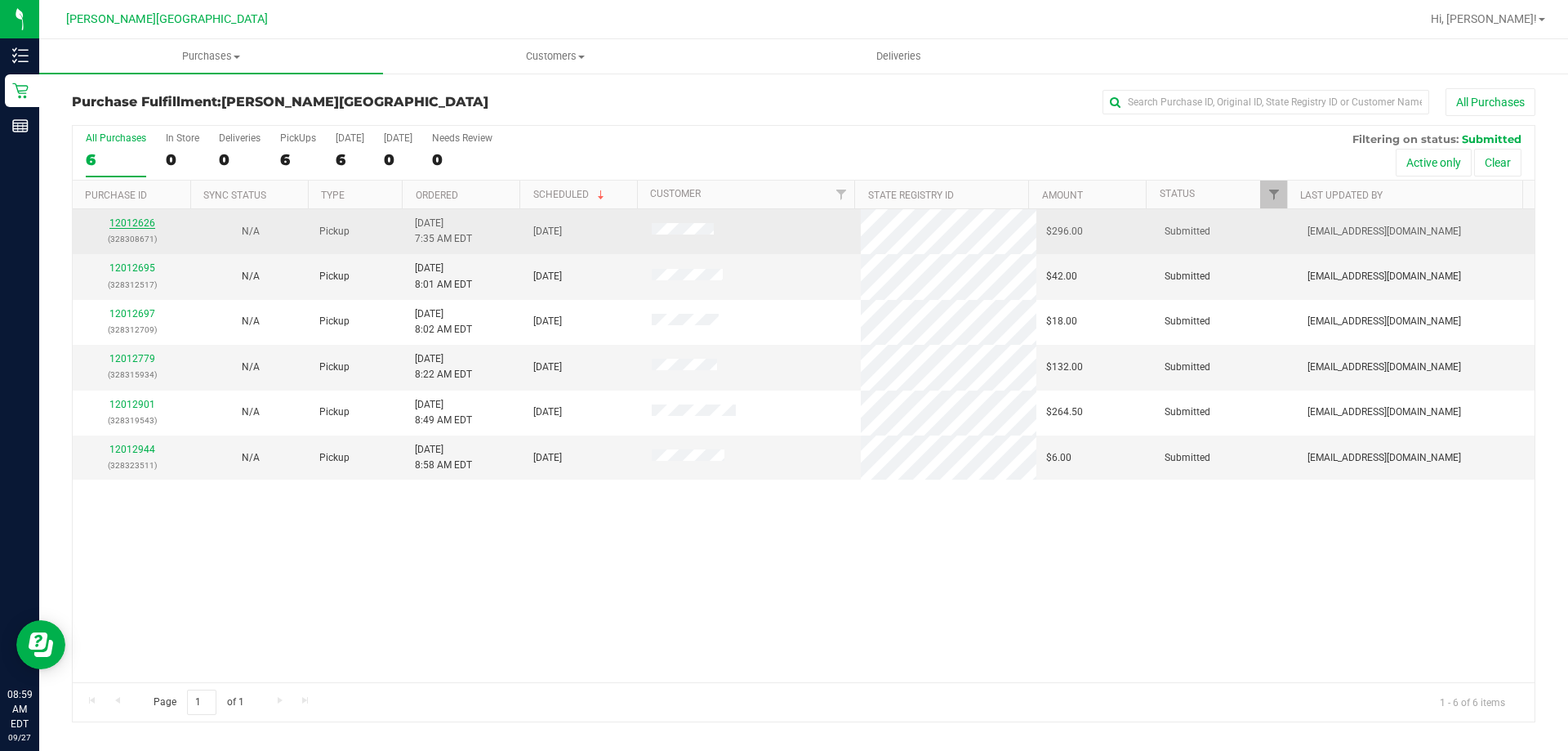
click at [127, 227] on link "12012626" at bounding box center [133, 223] width 46 height 11
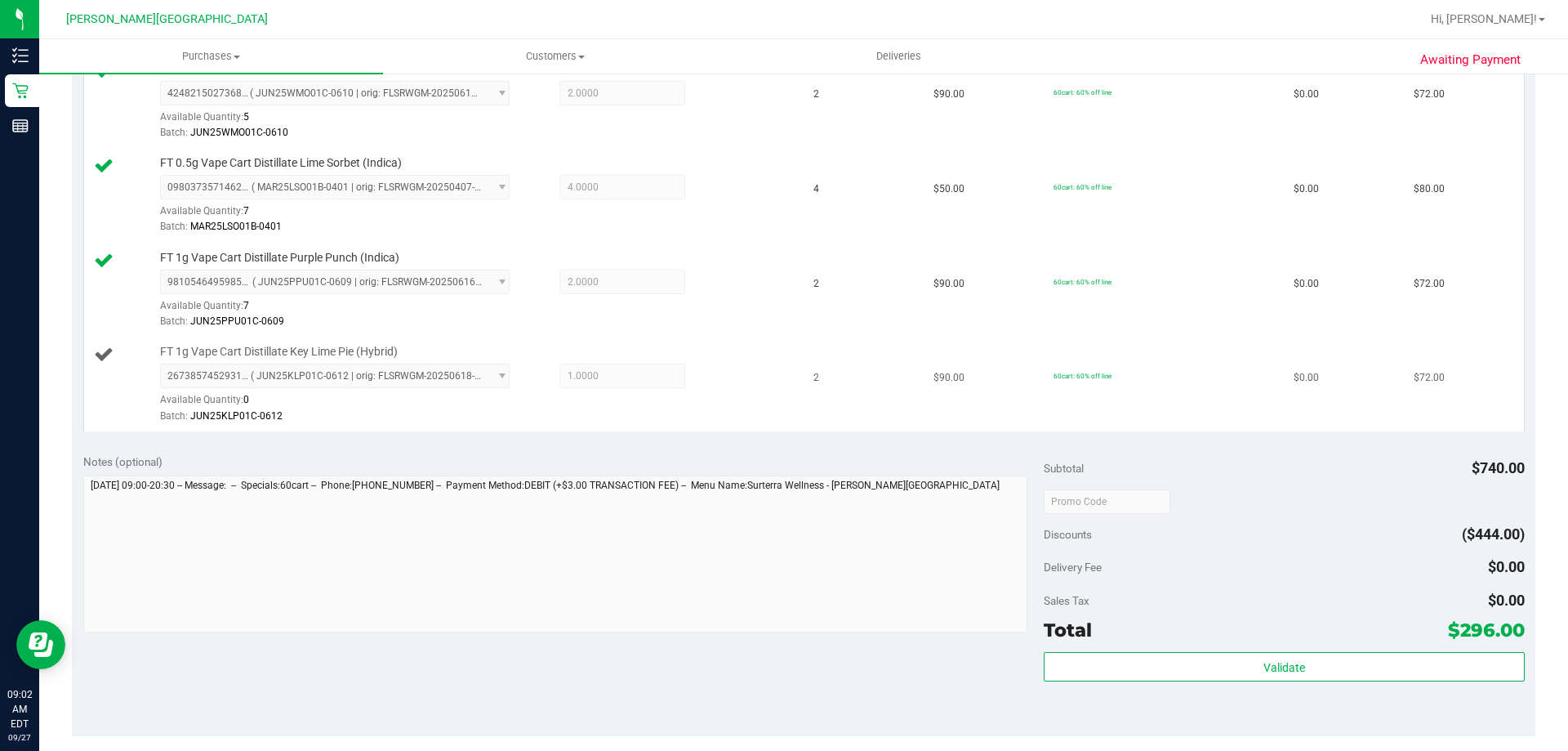
scroll to position [490, 0]
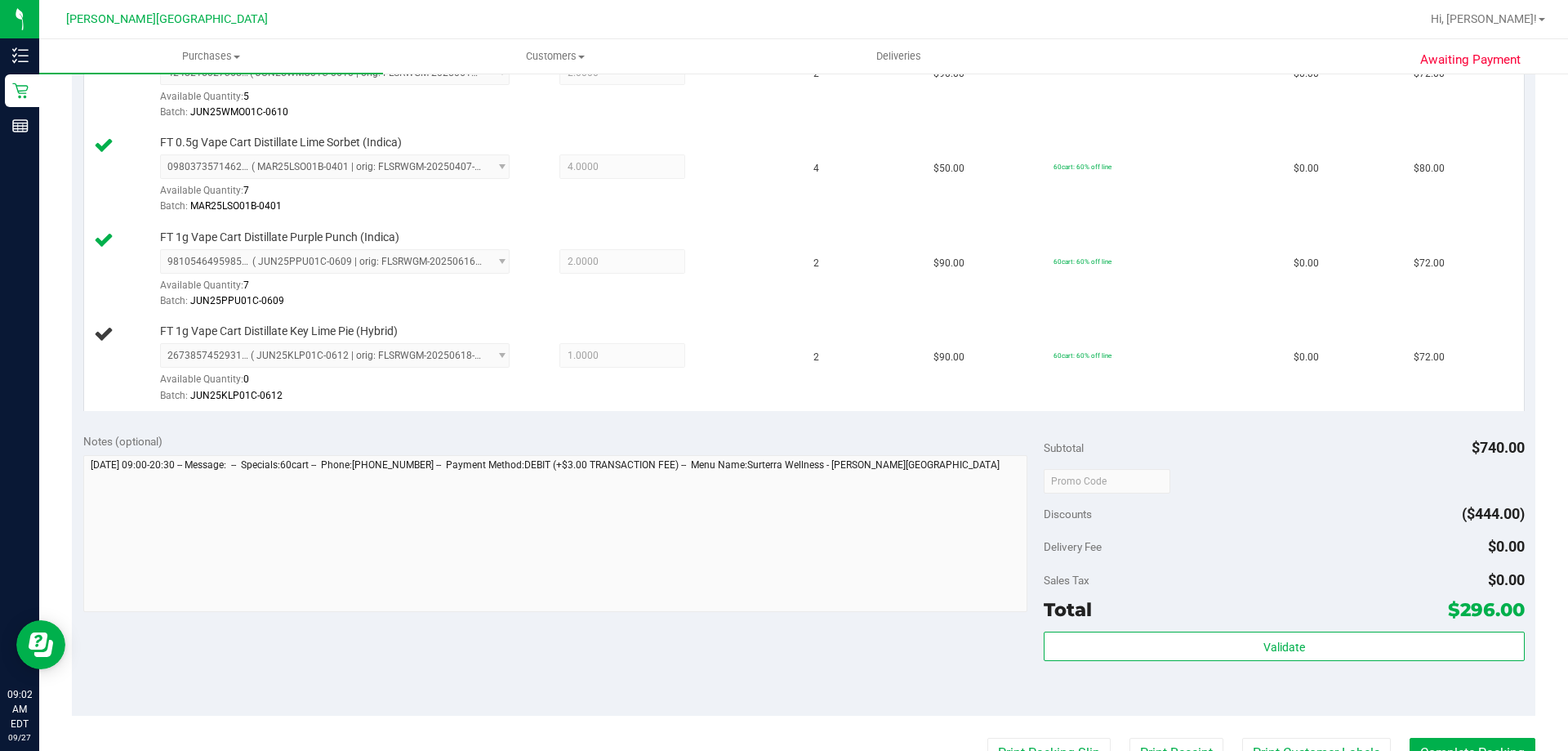
click at [788, 455] on div "Subtotal $740.00" at bounding box center [1283, 447] width 480 height 30
click at [788, 427] on div "Notes (optional) Subtotal $740.00 Discounts ($444.00) Delivery Fee $0.00 Sales …" at bounding box center [803, 569] width 1463 height 294
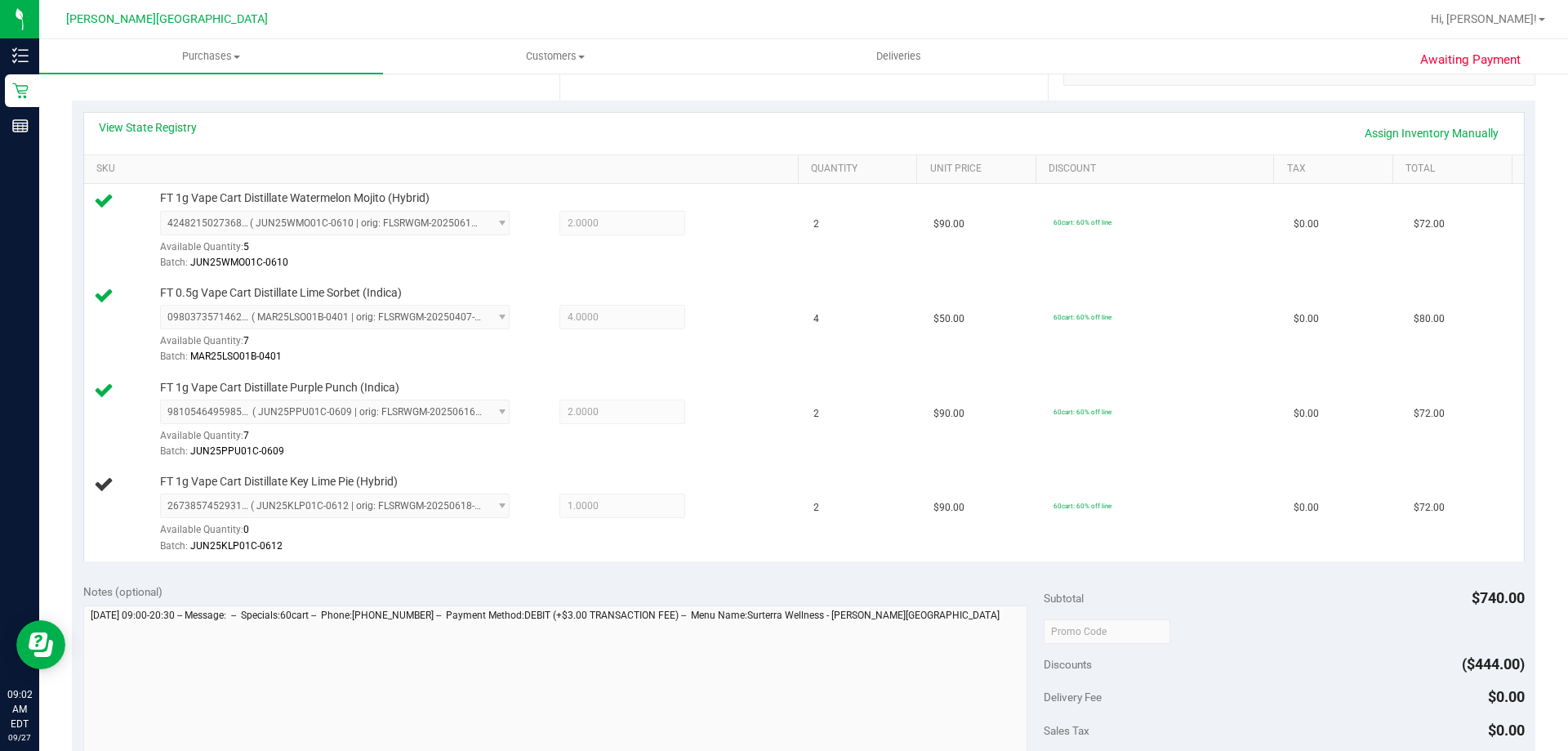
scroll to position [572, 0]
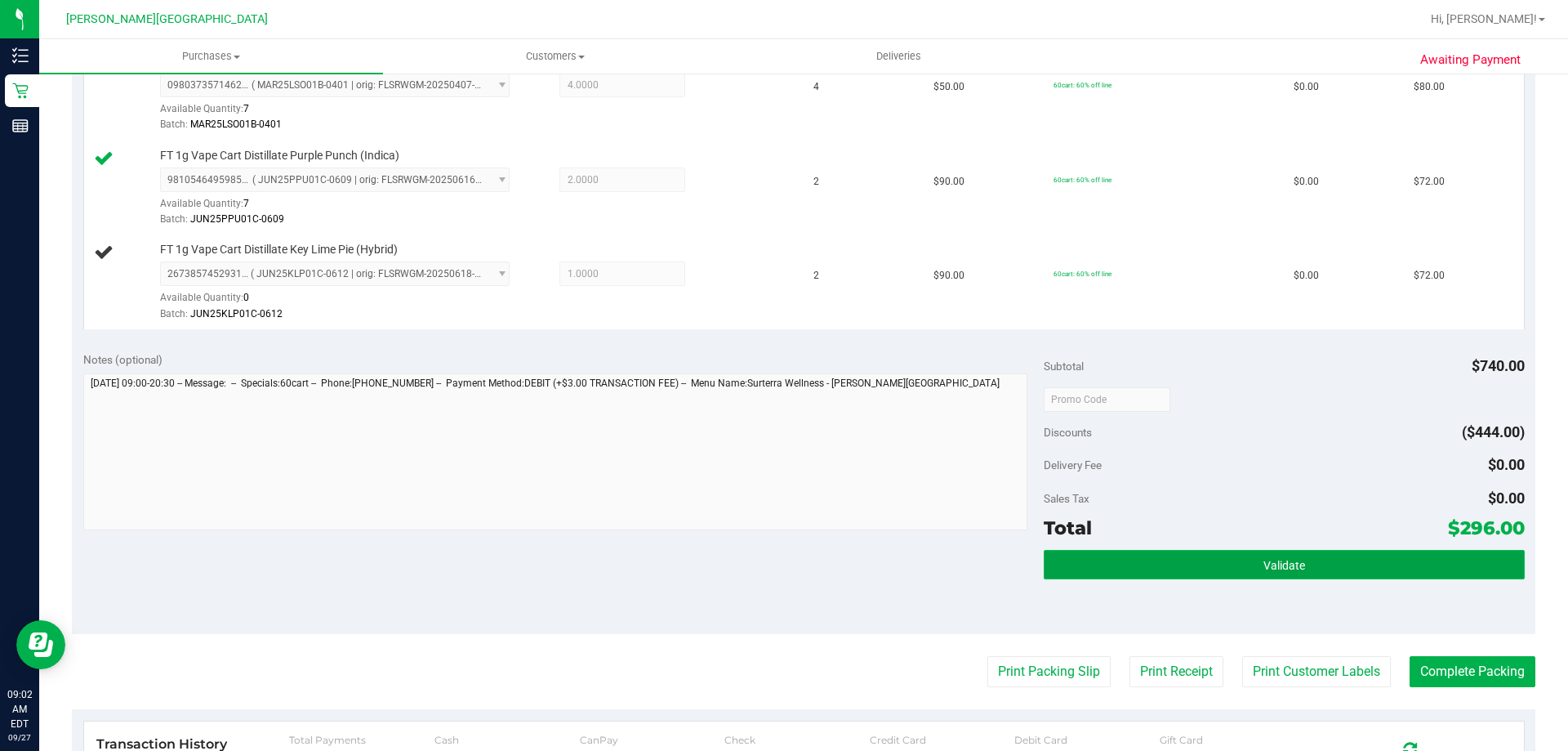
click at [788, 567] on span "Validate" at bounding box center [1284, 566] width 42 height 13
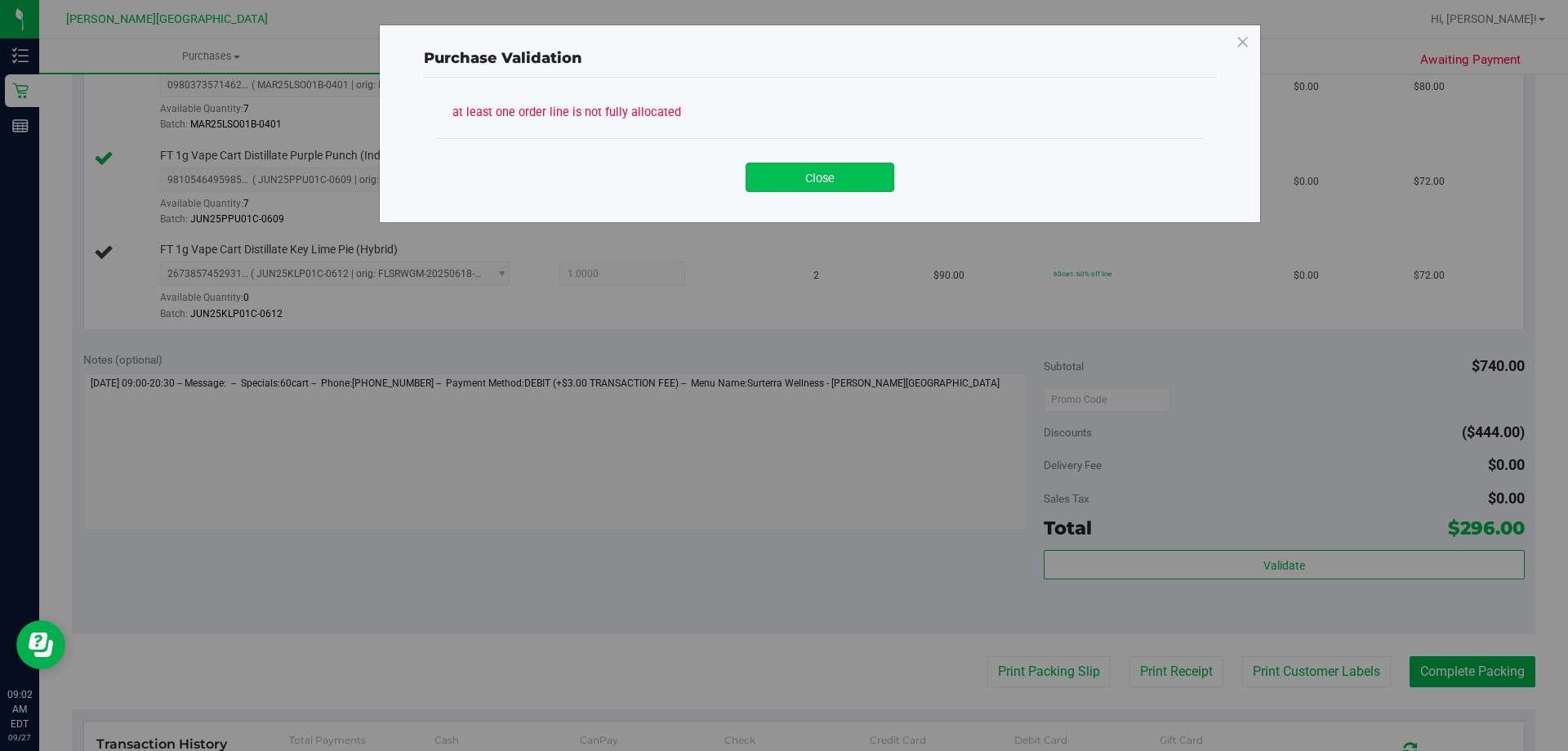
click at [788, 187] on button "Close" at bounding box center [820, 177] width 149 height 30
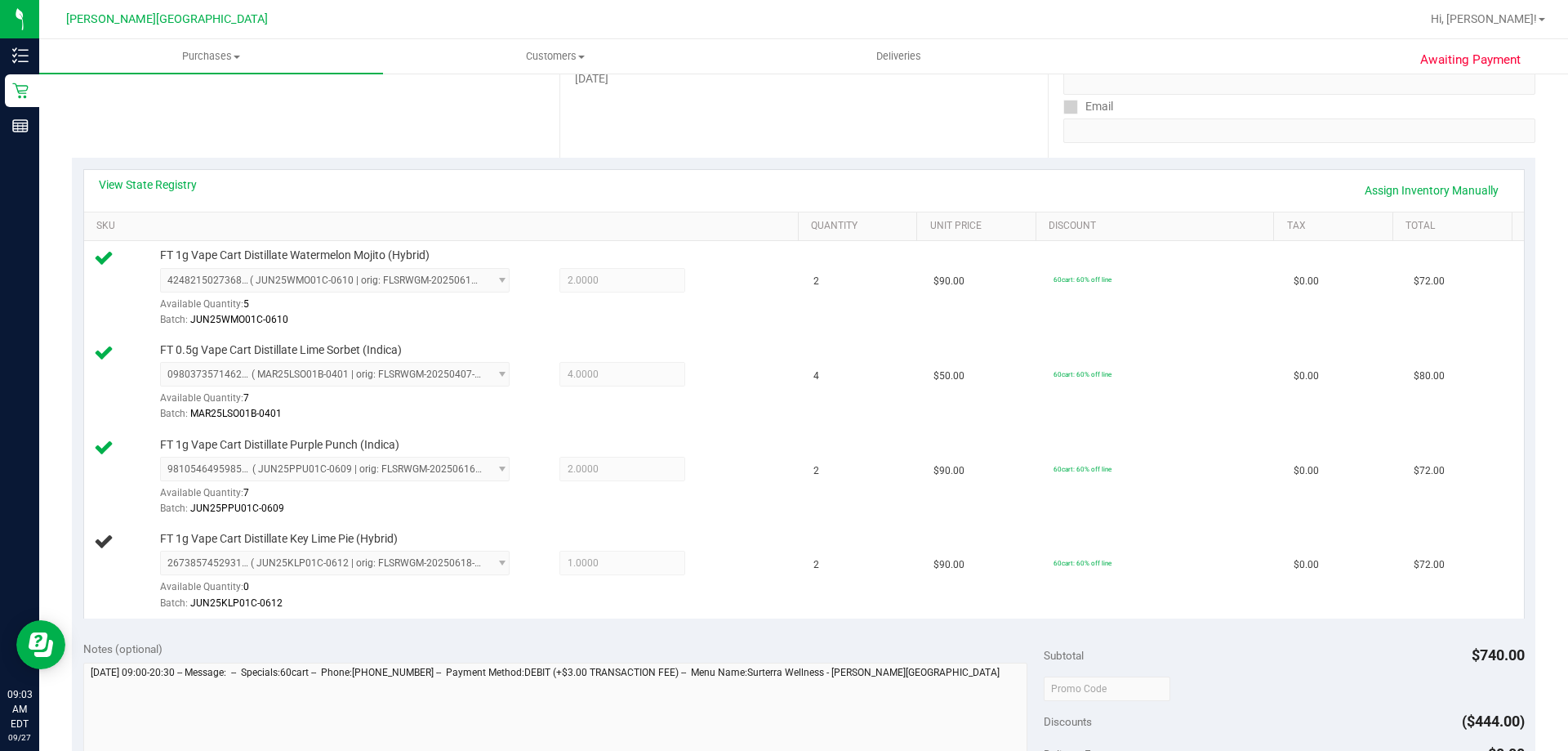
scroll to position [133, 0]
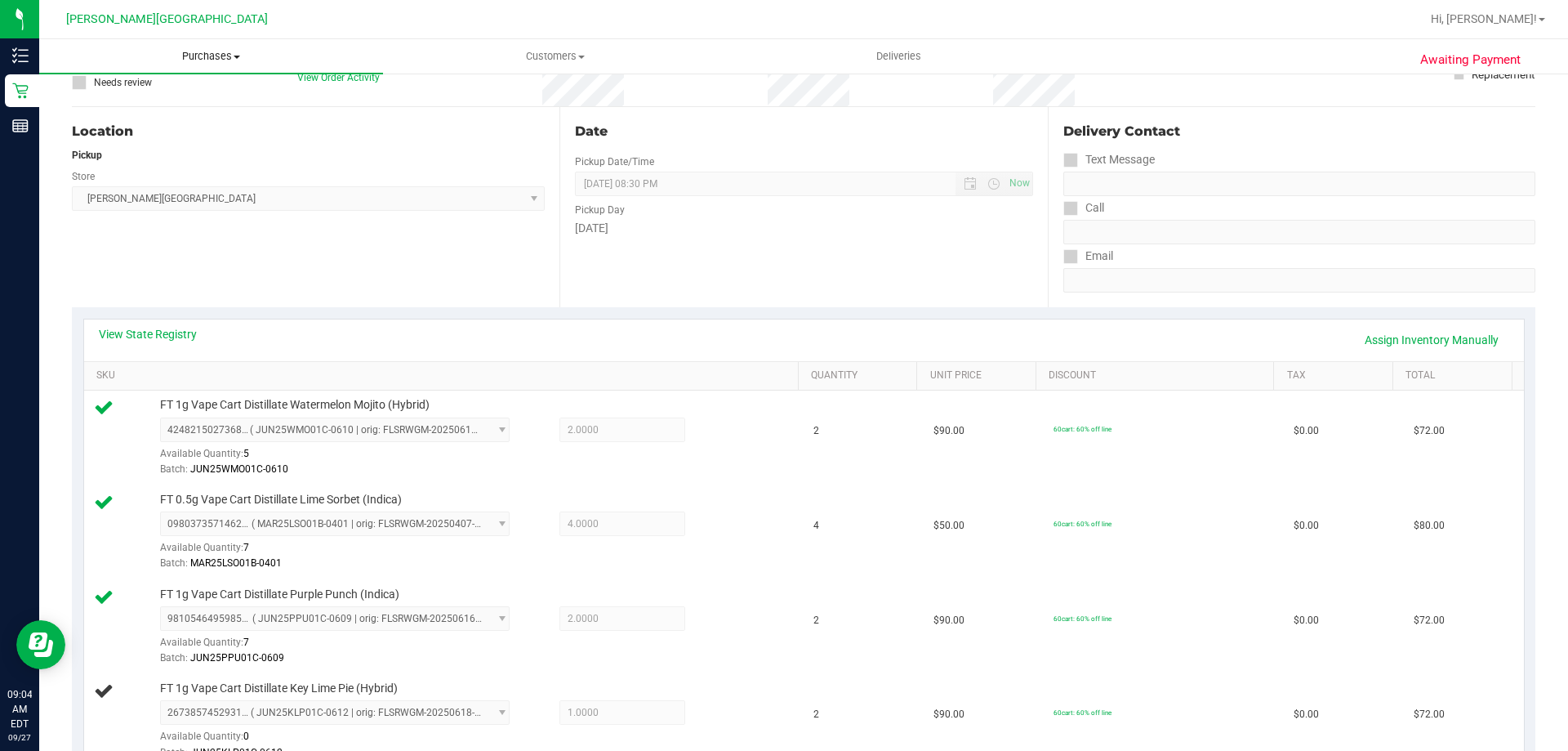
click at [228, 56] on span "Purchases" at bounding box center [211, 55] width 344 height 14
click at [150, 120] on li "Fulfillment" at bounding box center [211, 118] width 344 height 20
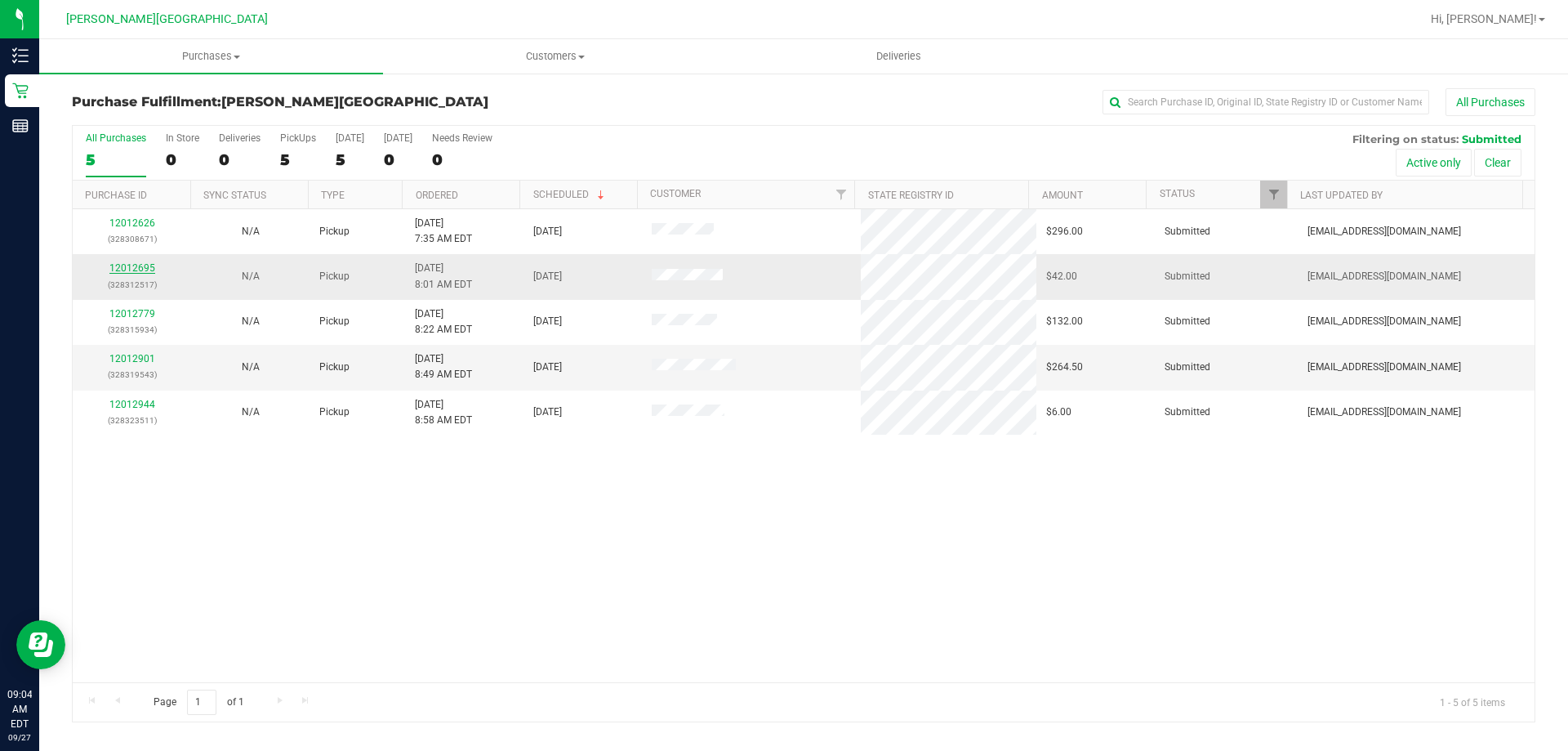
click at [148, 272] on link "12012695" at bounding box center [133, 268] width 46 height 11
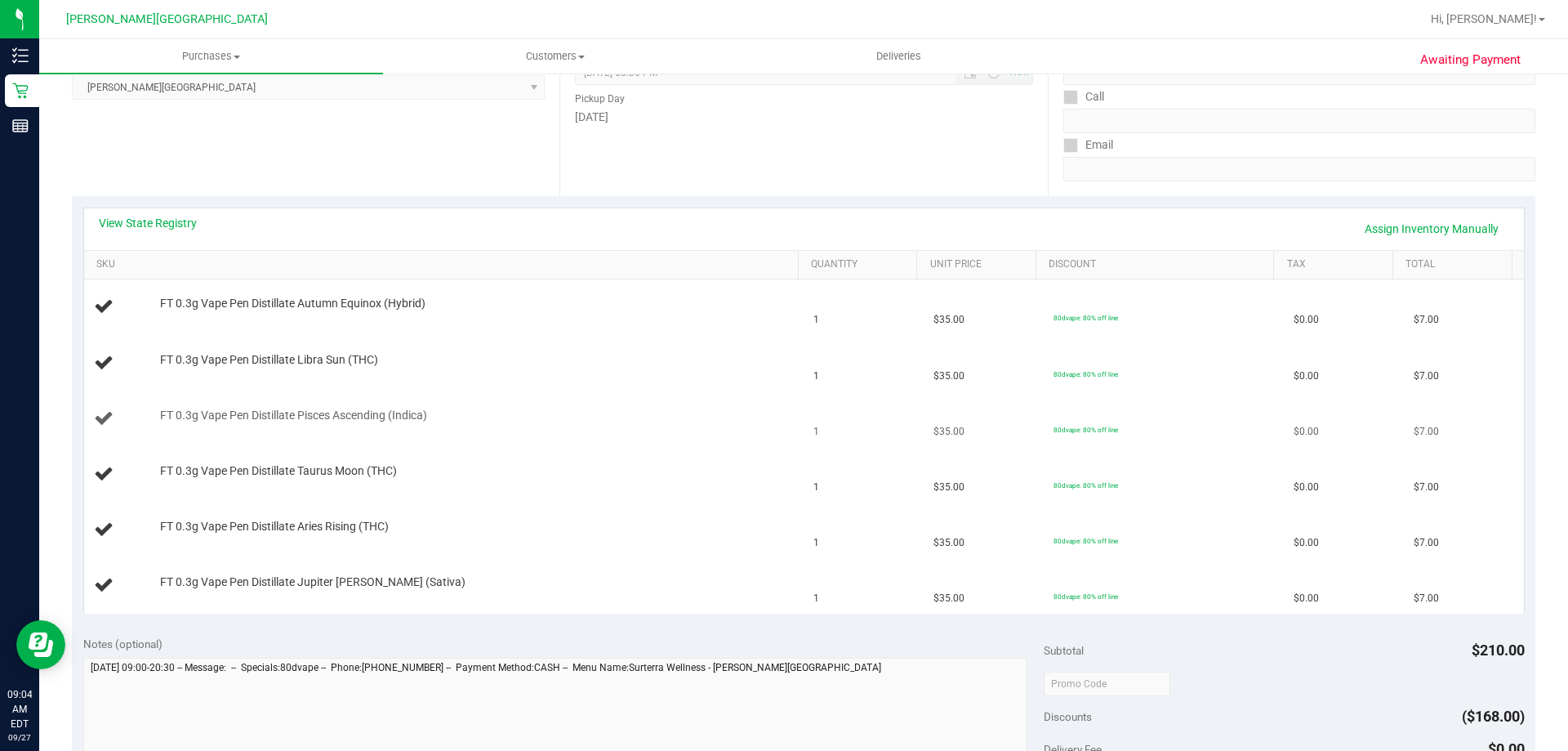
scroll to position [246, 0]
click at [186, 43] on uib-tab-heading "Purchases Summary of purchases Fulfillment All purchases" at bounding box center [211, 56] width 344 height 34
click at [185, 121] on li "Fulfillment" at bounding box center [211, 118] width 344 height 20
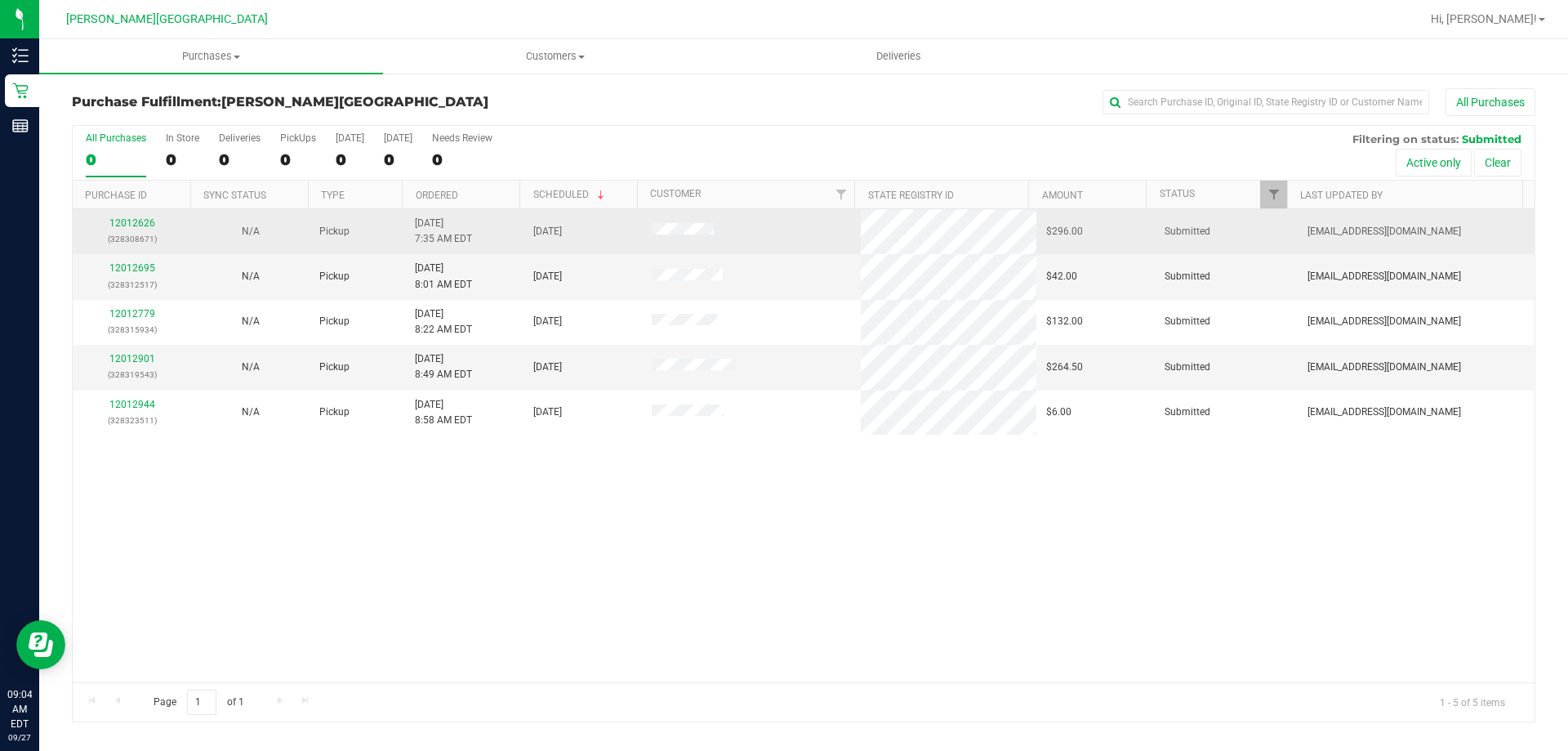
click at [116, 216] on div "12012626 (328308671)" at bounding box center [131, 231] width 98 height 31
click at [118, 225] on link "12012626" at bounding box center [133, 223] width 46 height 11
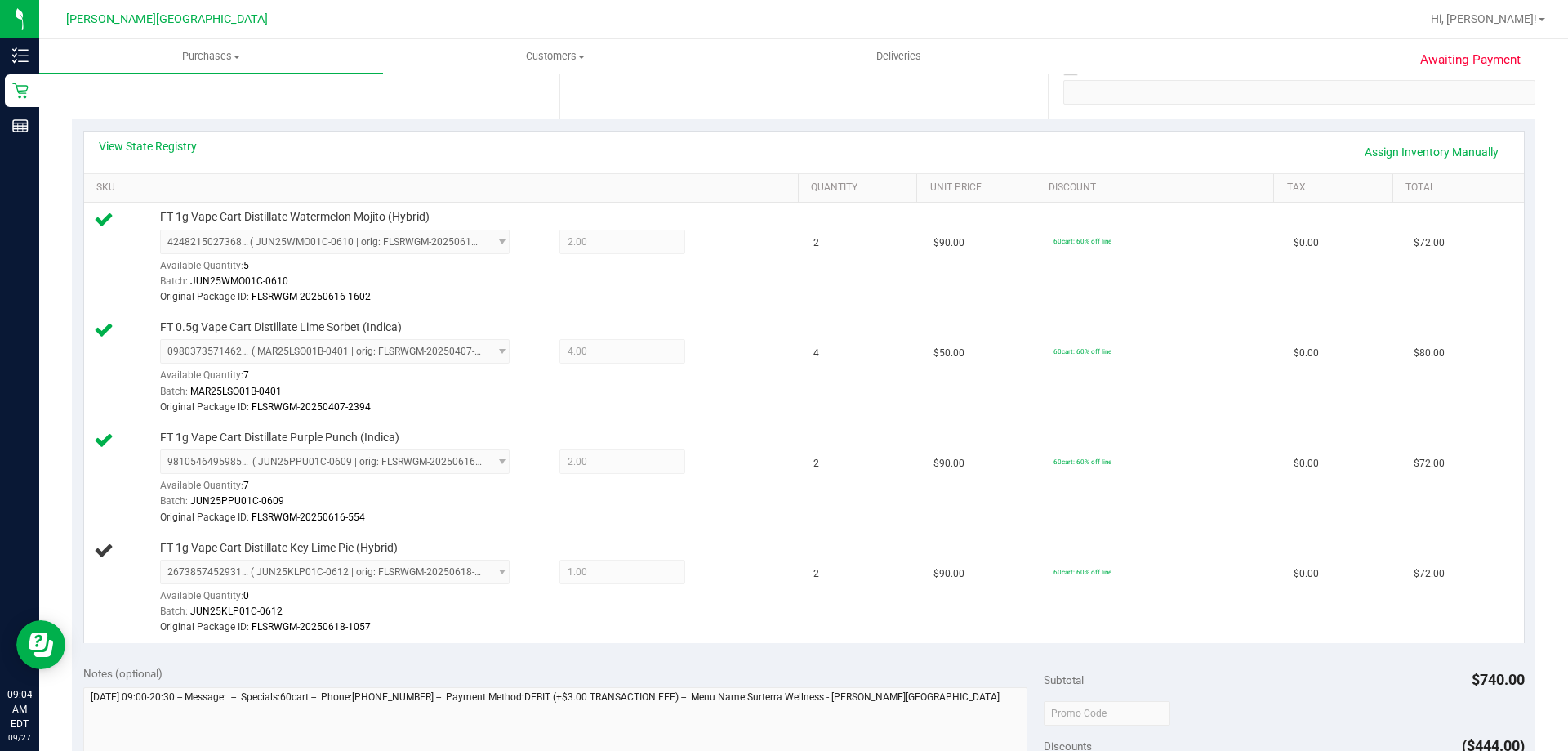
scroll to position [409, 0]
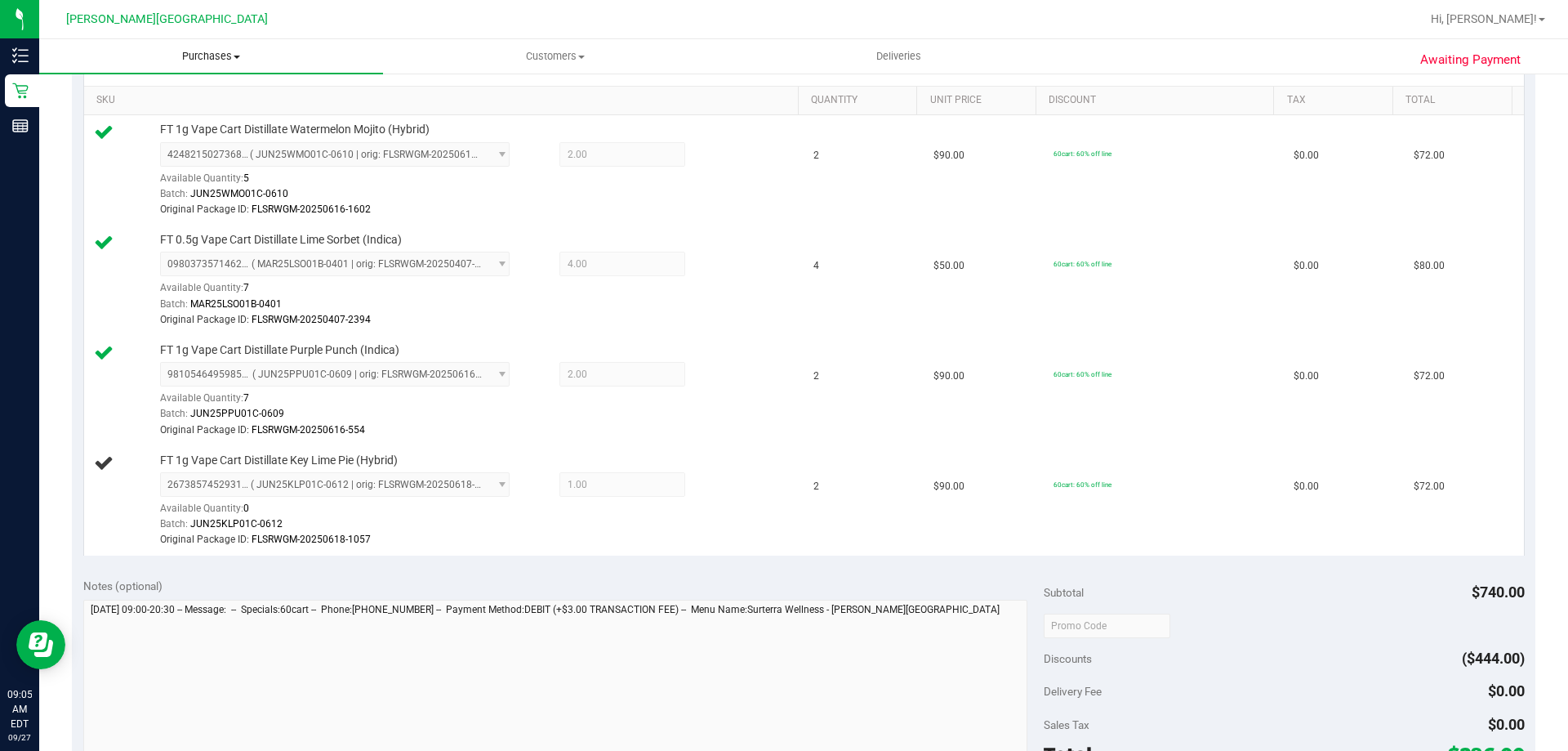
click at [183, 57] on span "Purchases" at bounding box center [211, 55] width 344 height 14
click at [116, 122] on span "Fulfillment" at bounding box center [90, 118] width 101 height 14
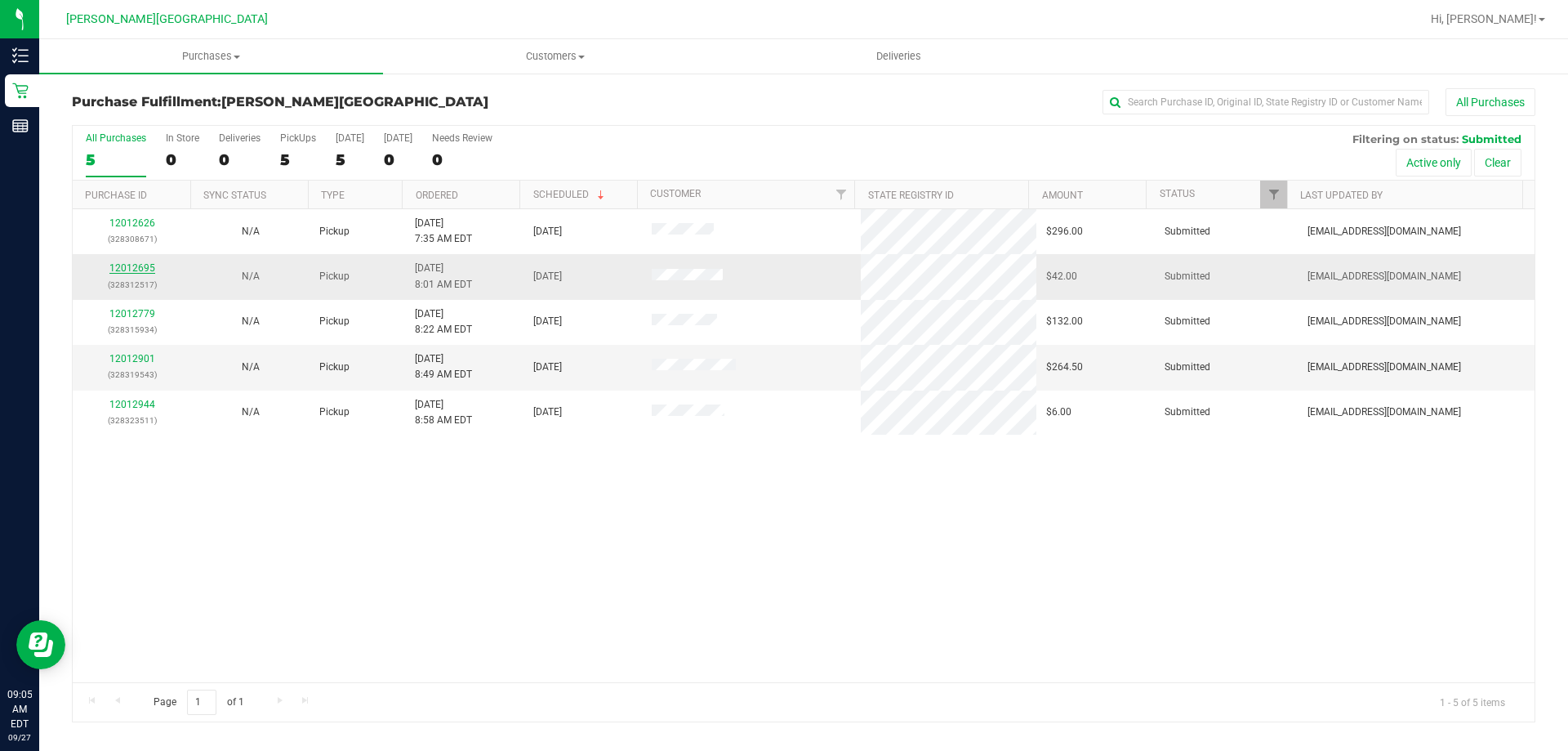
click at [150, 273] on link "12012695" at bounding box center [133, 268] width 46 height 11
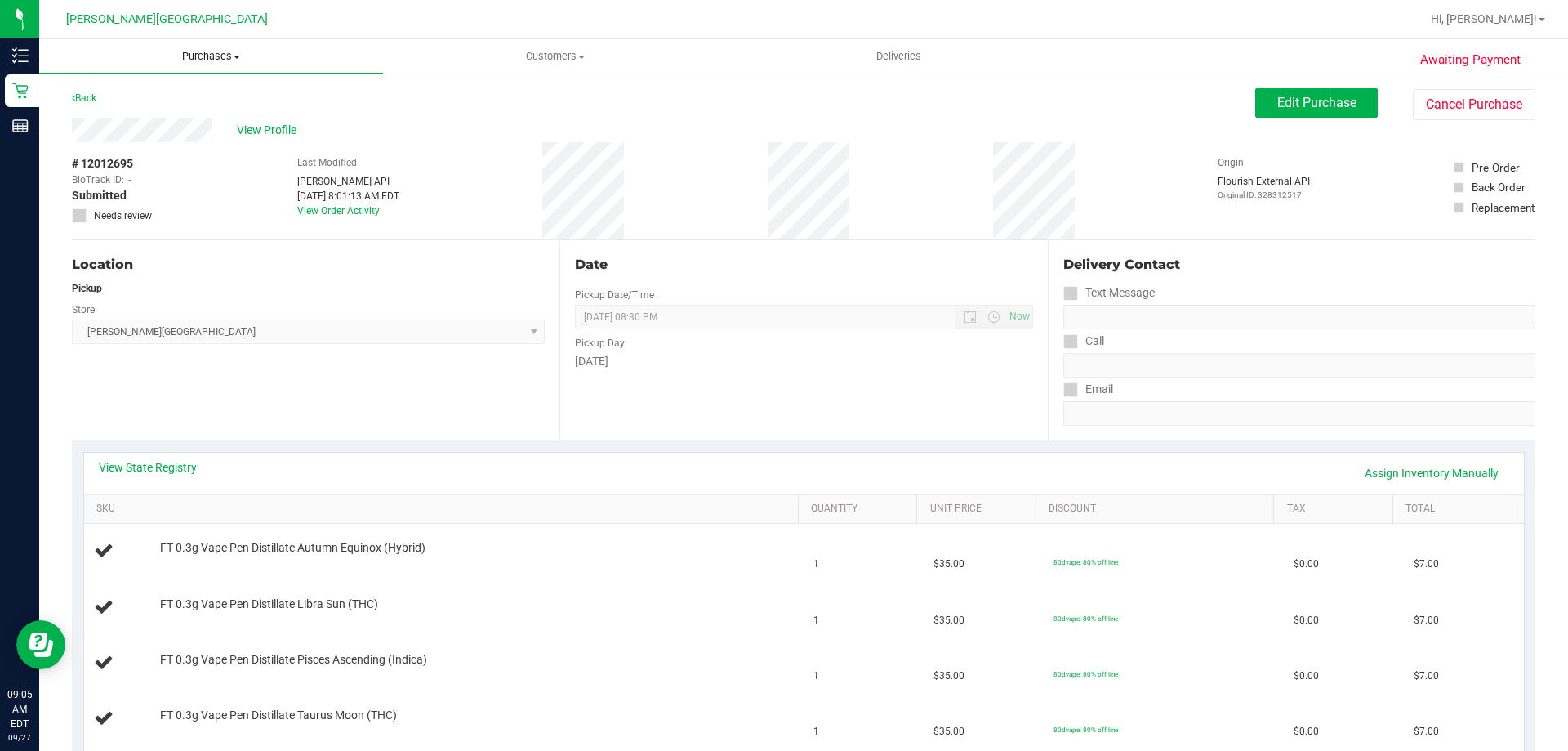
click at [172, 52] on span "Purchases" at bounding box center [211, 55] width 344 height 14
click at [150, 120] on li "Fulfillment" at bounding box center [211, 118] width 344 height 20
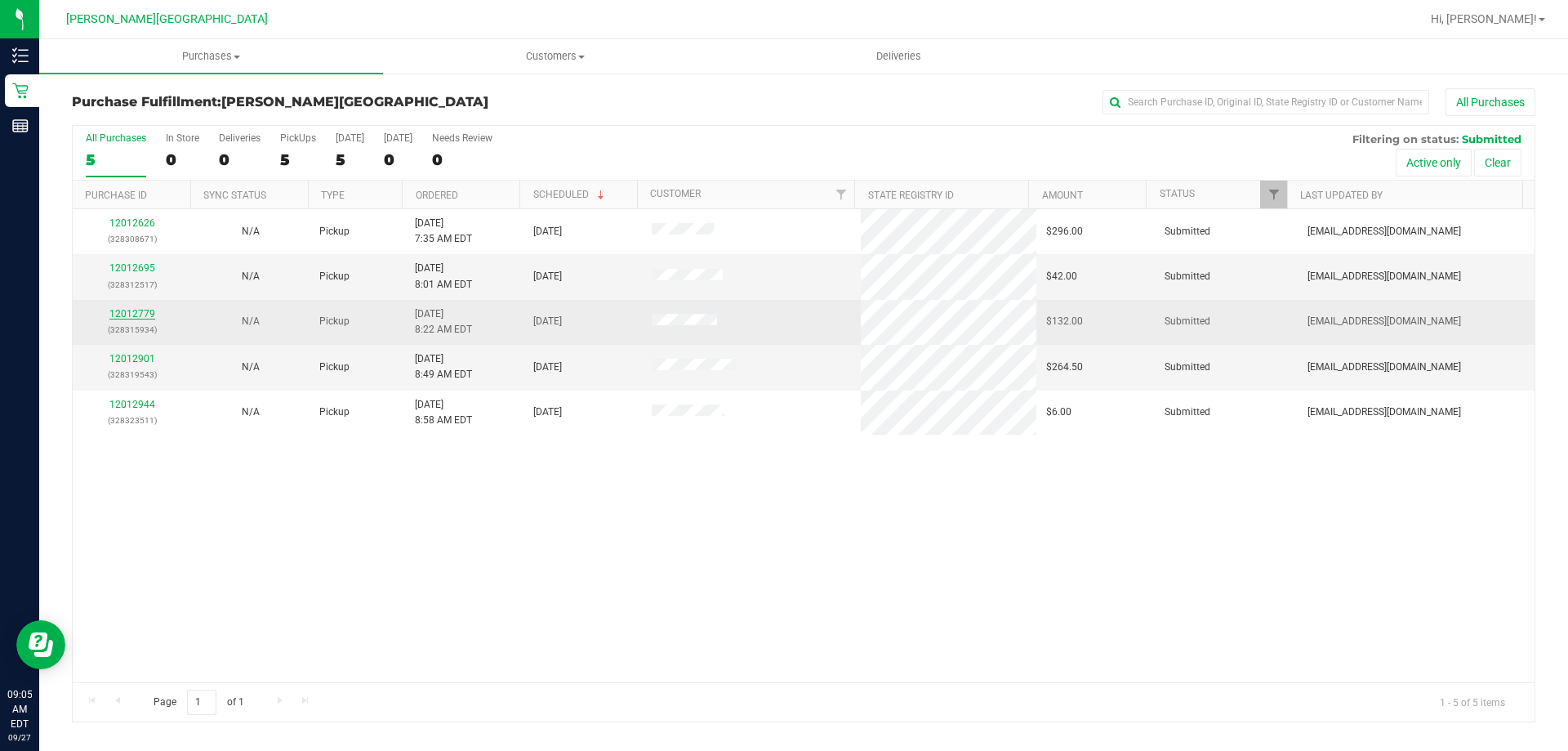
click at [141, 317] on link "12012779" at bounding box center [133, 313] width 46 height 11
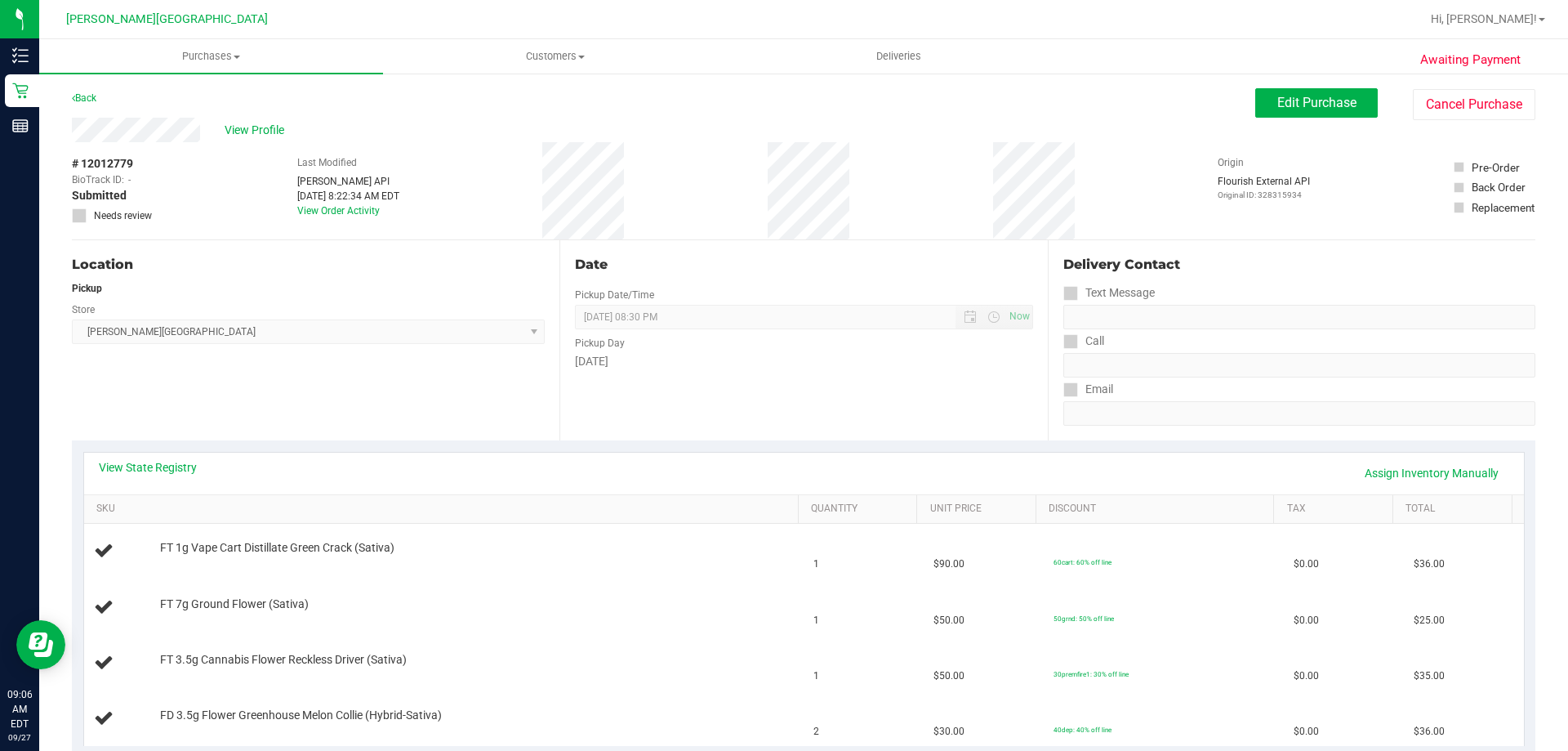
drag, startPoint x: 457, startPoint y: 414, endPoint x: 297, endPoint y: 357, distance: 169.8
click at [458, 414] on div "Location Pickup Store [PERSON_NAME][GEOGRAPHIC_DATA] WC Select Store [PERSON_NA…" at bounding box center [315, 339] width 487 height 200
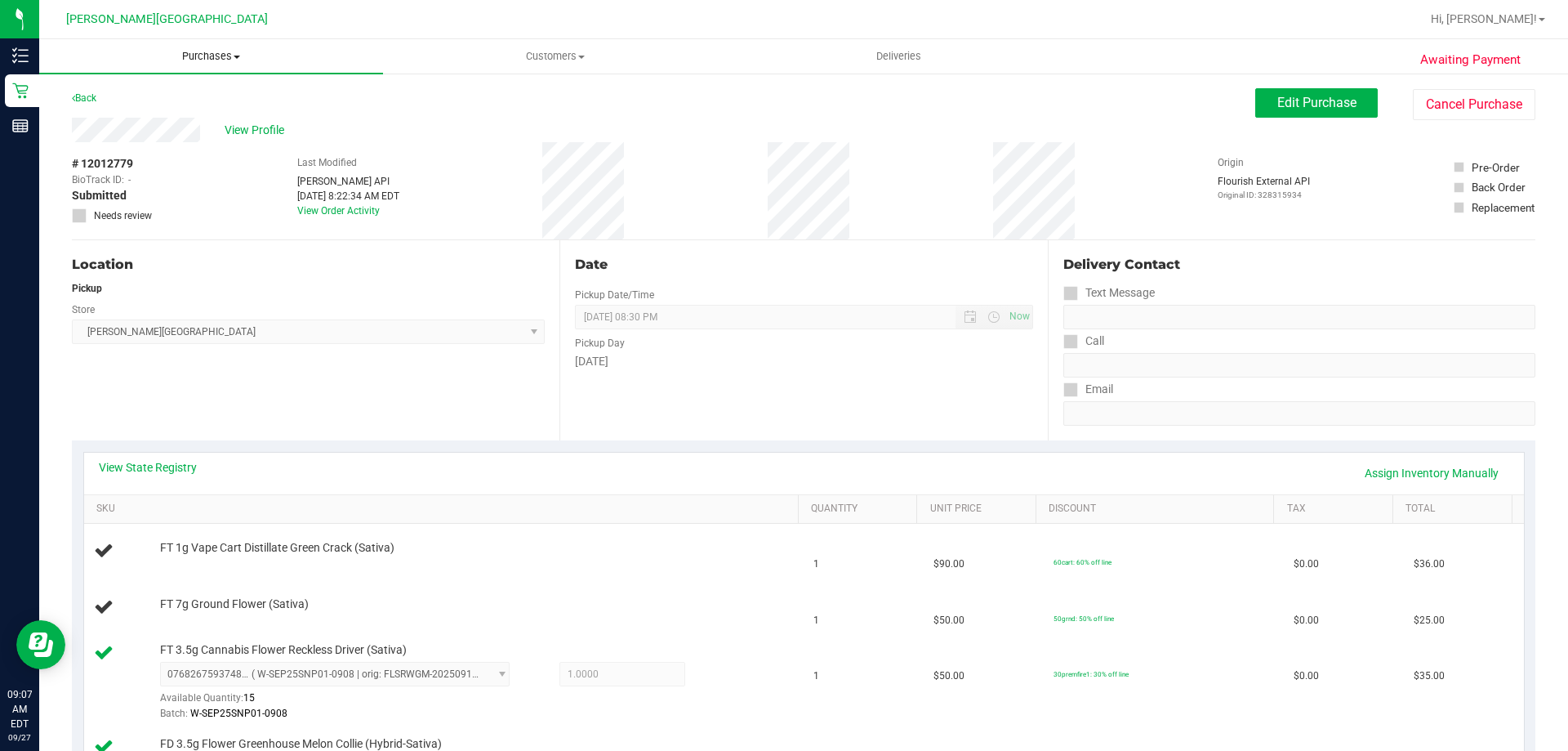
click at [227, 54] on span "Purchases" at bounding box center [211, 55] width 344 height 14
click at [201, 252] on div "Location Pickup Store [PERSON_NAME][GEOGRAPHIC_DATA] WC Select Store [PERSON_NA…" at bounding box center [315, 339] width 487 height 200
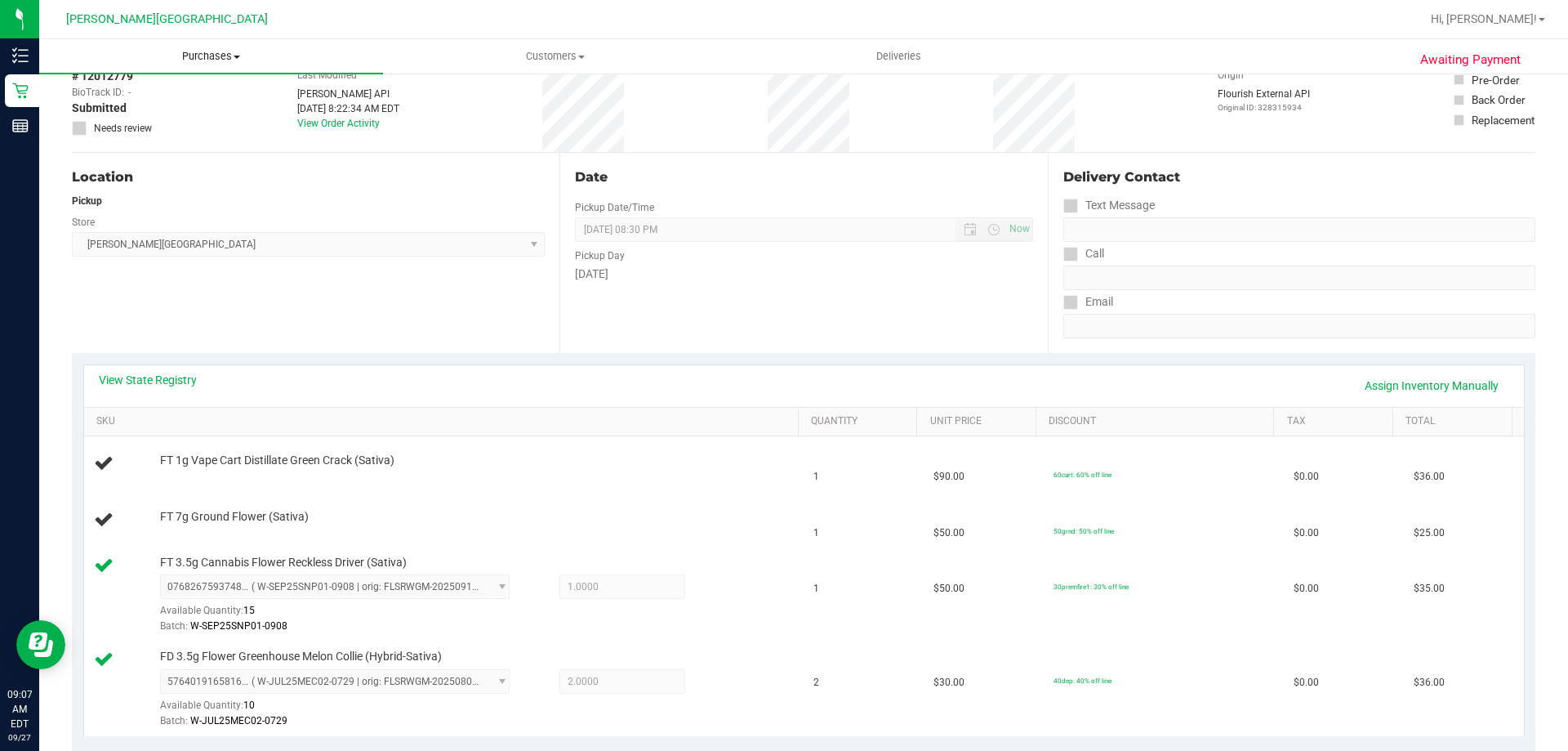
scroll to position [82, 0]
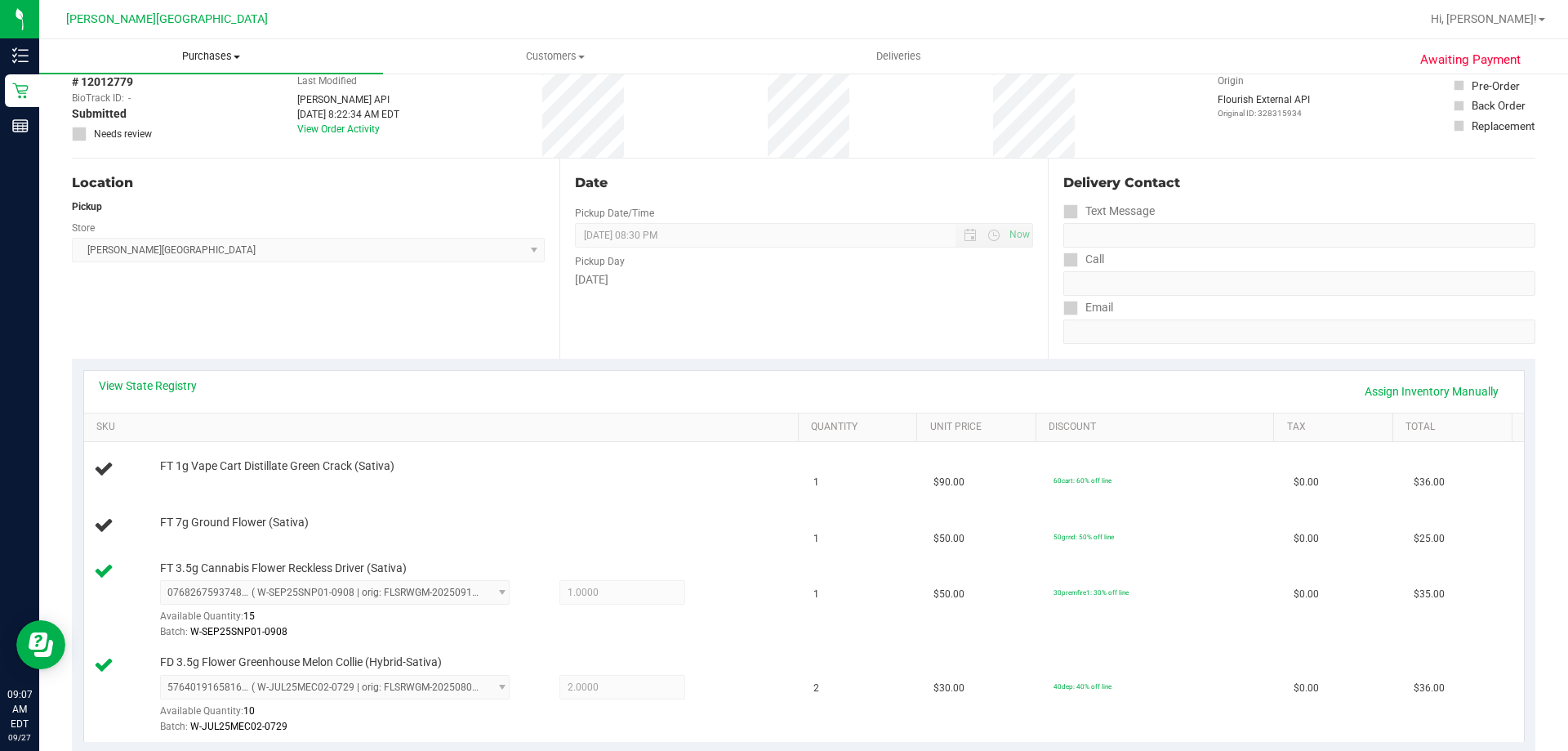
click at [188, 65] on uib-tab-heading "Purchases Summary of purchases Fulfillment All purchases" at bounding box center [211, 56] width 344 height 34
click at [159, 116] on li "Fulfillment" at bounding box center [211, 118] width 344 height 20
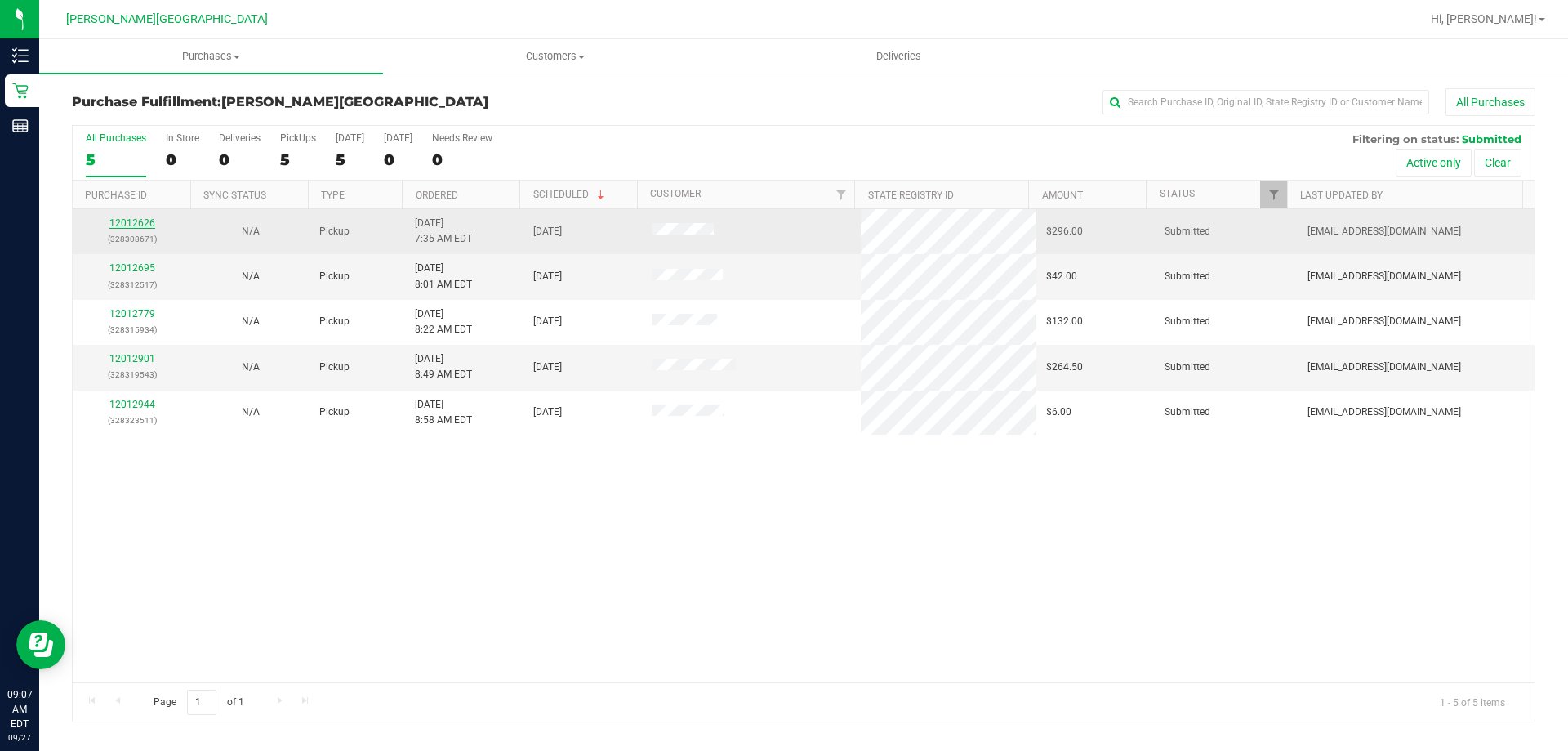
click at [146, 223] on link "12012626" at bounding box center [133, 223] width 46 height 11
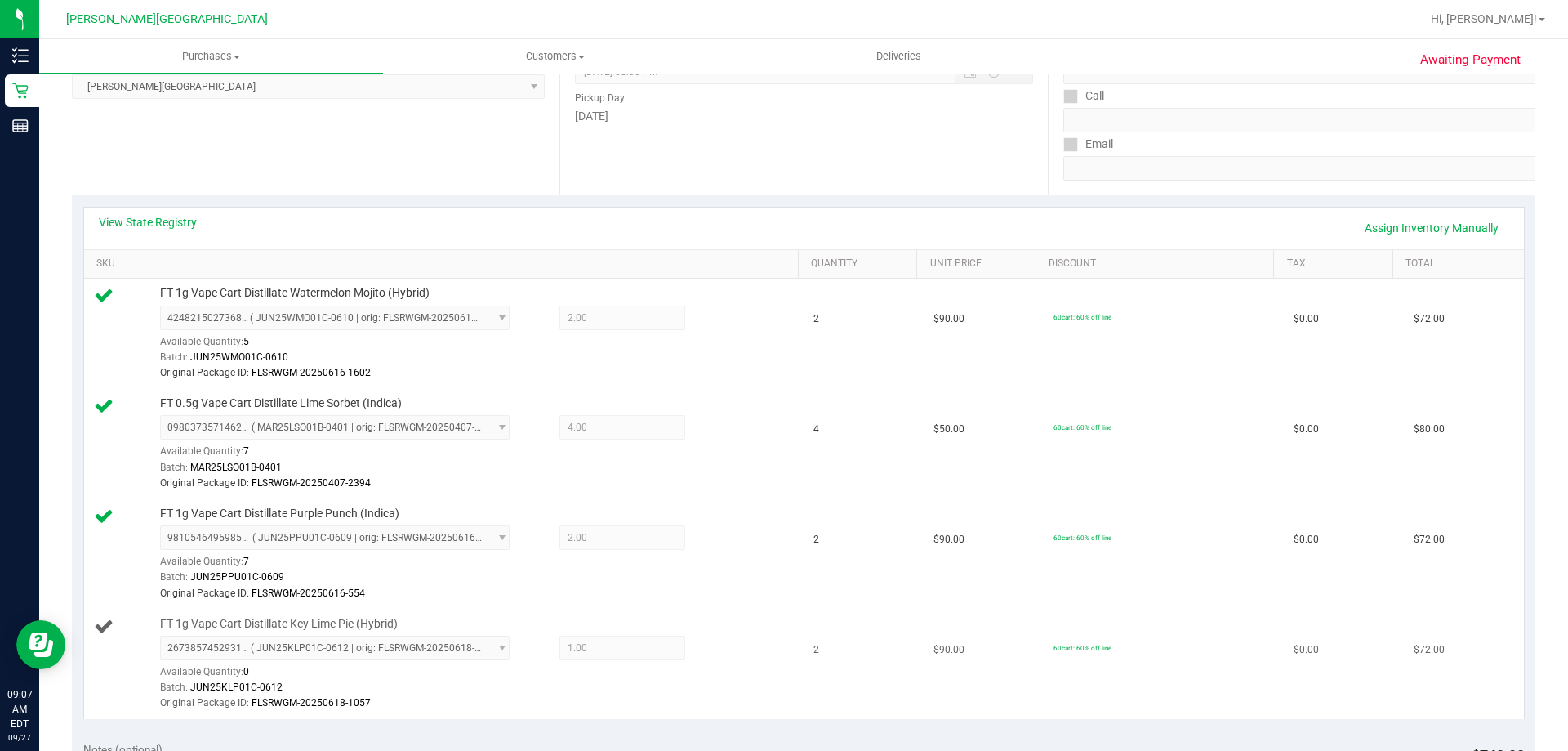
scroll to position [327, 0]
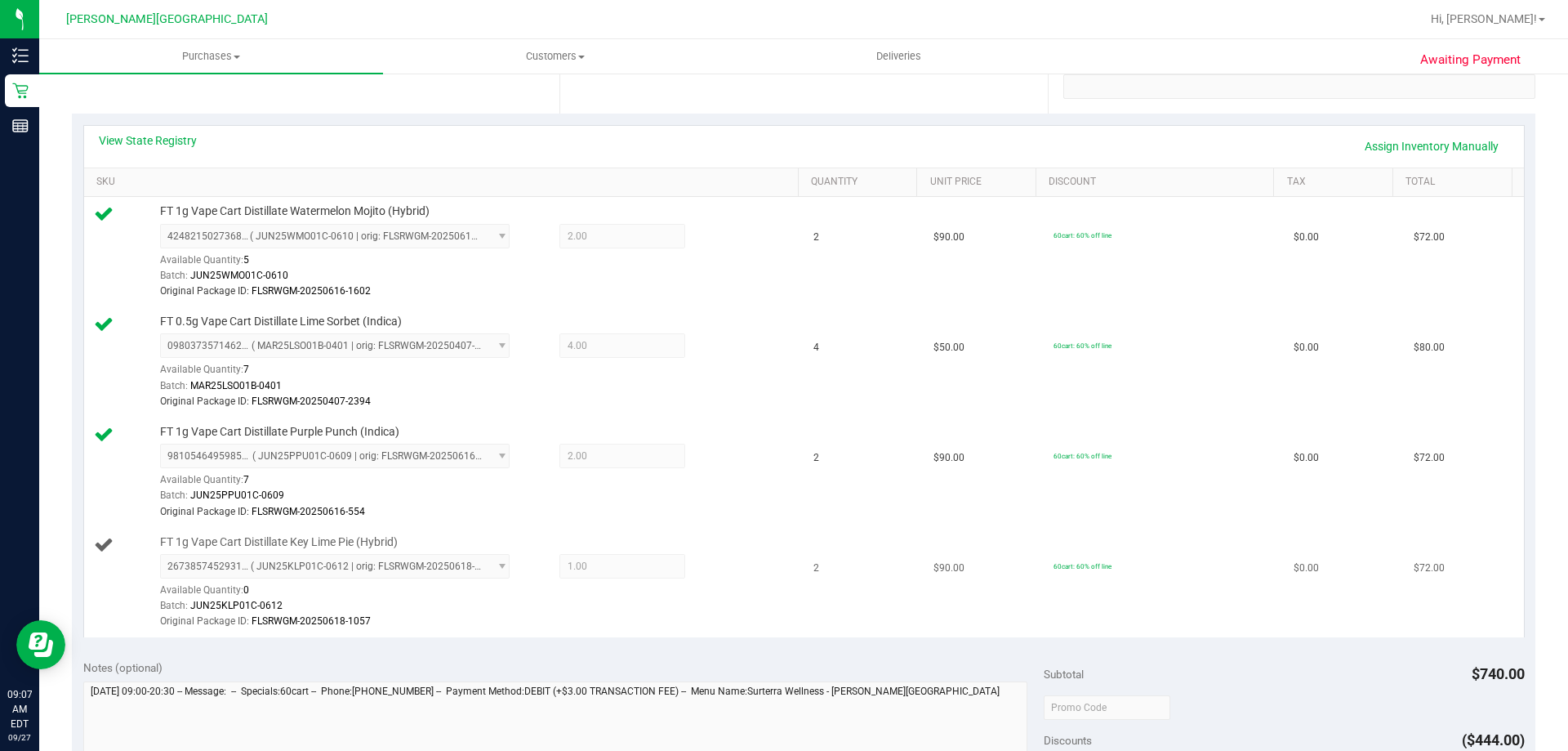
click at [731, 631] on td "FT 1g Vape Cart Distillate Key Lime Pie (Hybrid) 2673857452931183 ( JUN25KLP01C…" at bounding box center [444, 582] width 720 height 110
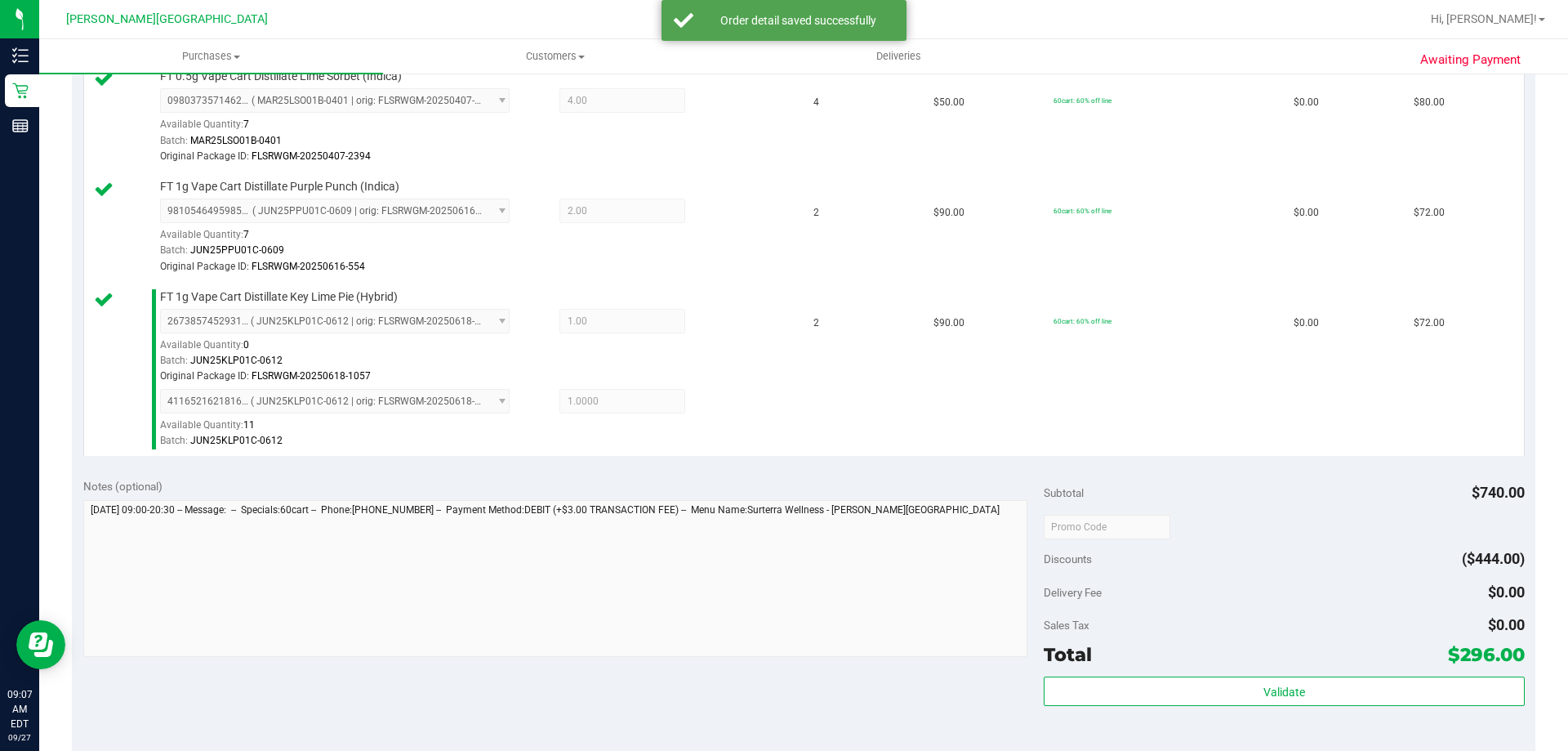
scroll to position [654, 0]
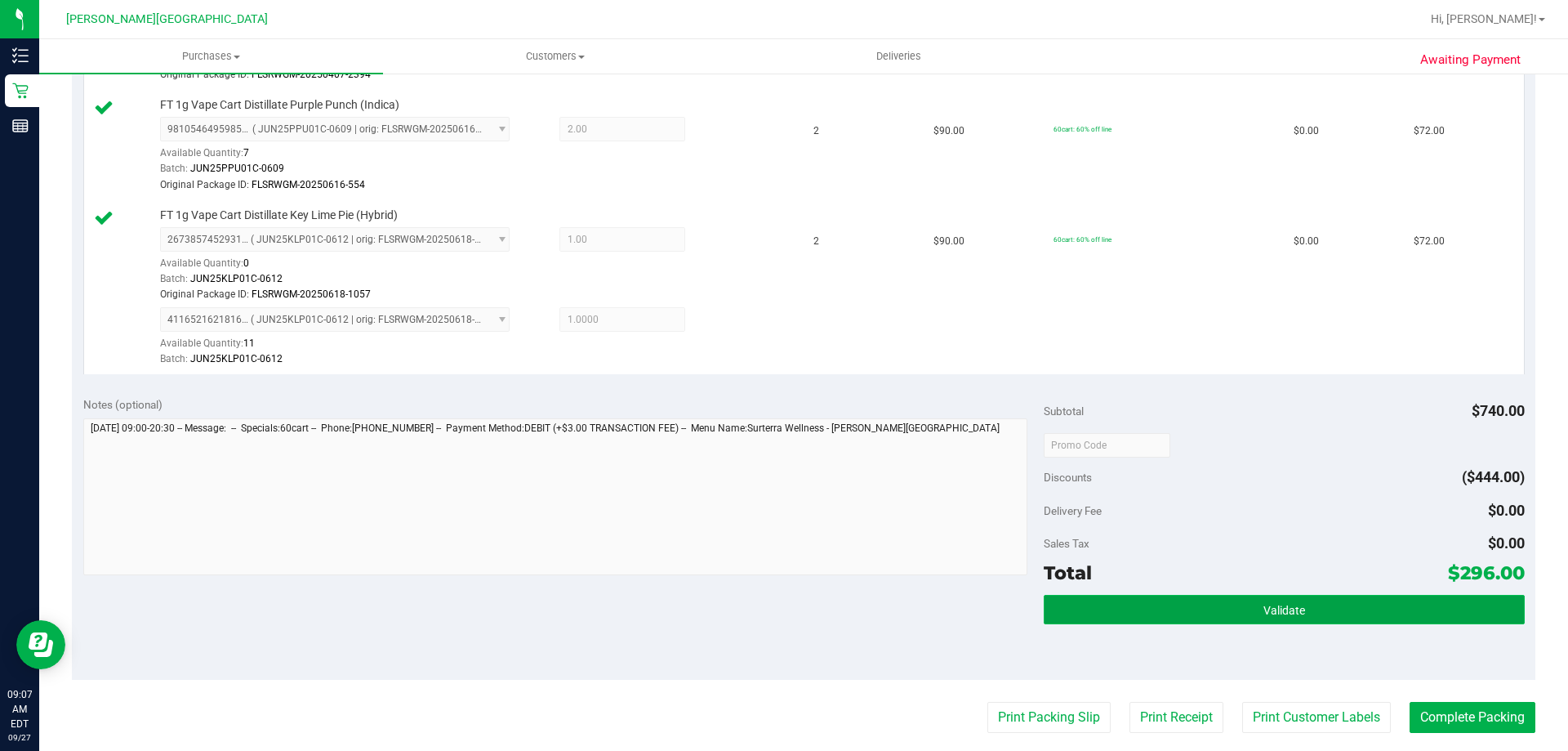
click at [788, 615] on button "Validate" at bounding box center [1283, 609] width 480 height 30
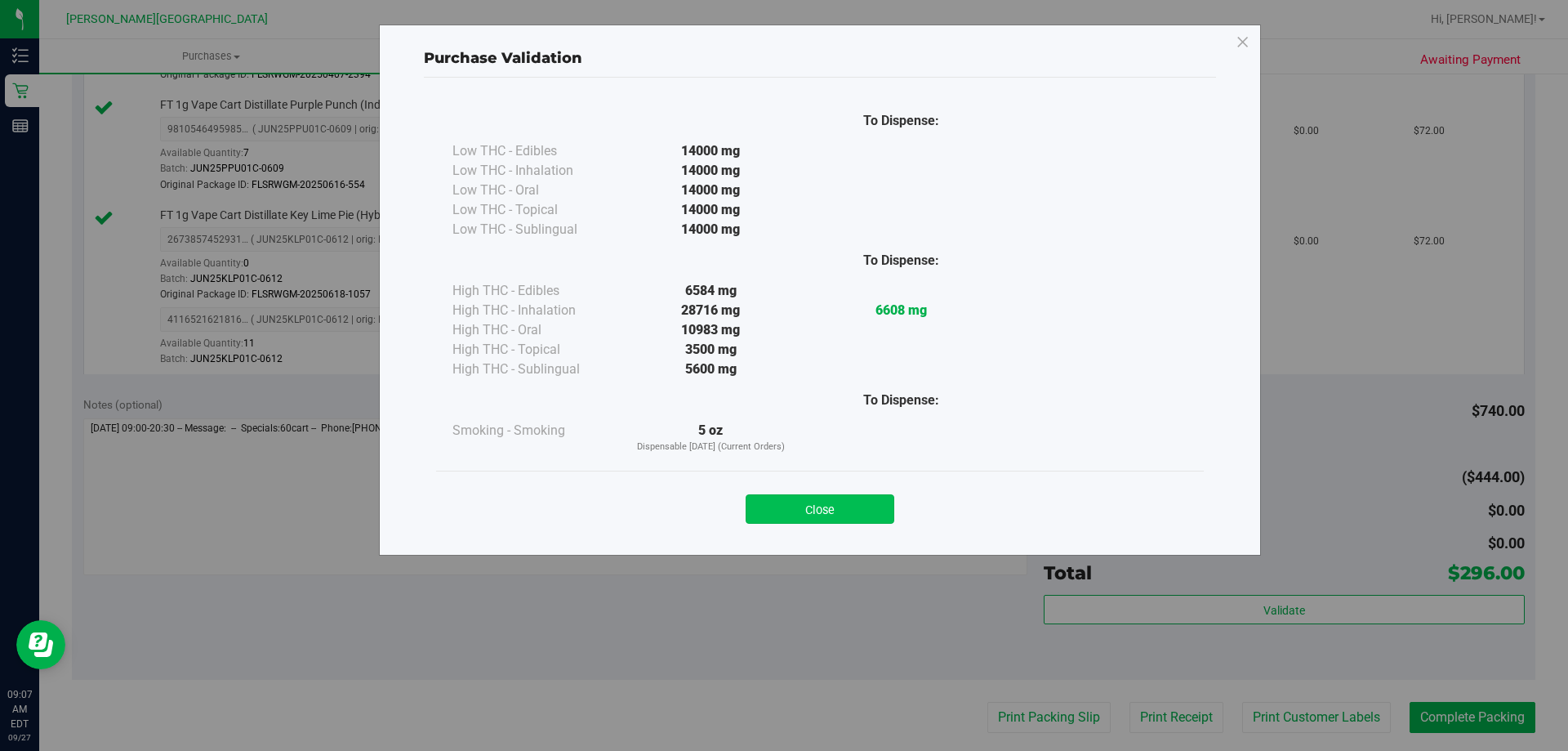
click at [788, 517] on button "Close" at bounding box center [820, 508] width 149 height 30
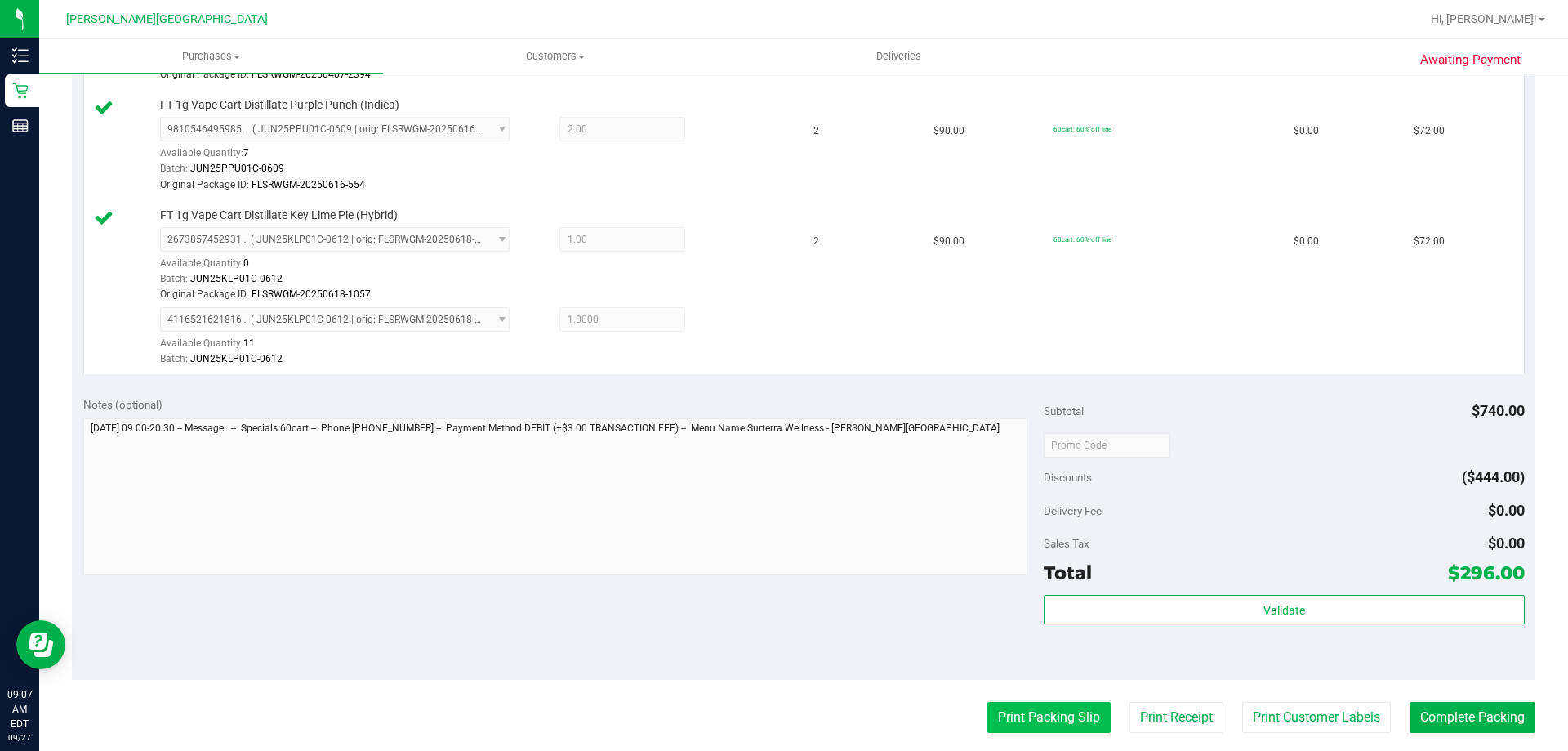
click at [788, 729] on button "Print Packing Slip" at bounding box center [1049, 717] width 123 height 31
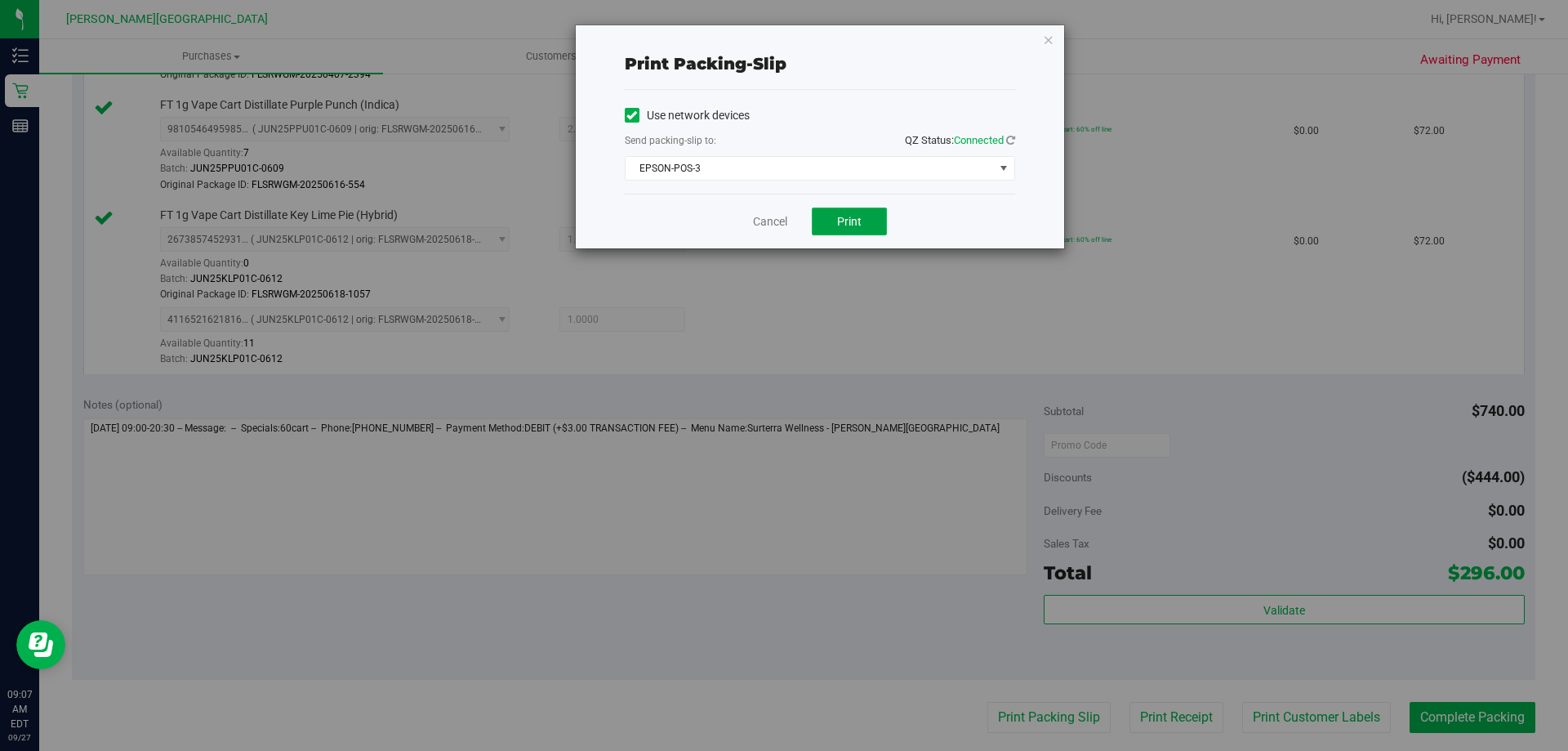
click at [788, 215] on button "Print" at bounding box center [849, 221] width 75 height 28
click at [690, 594] on div "Print packing-slip Use network devices Send packing-slip to: QZ Status: Connect…" at bounding box center [790, 376] width 1580 height 751
click at [788, 36] on icon "button" at bounding box center [1049, 39] width 11 height 20
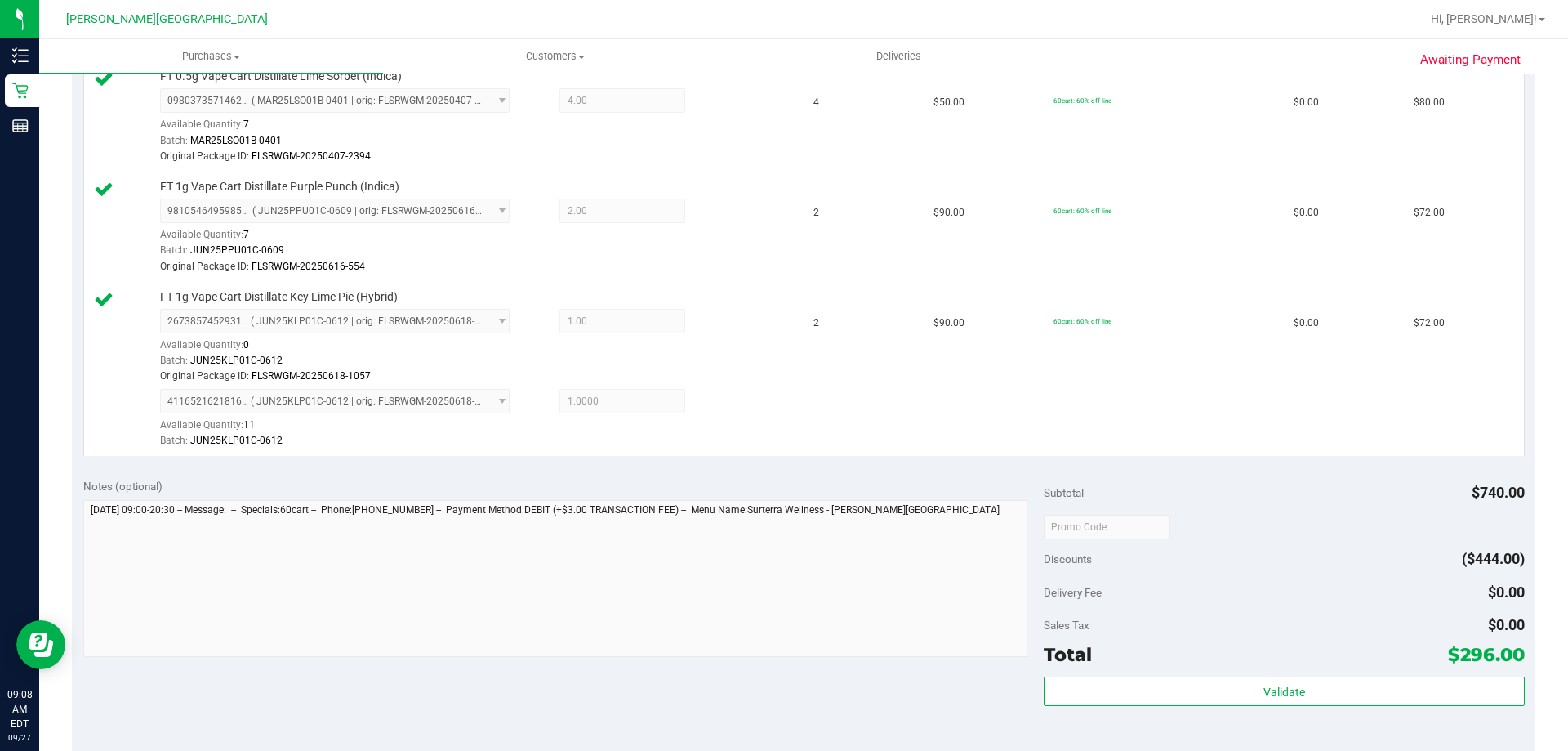
scroll to position [980, 0]
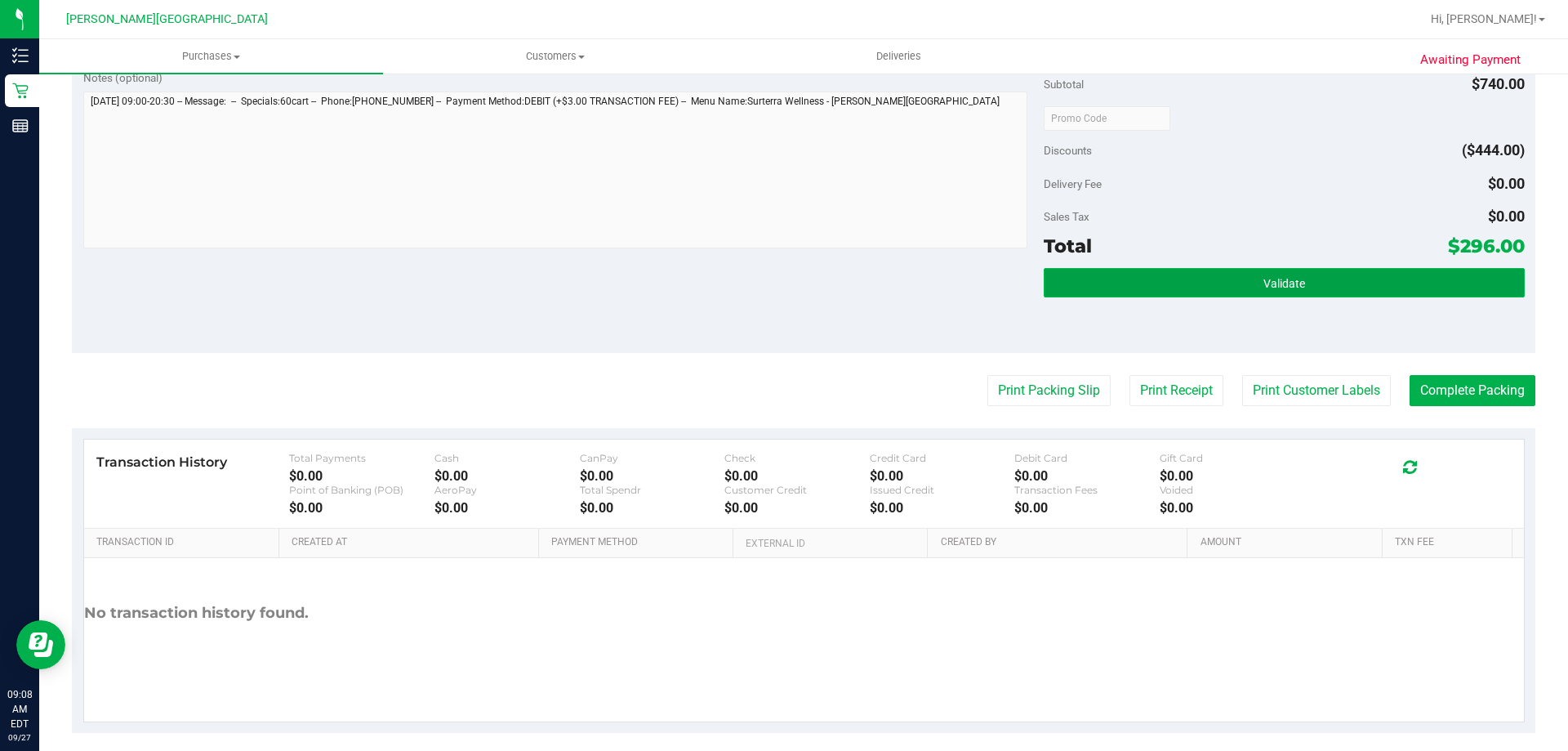
click at [788, 290] on span "Validate" at bounding box center [1284, 284] width 42 height 13
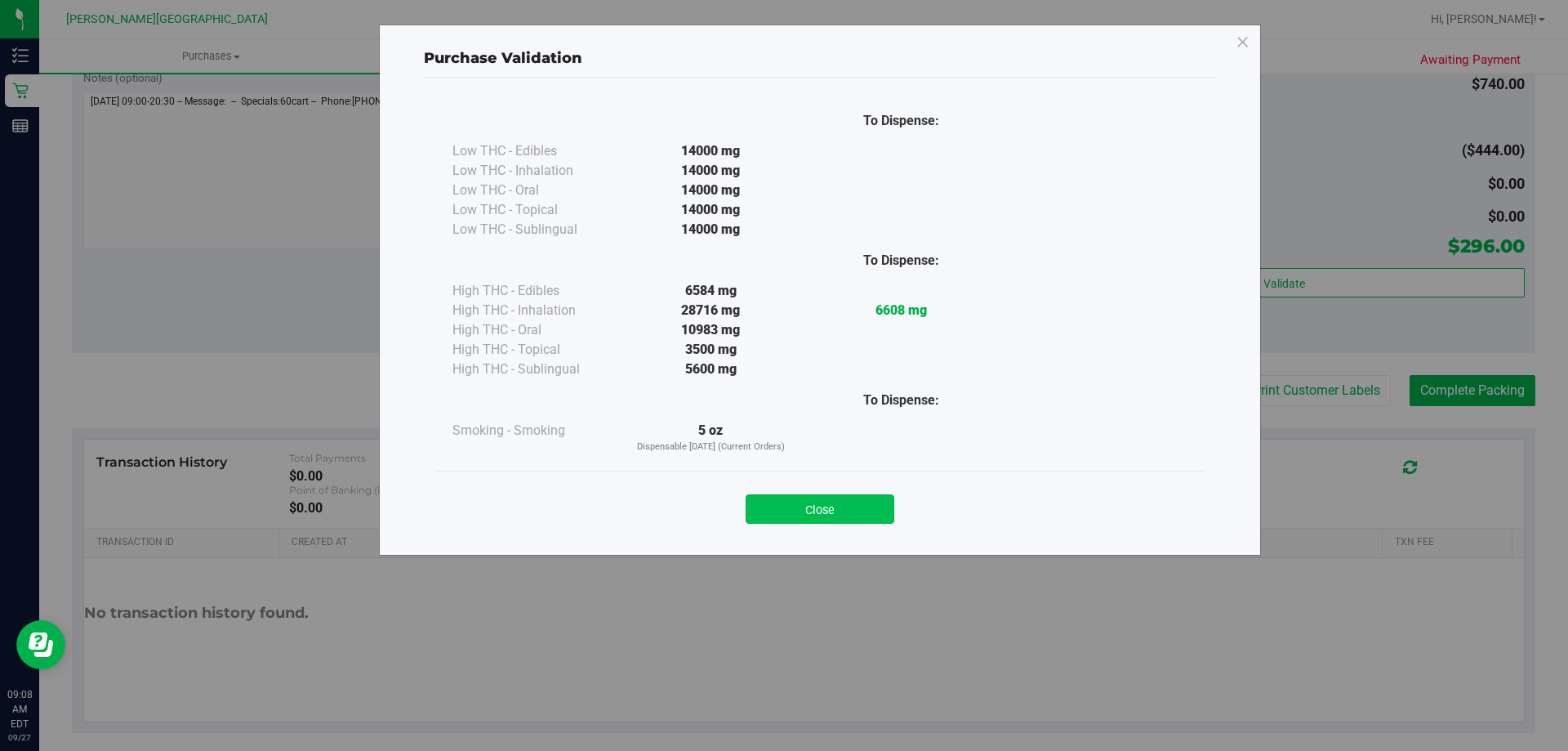
click at [788, 508] on button "Close" at bounding box center [820, 508] width 149 height 30
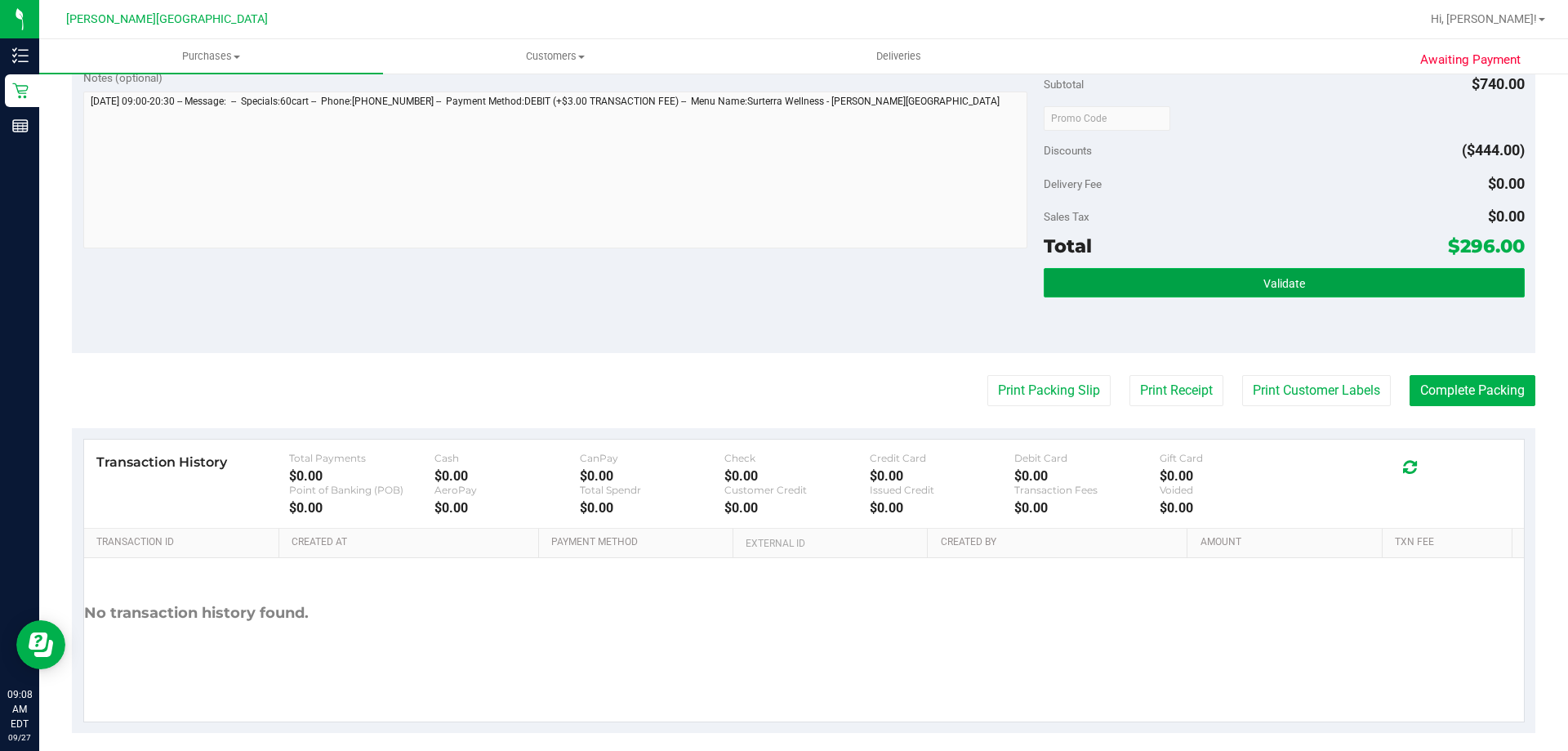
click at [788, 282] on button "Validate" at bounding box center [1283, 282] width 480 height 30
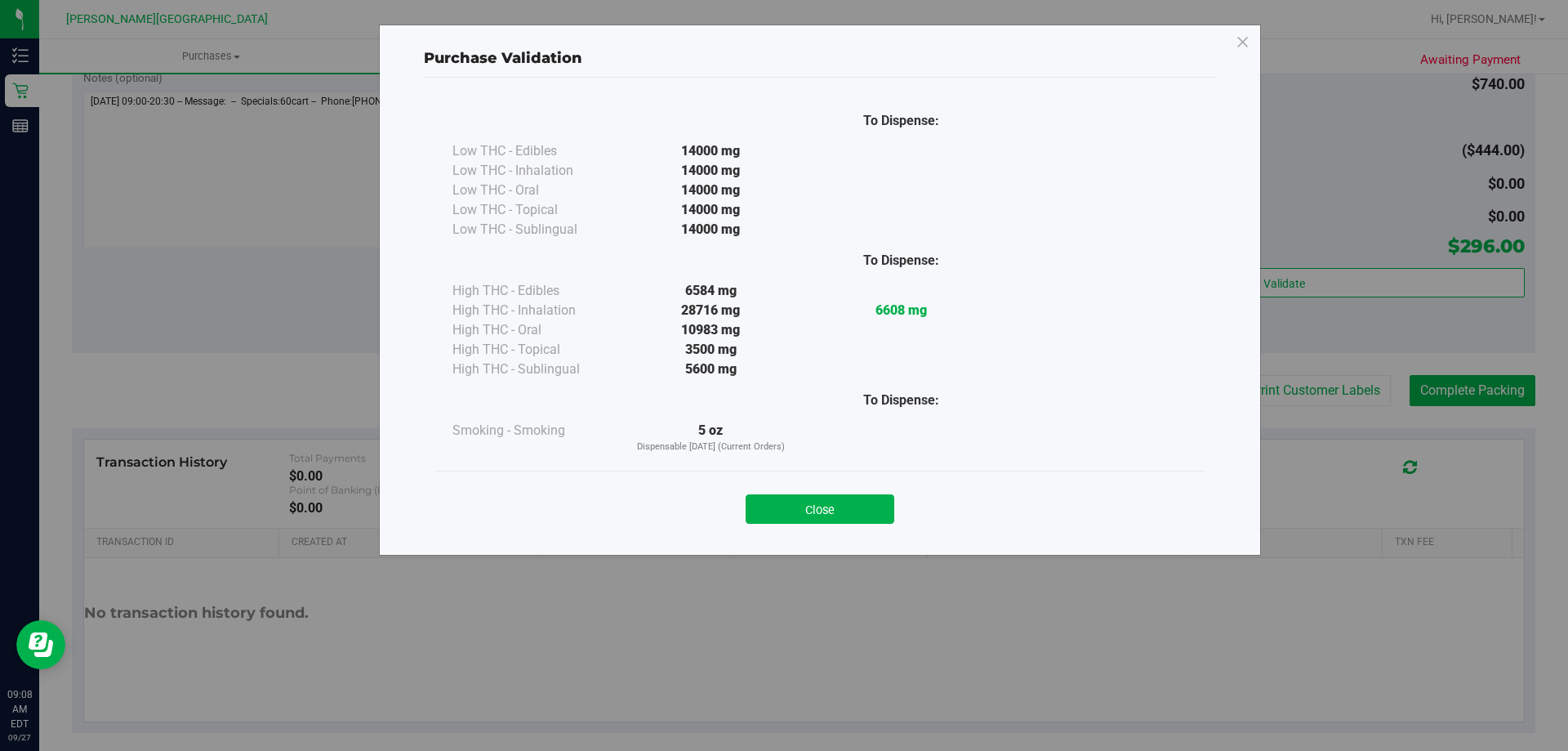
drag, startPoint x: 825, startPoint y: 504, endPoint x: 1400, endPoint y: 446, distance: 577.9
click at [788, 504] on button "Close" at bounding box center [820, 508] width 149 height 30
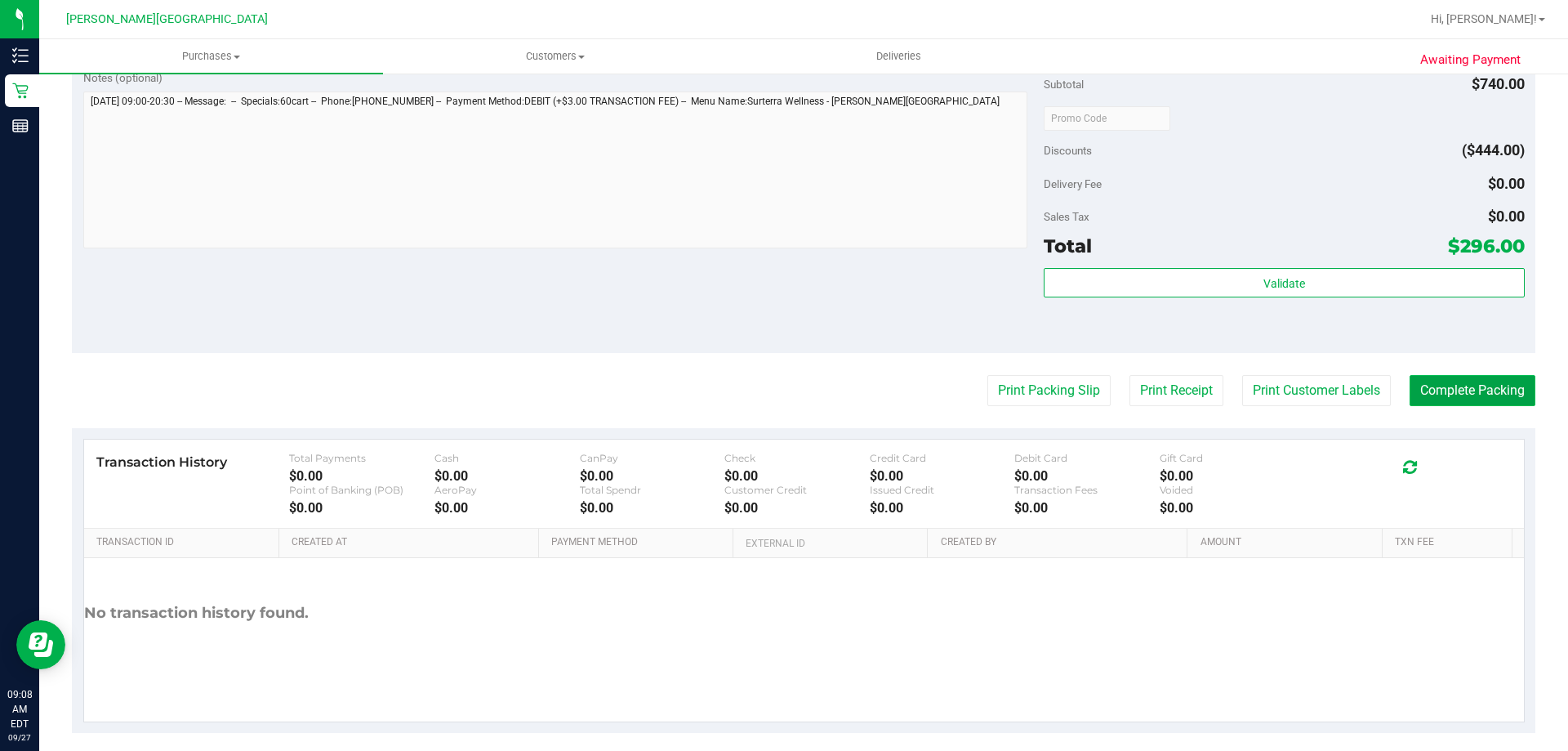
click at [788, 394] on button "Complete Packing" at bounding box center [1473, 390] width 126 height 31
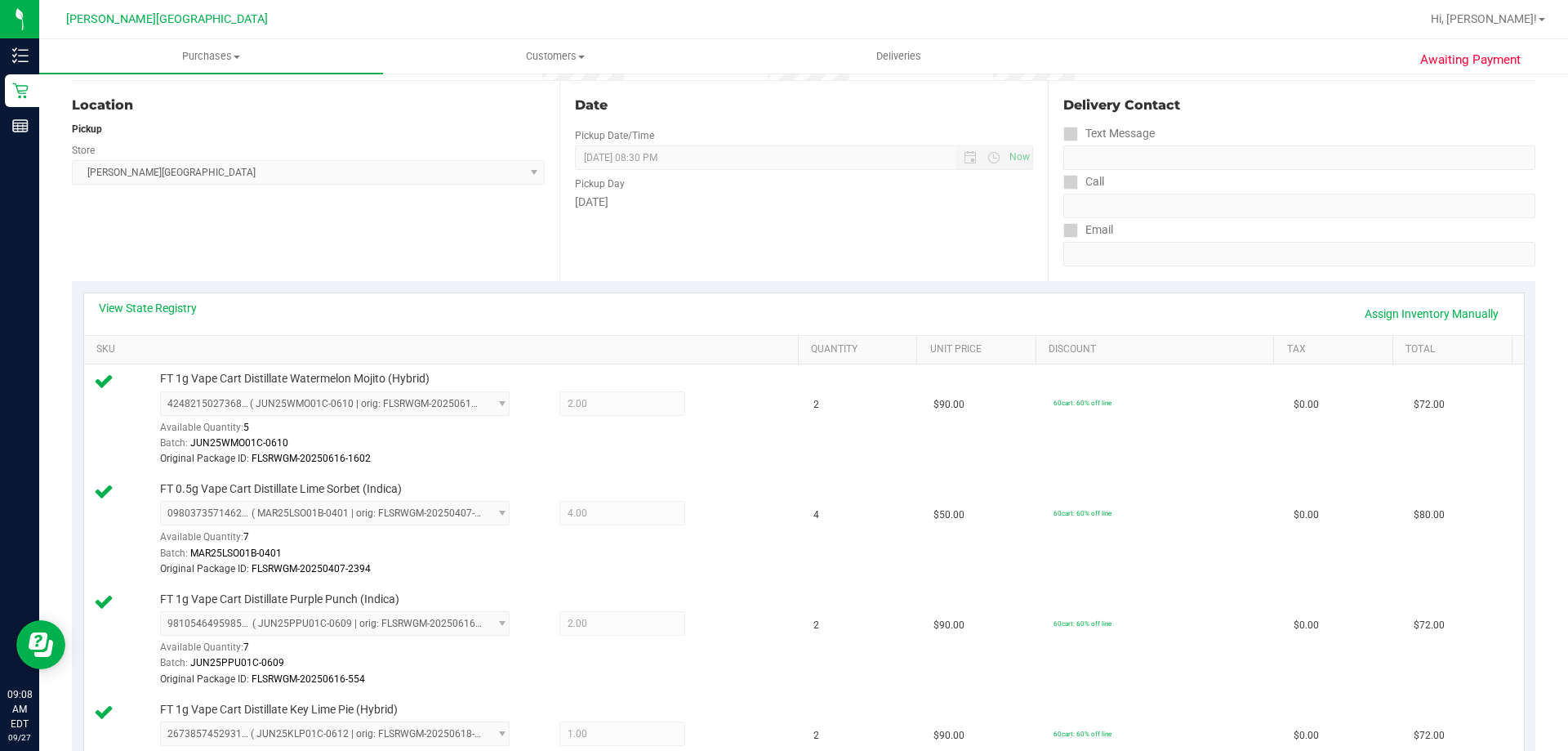
scroll to position [82, 0]
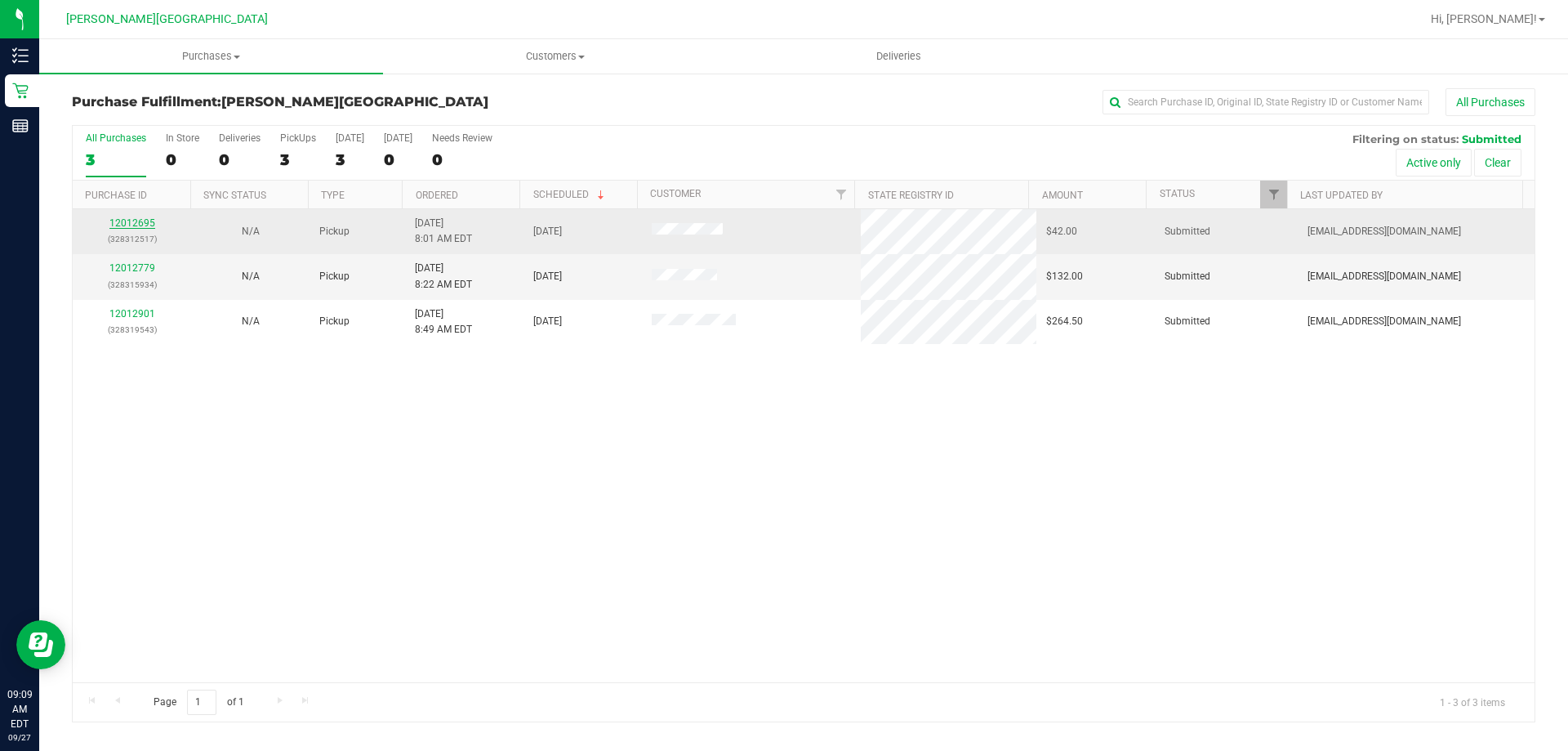
click at [150, 225] on link "12012695" at bounding box center [133, 223] width 46 height 11
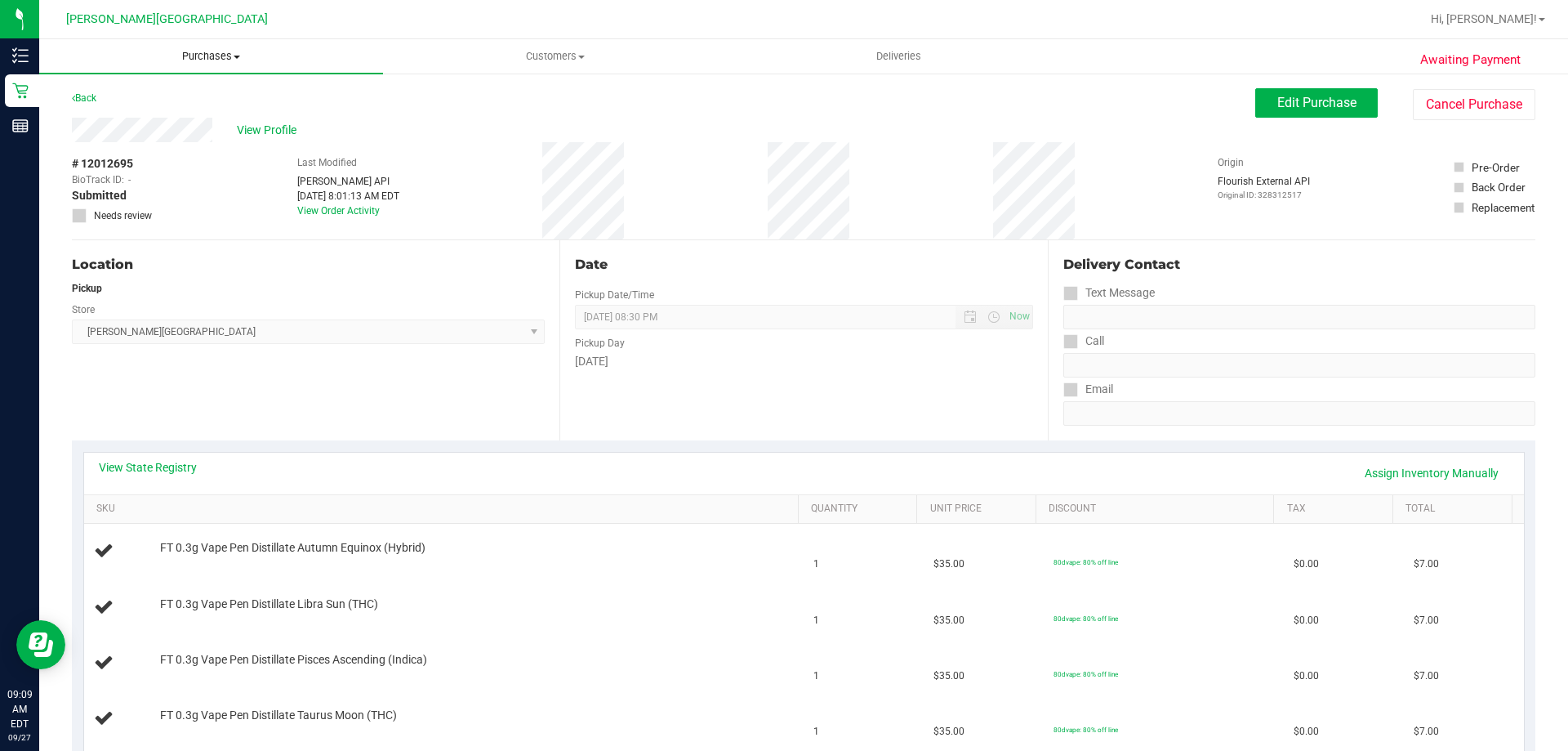
click at [217, 54] on span "Purchases" at bounding box center [211, 55] width 344 height 14
click at [181, 125] on li "Fulfillment" at bounding box center [211, 118] width 344 height 20
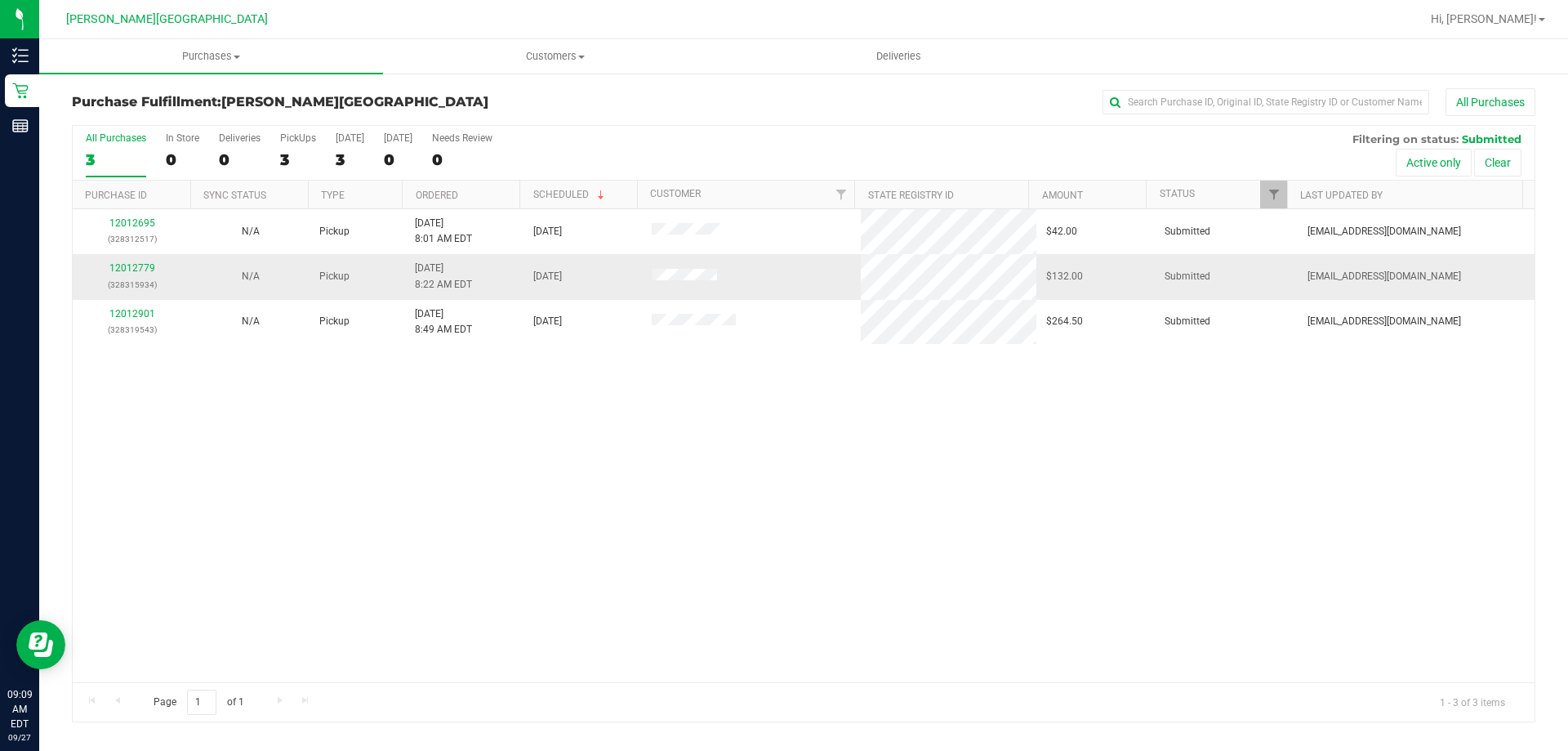
click at [151, 274] on div "12012779 (328315934)" at bounding box center [131, 276] width 98 height 31
click at [141, 267] on link "12012779" at bounding box center [133, 268] width 46 height 11
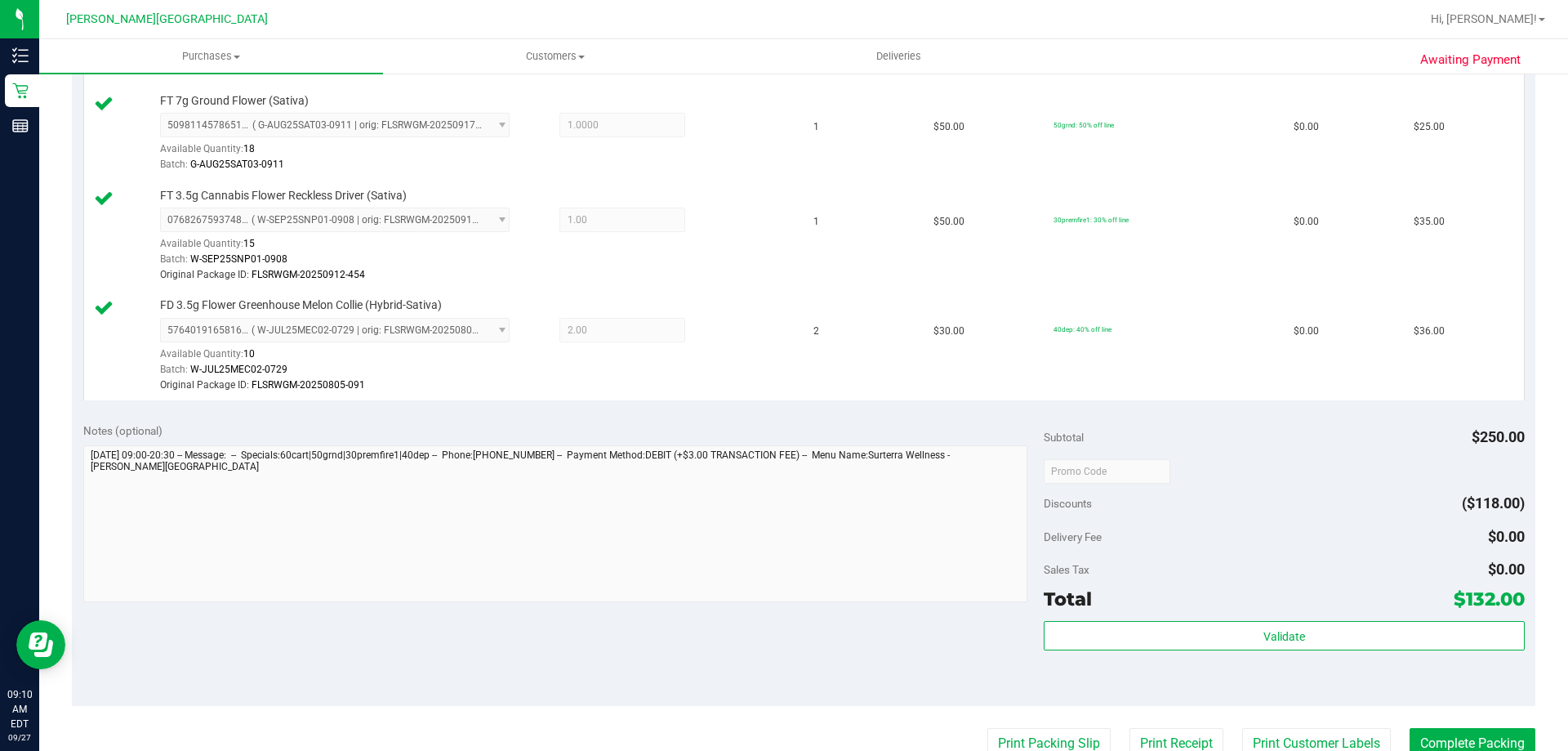
scroll to position [654, 0]
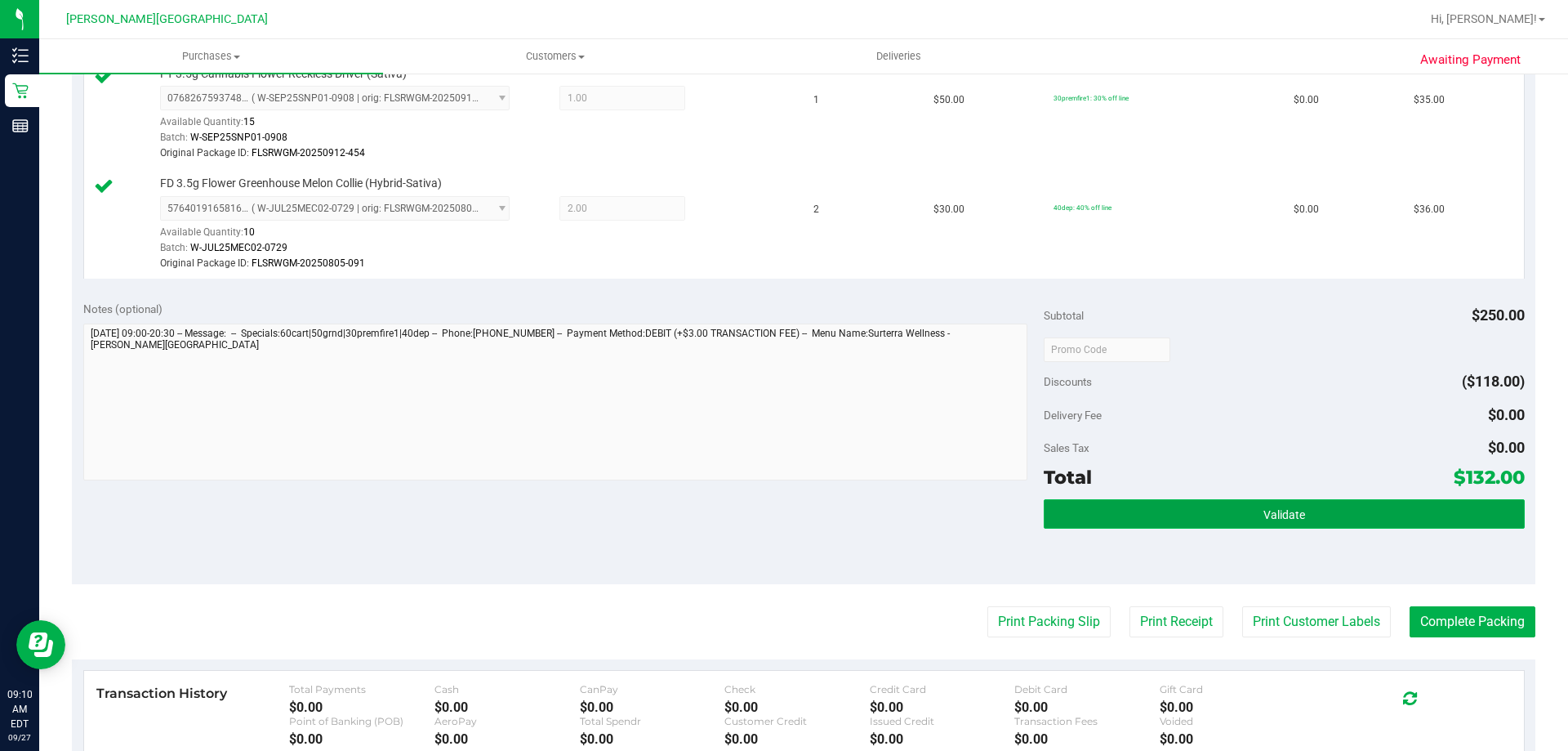
click at [788, 522] on button "Validate" at bounding box center [1283, 513] width 480 height 30
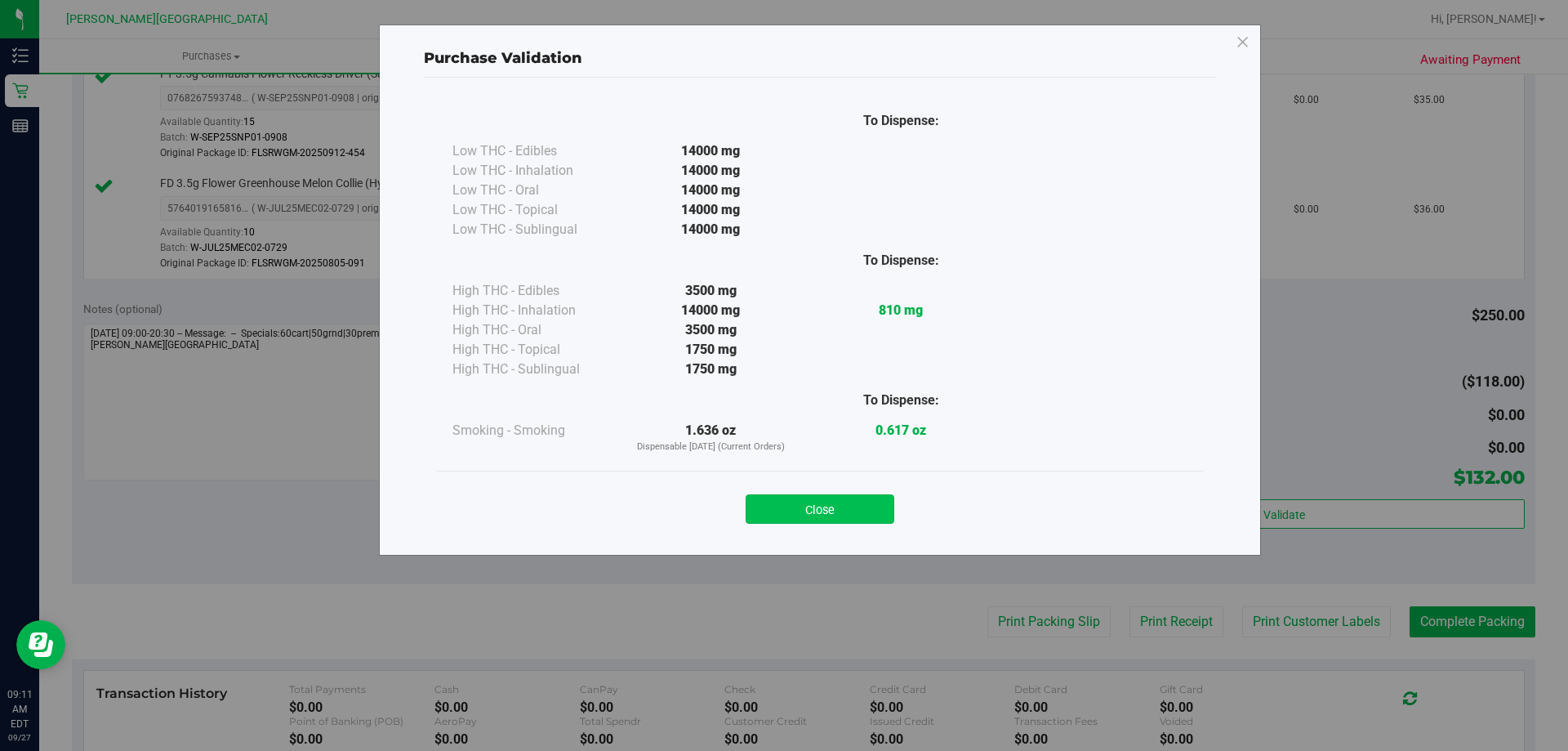
click at [779, 504] on button "Close" at bounding box center [820, 508] width 149 height 30
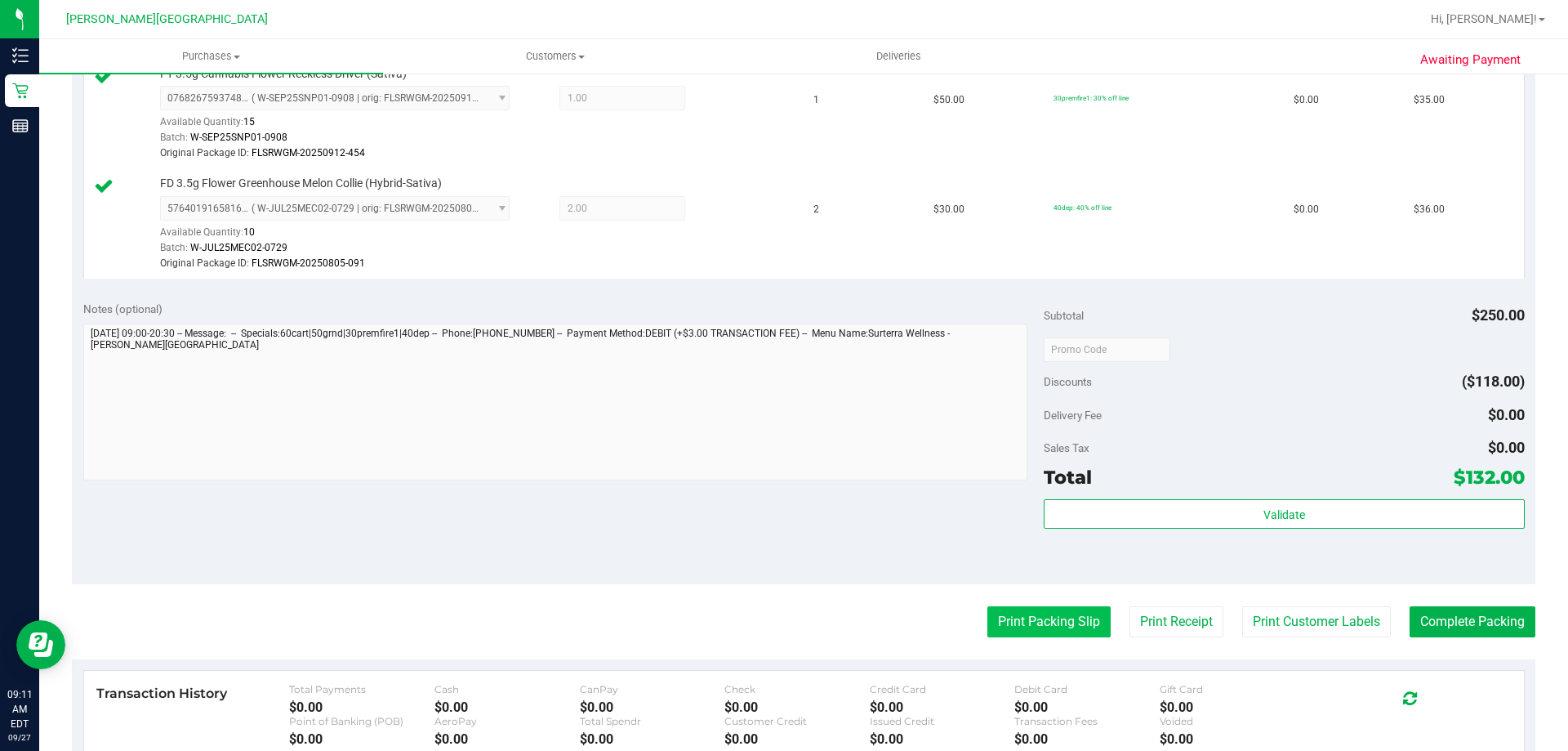
click at [788, 629] on button "Print Packing Slip" at bounding box center [1049, 621] width 123 height 31
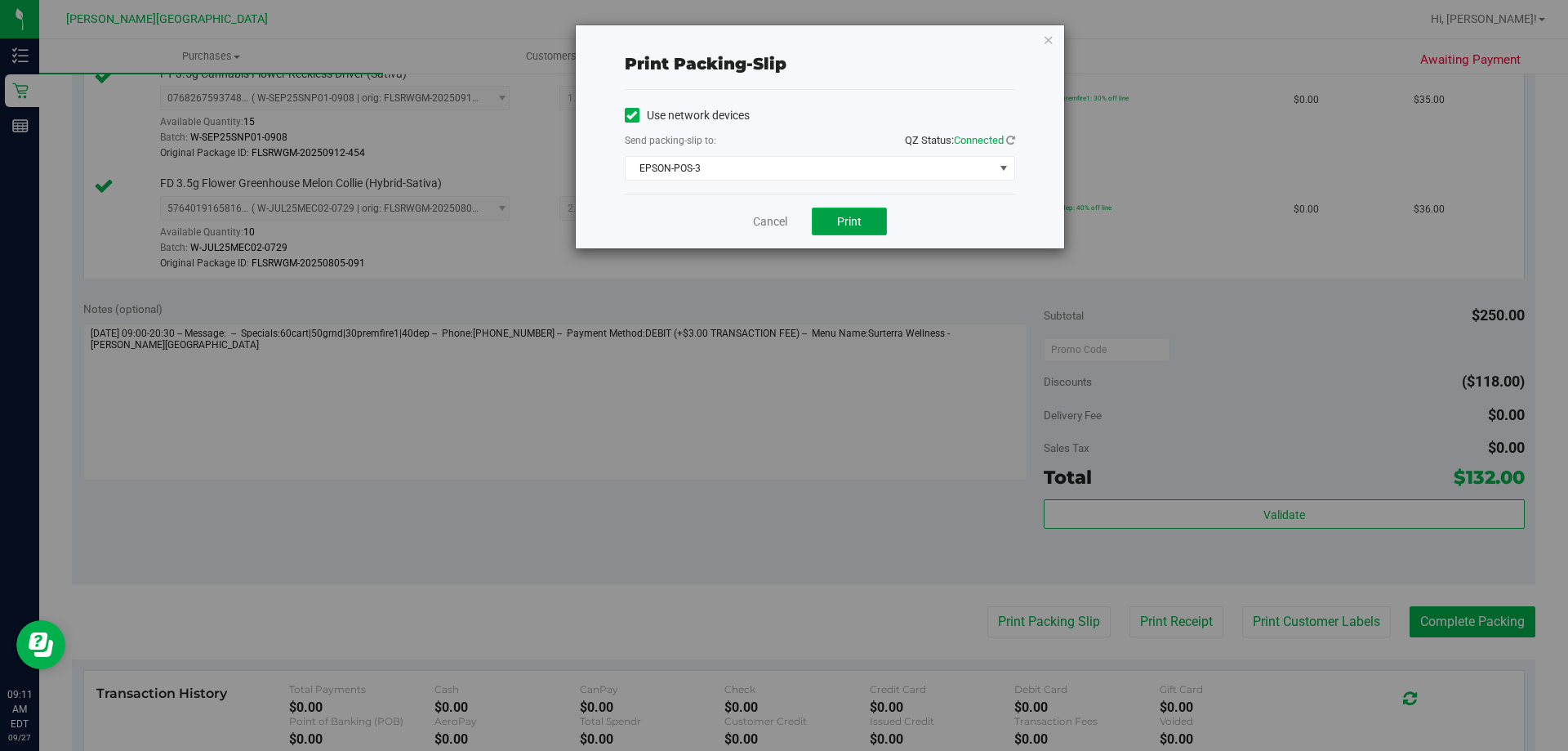
click at [788, 229] on button "Print" at bounding box center [849, 221] width 75 height 28
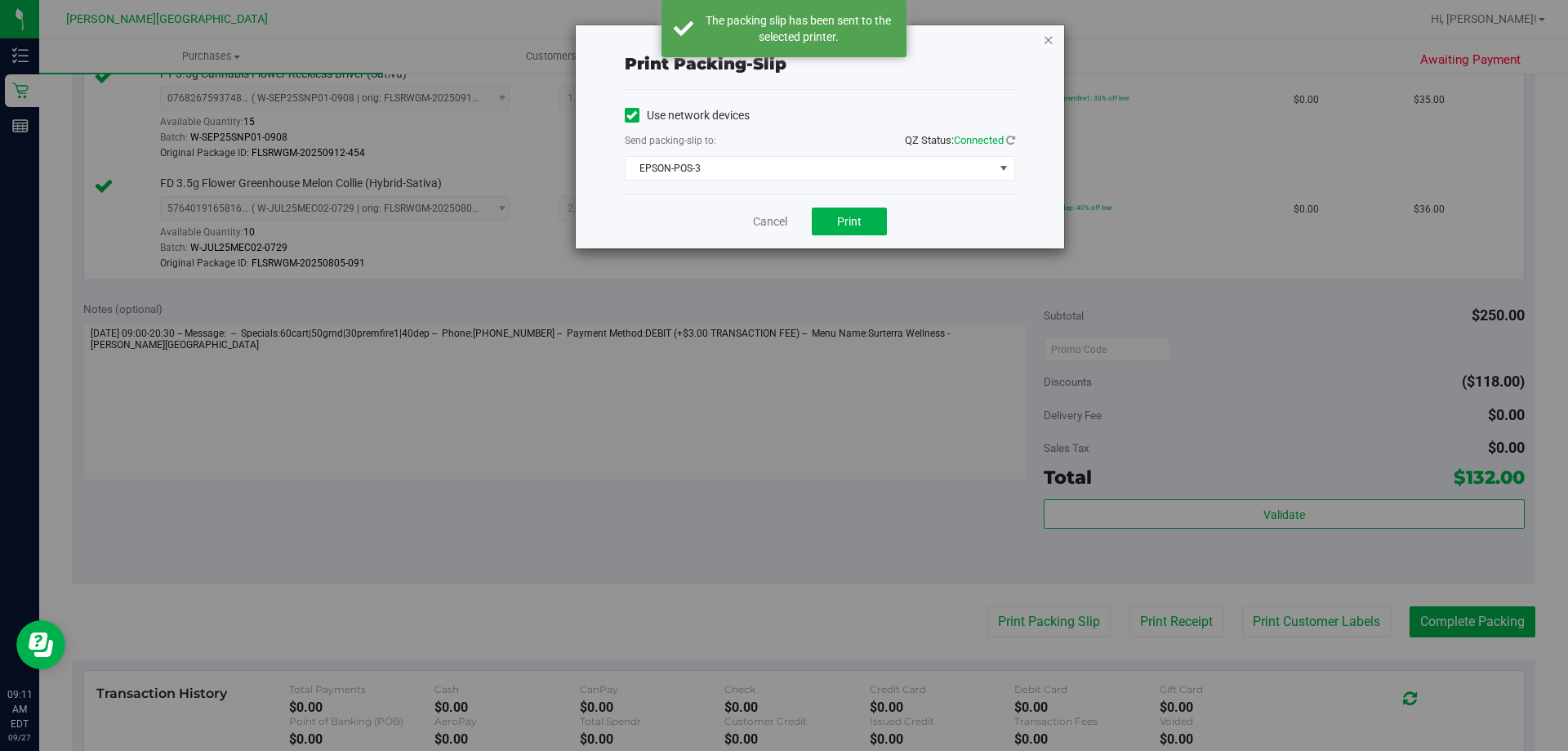
click at [788, 39] on icon "button" at bounding box center [1049, 39] width 11 height 20
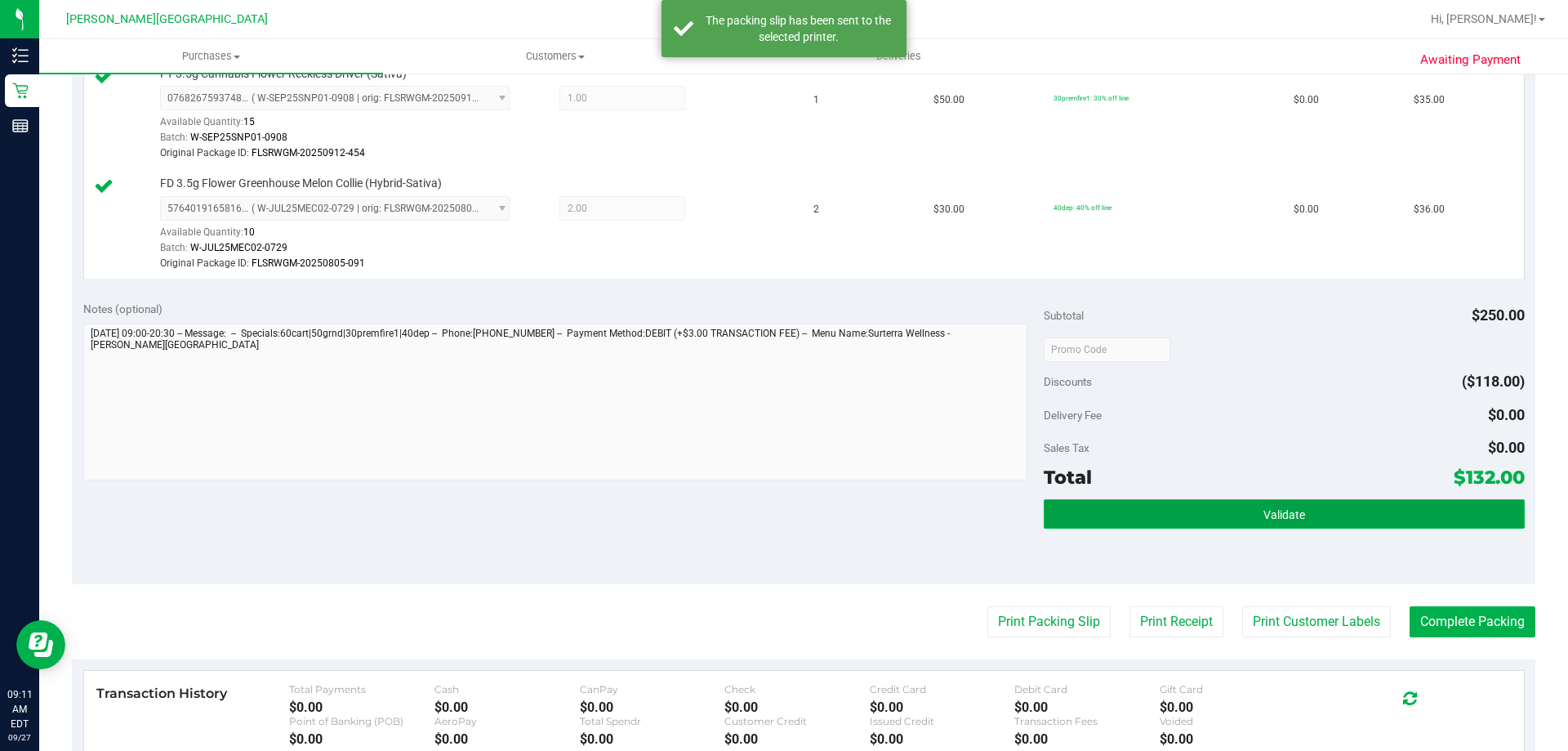
click at [788, 513] on span "Validate" at bounding box center [1284, 515] width 42 height 13
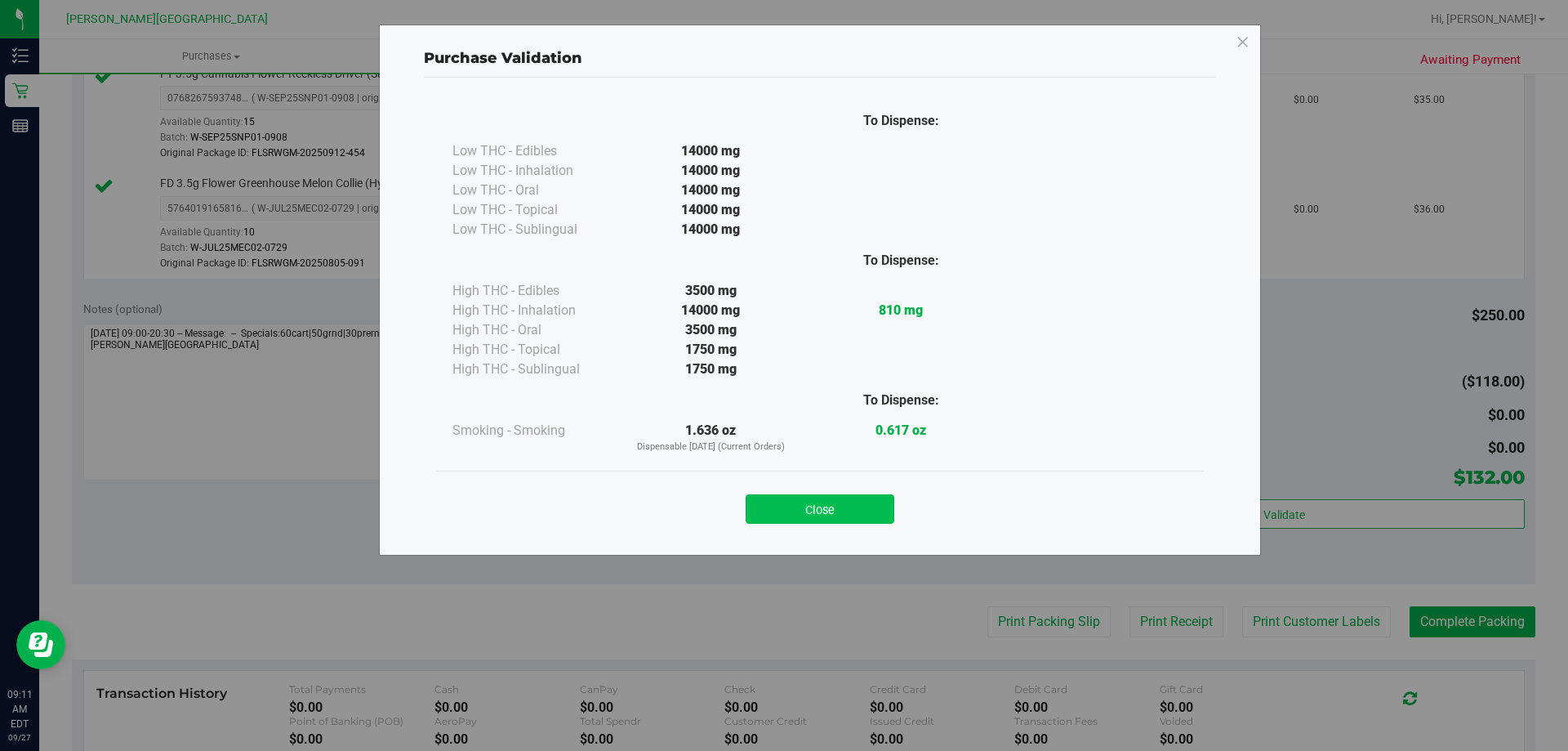
click at [788, 513] on button "Close" at bounding box center [820, 508] width 149 height 30
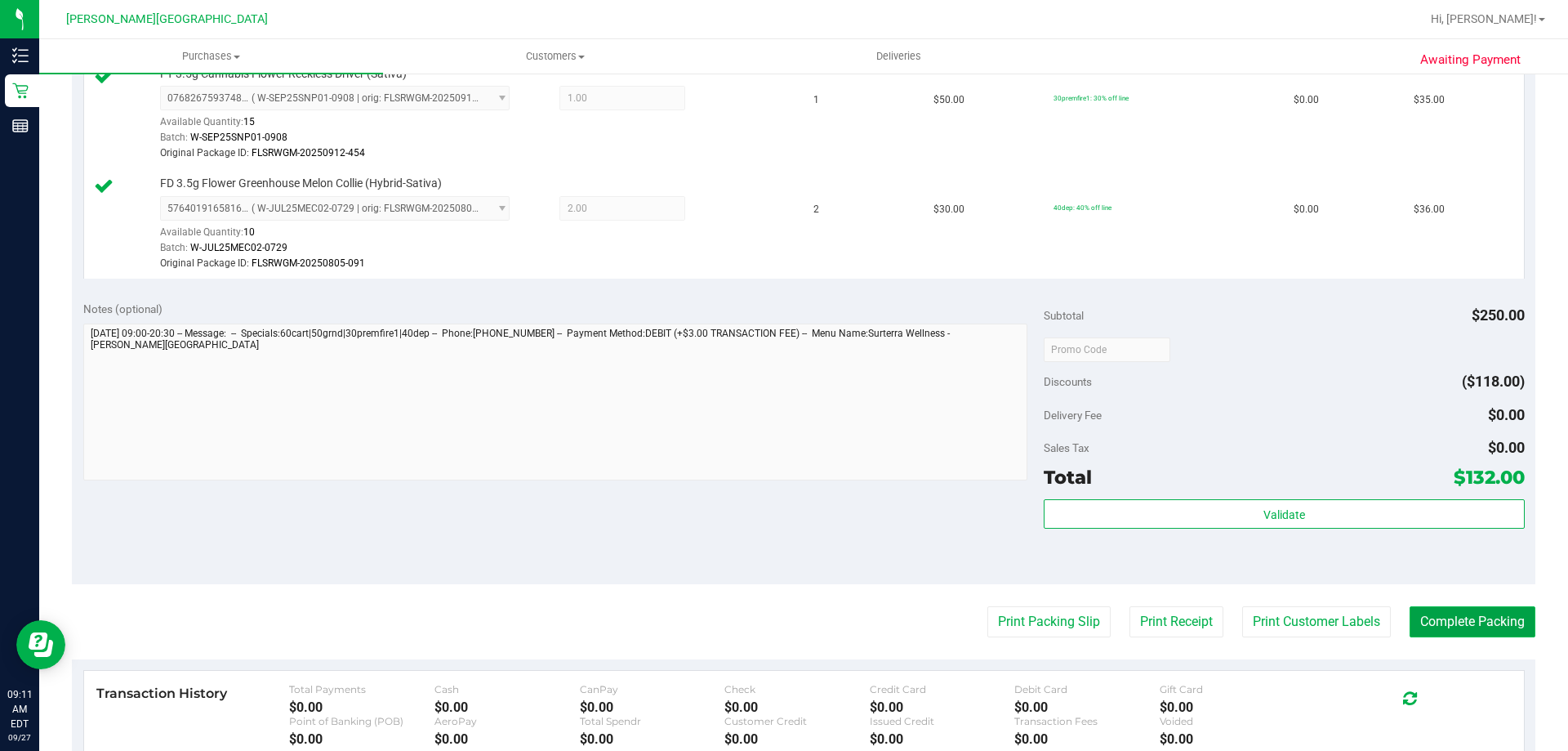
click at [788, 629] on button "Complete Packing" at bounding box center [1473, 621] width 126 height 31
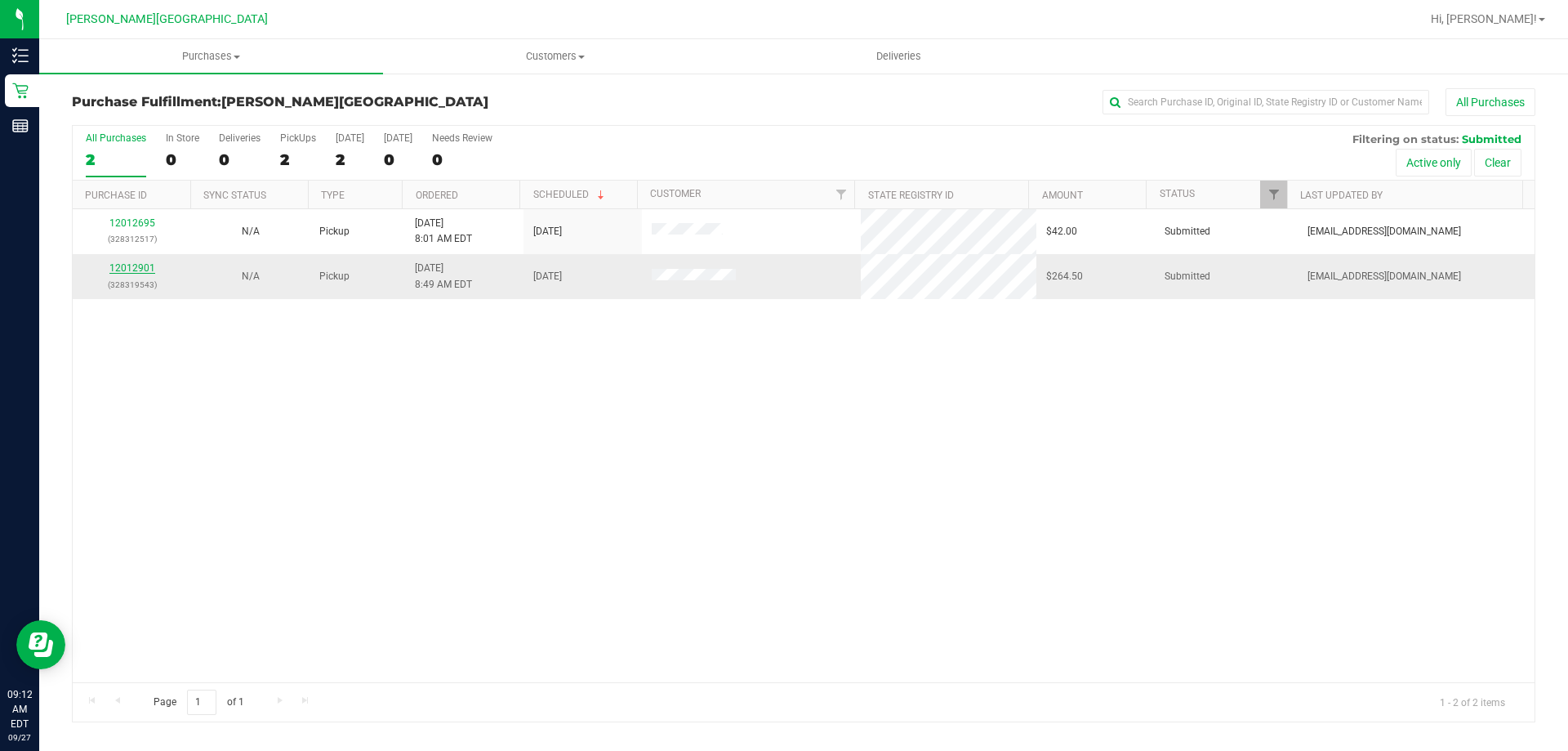
click at [138, 268] on link "12012901" at bounding box center [133, 268] width 46 height 11
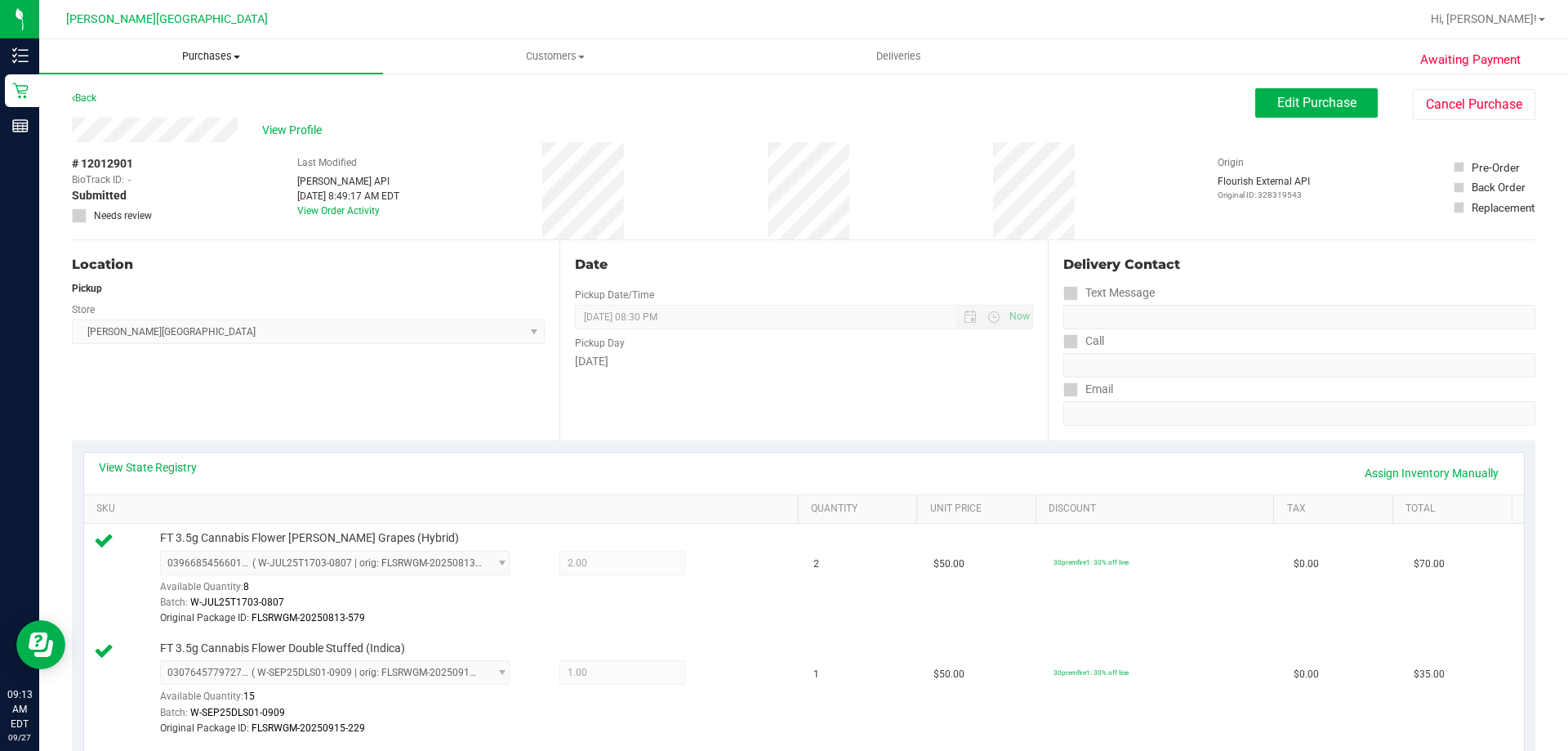
click at [205, 58] on span "Purchases" at bounding box center [211, 55] width 344 height 14
click at [166, 116] on li "Fulfillment" at bounding box center [211, 118] width 344 height 20
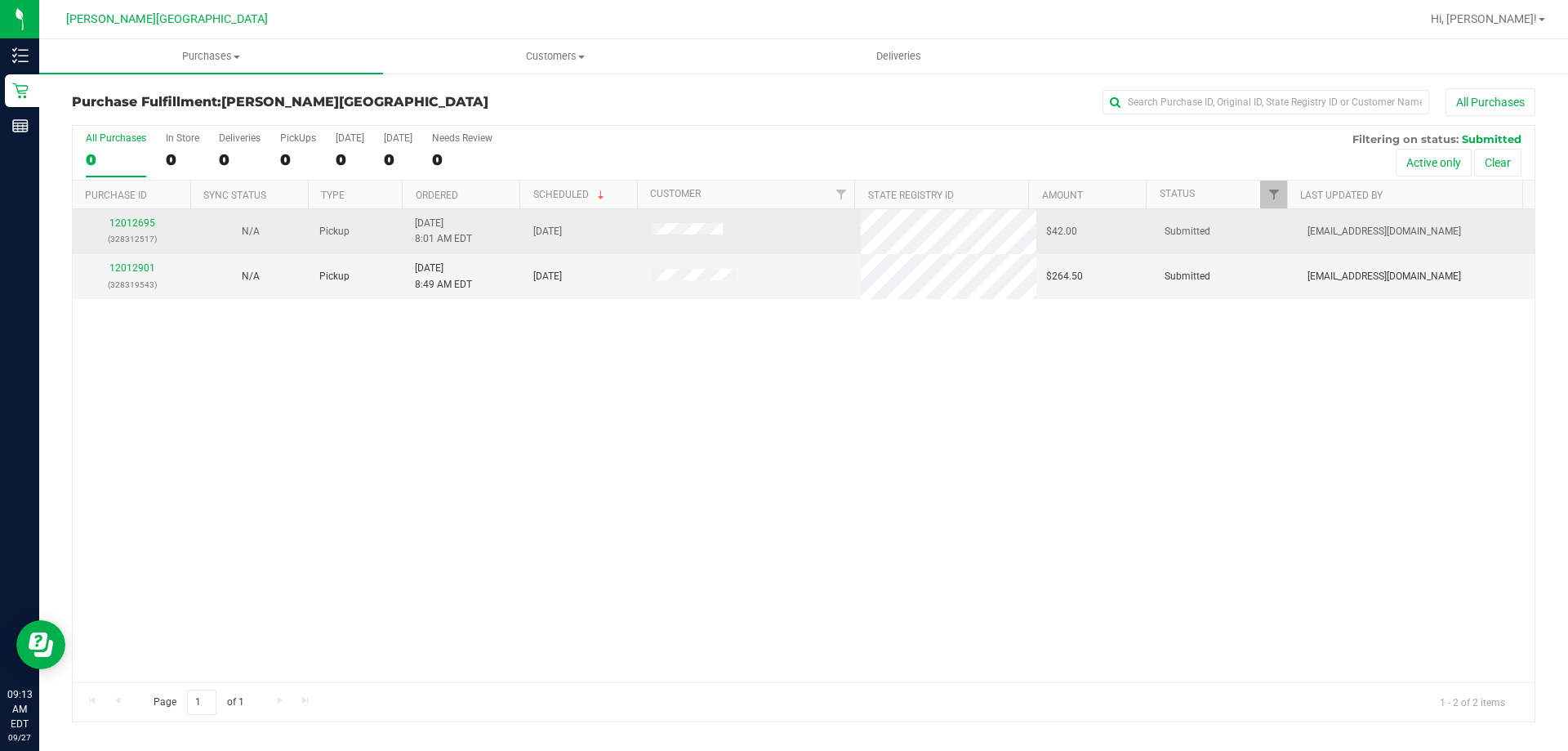
click at [157, 216] on div "12012695 (328312517)" at bounding box center [131, 231] width 98 height 31
click at [149, 220] on link "12012695" at bounding box center [133, 223] width 46 height 11
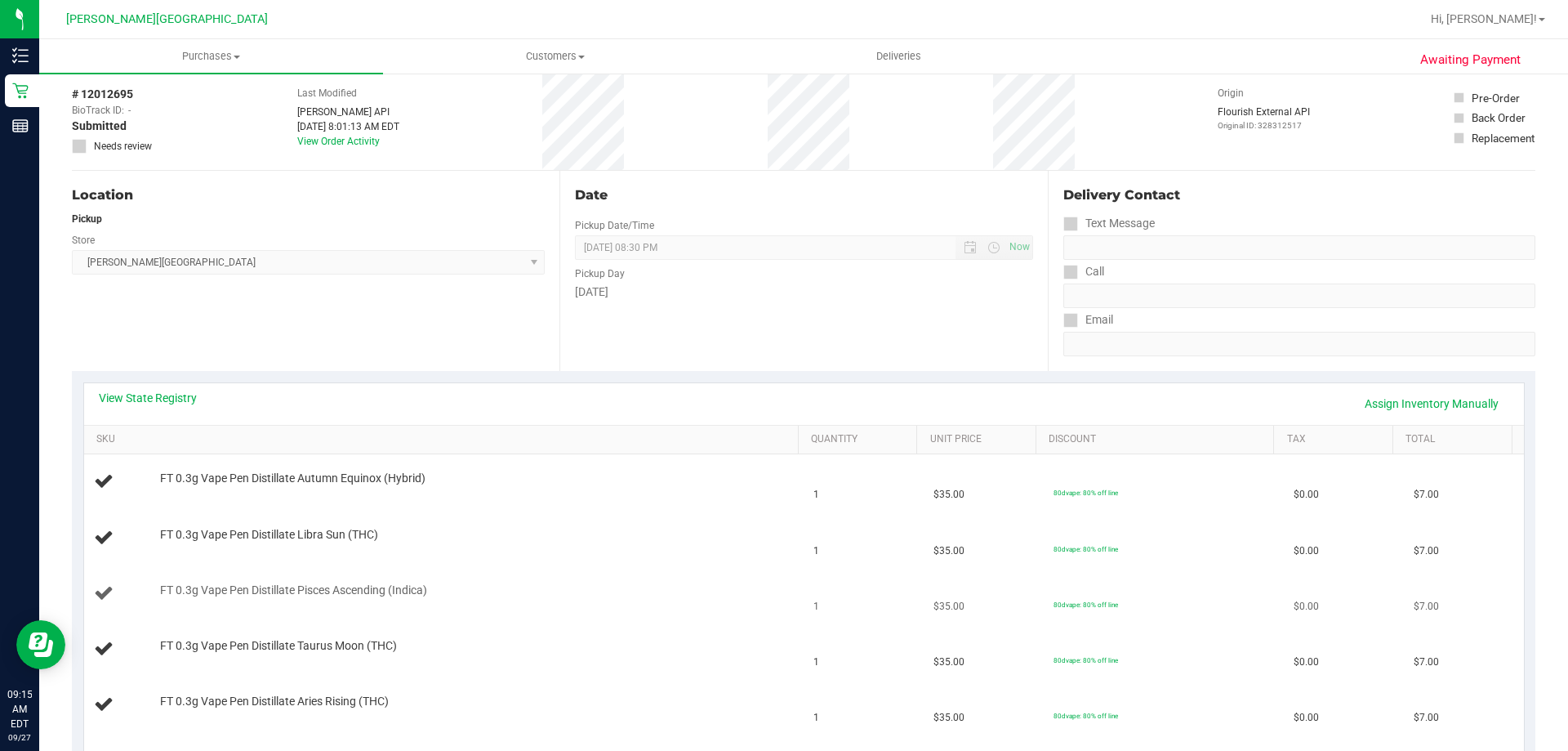
scroll to position [246, 0]
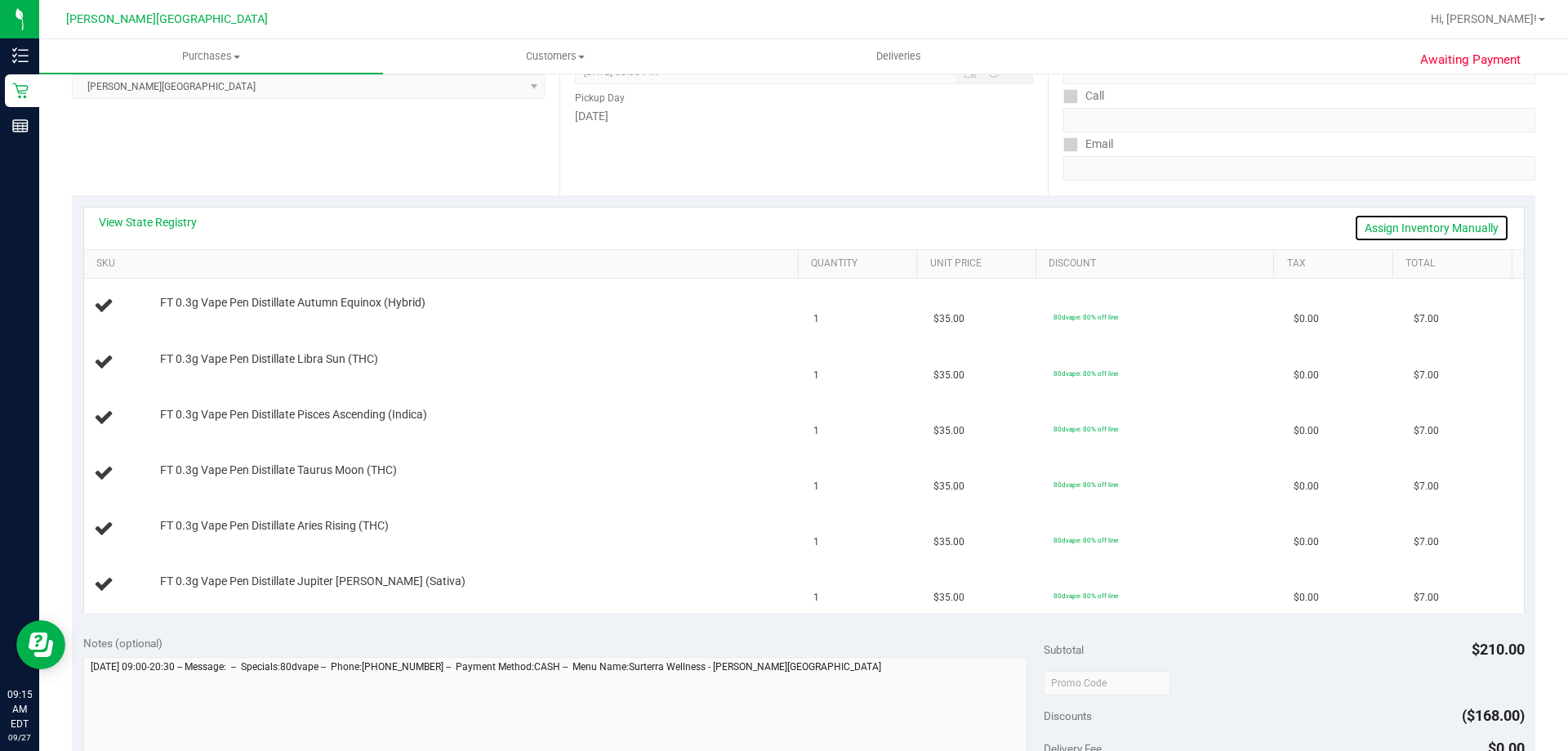
click at [788, 233] on link "Assign Inventory Manually" at bounding box center [1431, 227] width 155 height 28
drag, startPoint x: 1479, startPoint y: 229, endPoint x: 1215, endPoint y: 132, distance: 281.3
click at [788, 229] on link "Save & Exit" at bounding box center [1471, 227] width 76 height 28
drag, startPoint x: 618, startPoint y: 643, endPoint x: 607, endPoint y: 634, distance: 14.2
click at [617, 643] on div "Notes (optional)" at bounding box center [563, 642] width 961 height 16
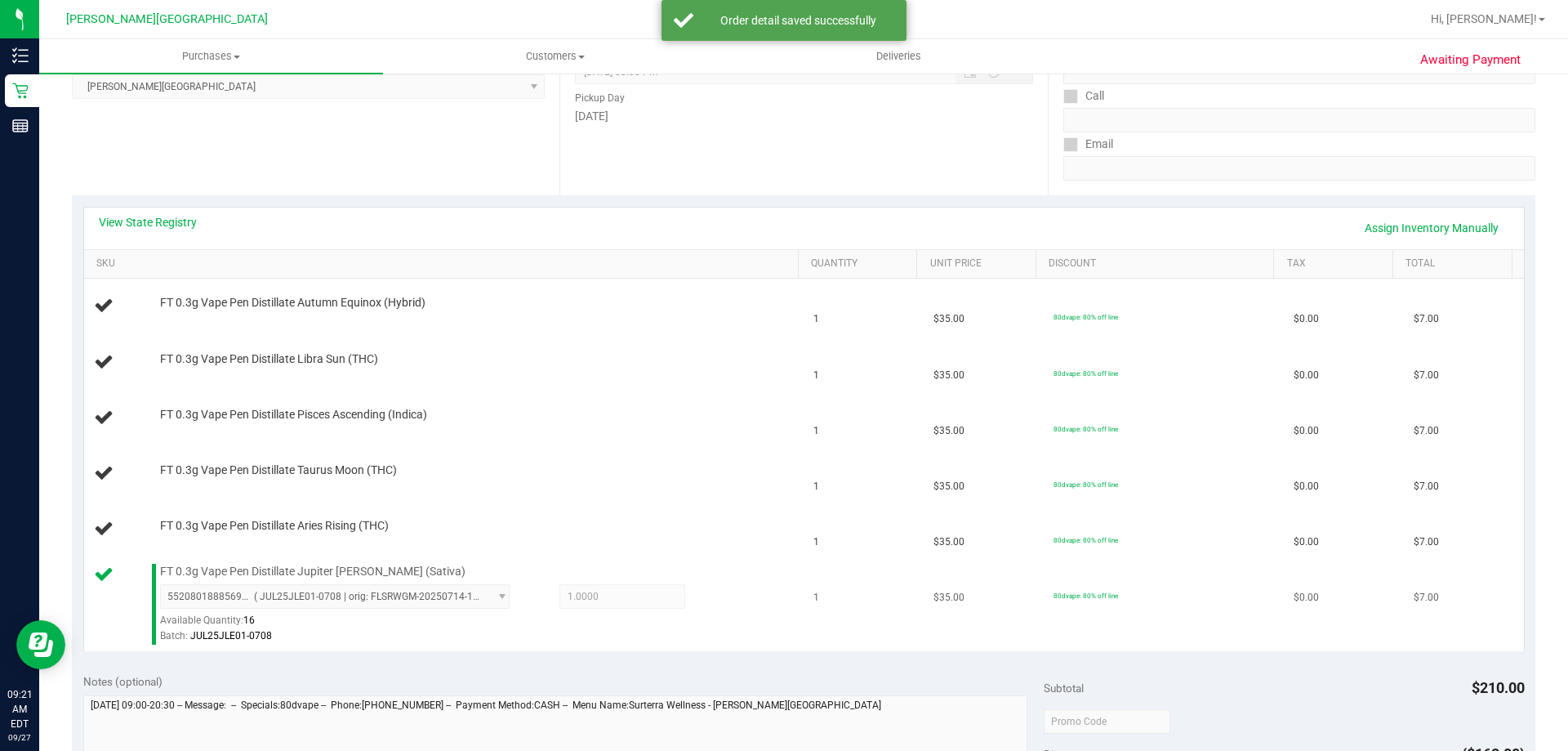
click at [407, 644] on div at bounding box center [476, 644] width 630 height 1
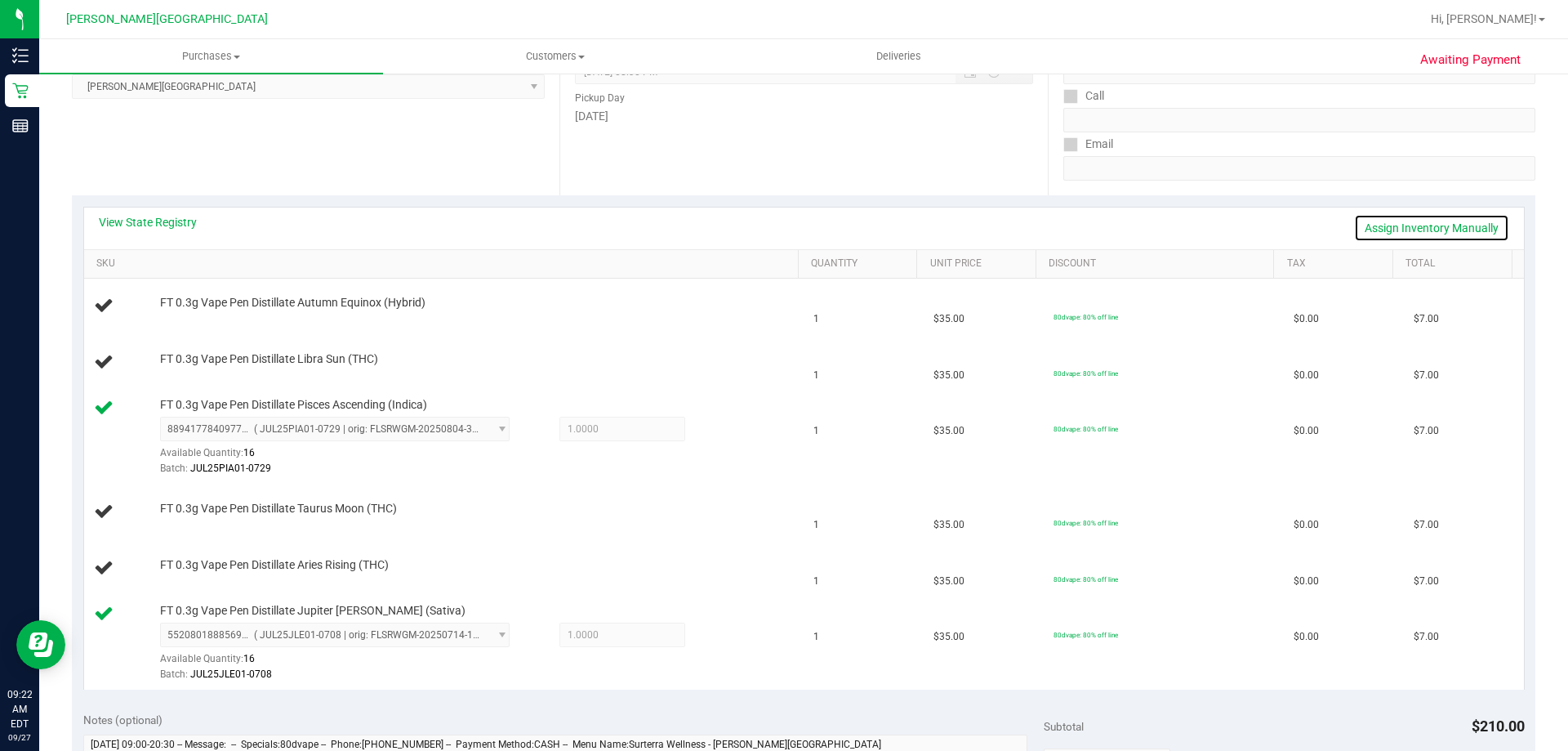
click at [788, 223] on link "Assign Inventory Manually" at bounding box center [1431, 227] width 155 height 28
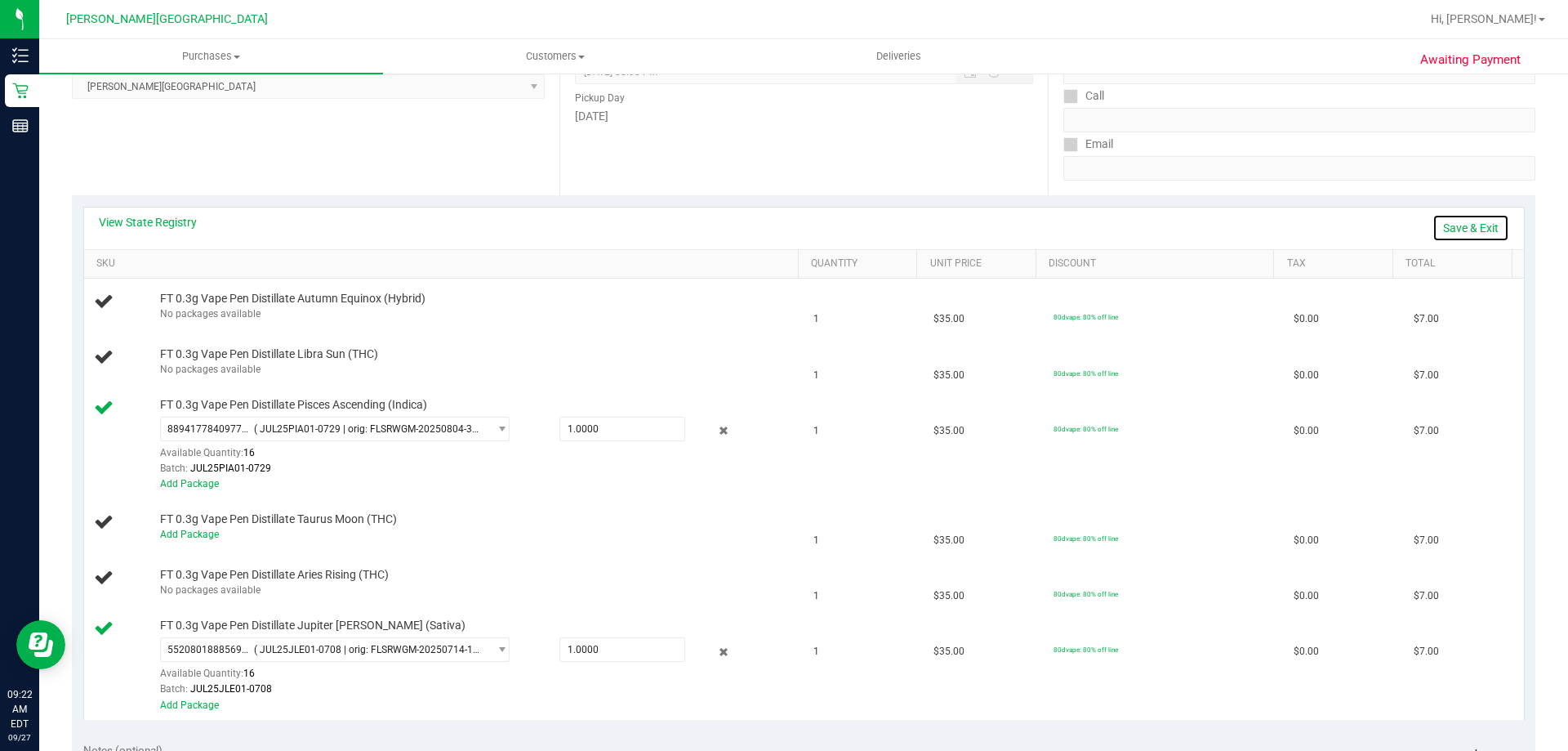
click at [788, 223] on link "Save & Exit" at bounding box center [1471, 227] width 76 height 28
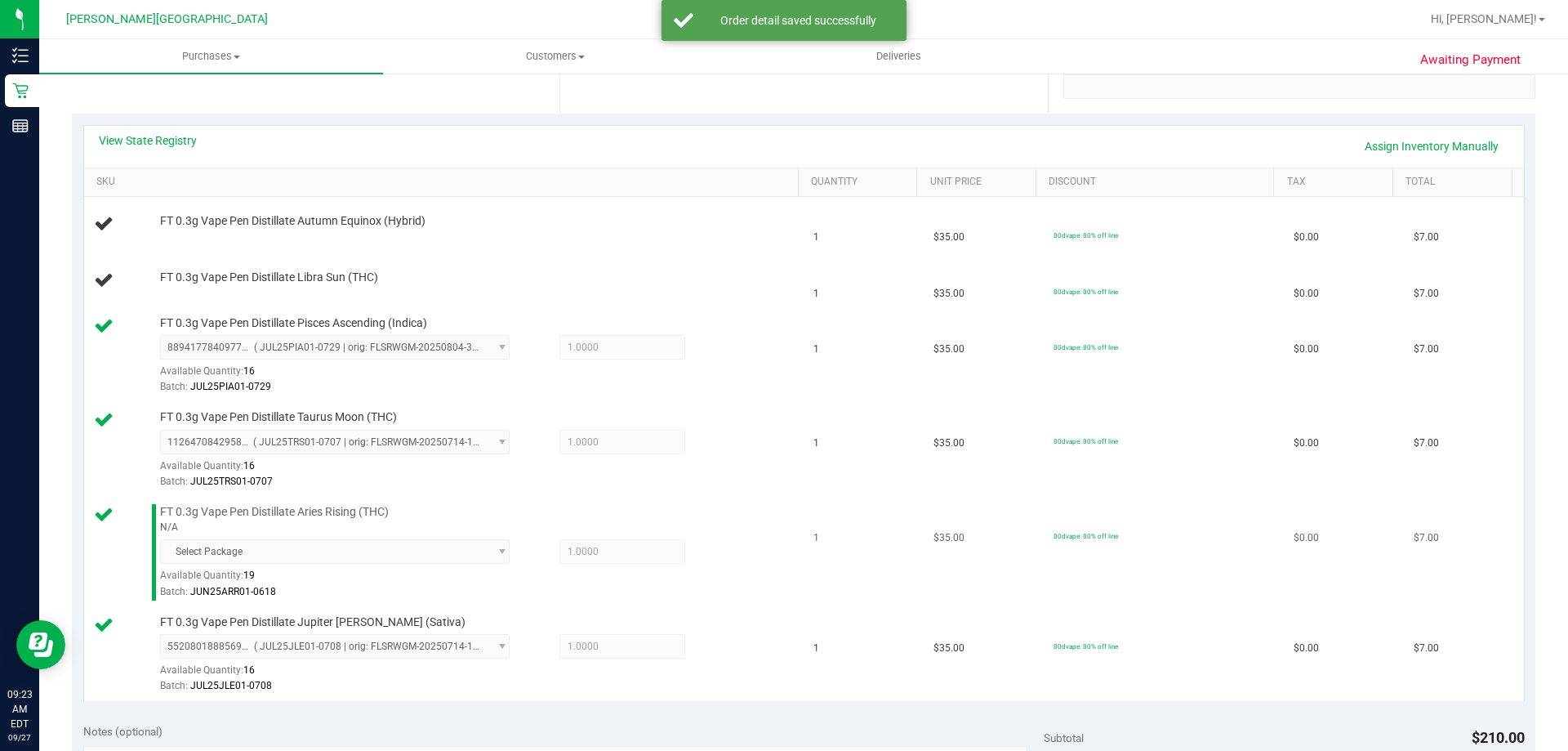
scroll to position [409, 0]
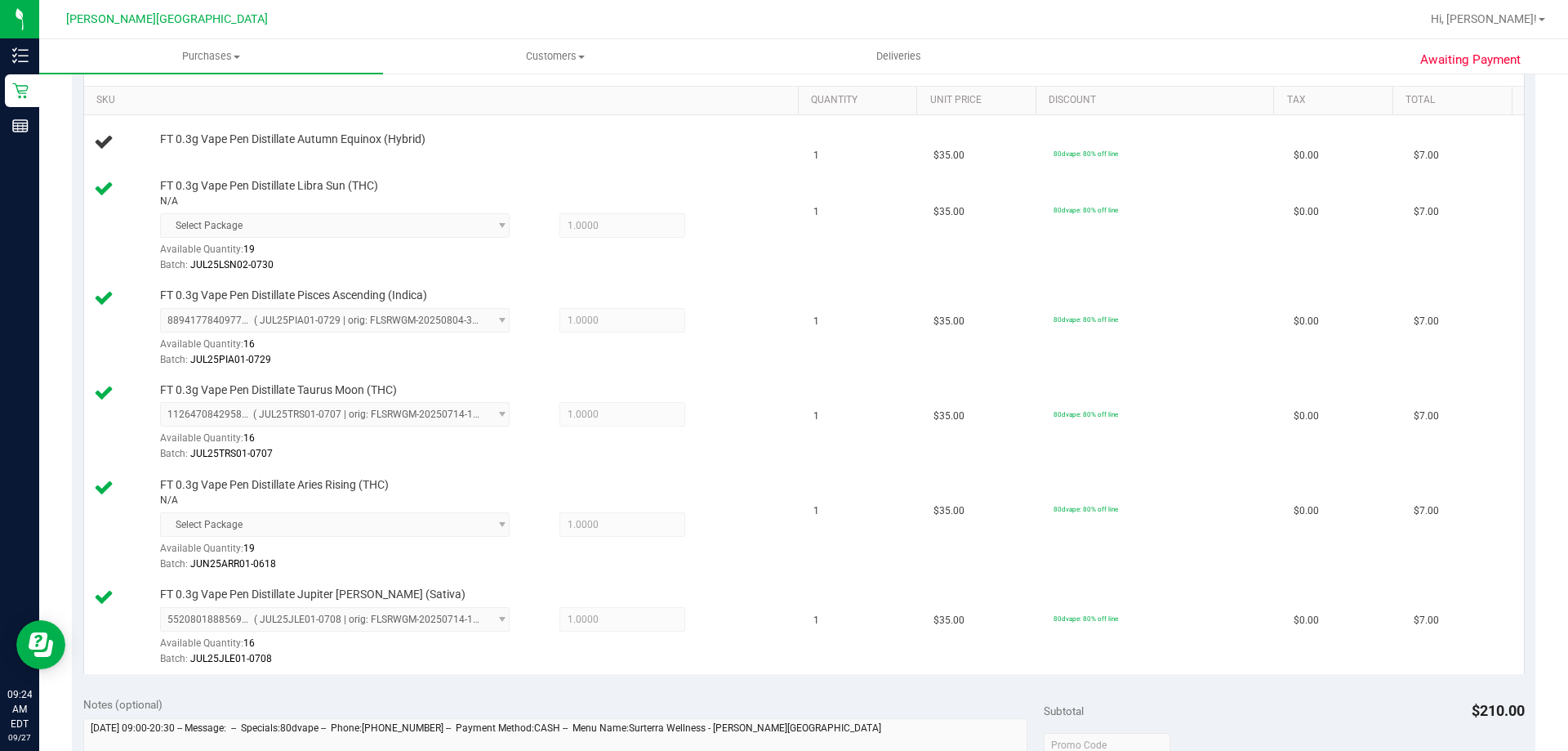
click at [788, 395] on div "Awaiting Payment Back Edit Purchase Cancel Purchase View Profile # 12012695 Bio…" at bounding box center [803, 527] width 1529 height 1728
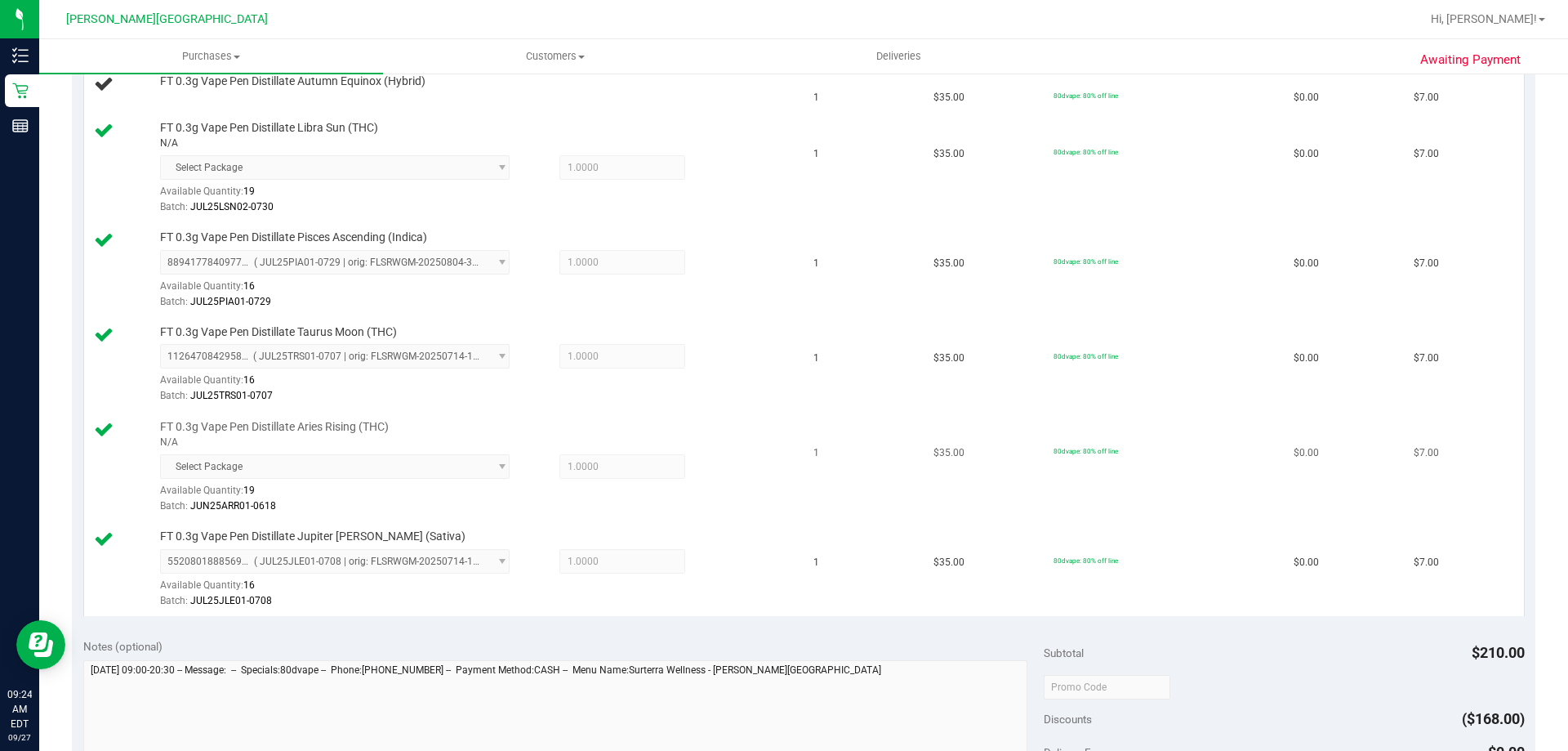
scroll to position [327, 0]
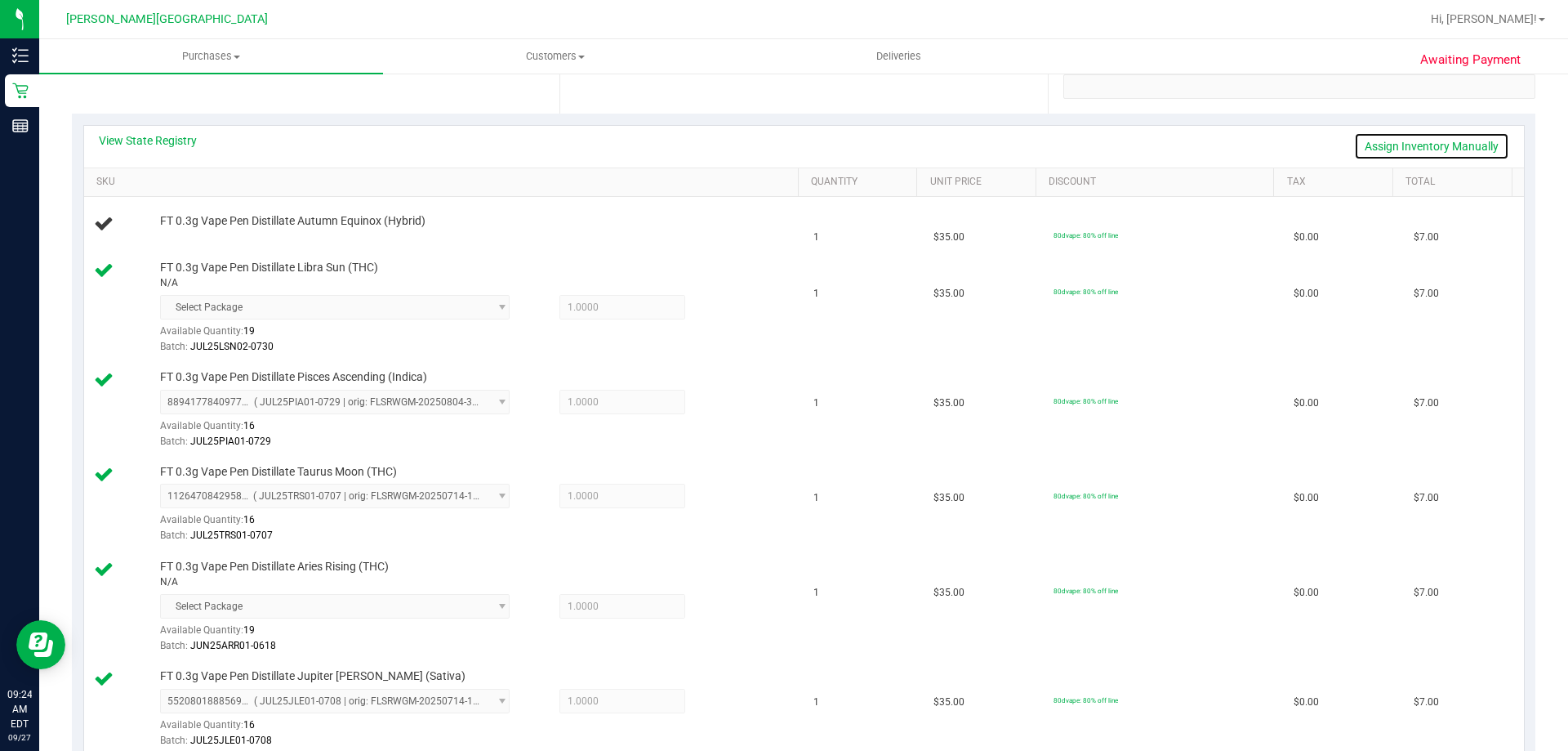
click at [788, 156] on link "Assign Inventory Manually" at bounding box center [1431, 146] width 155 height 28
